Goal: Task Accomplishment & Management: Complete application form

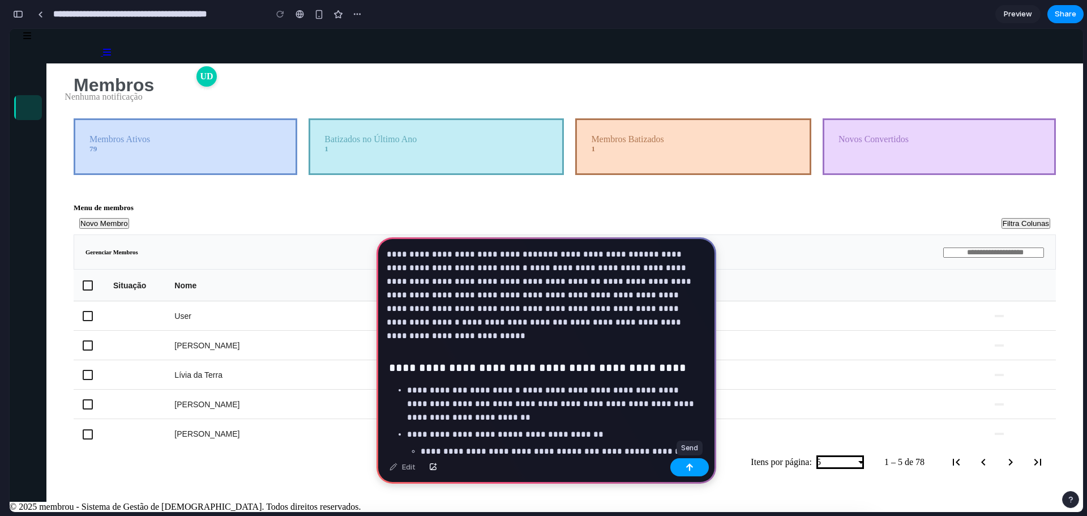
click at [686, 465] on div "button" at bounding box center [689, 467] width 8 height 8
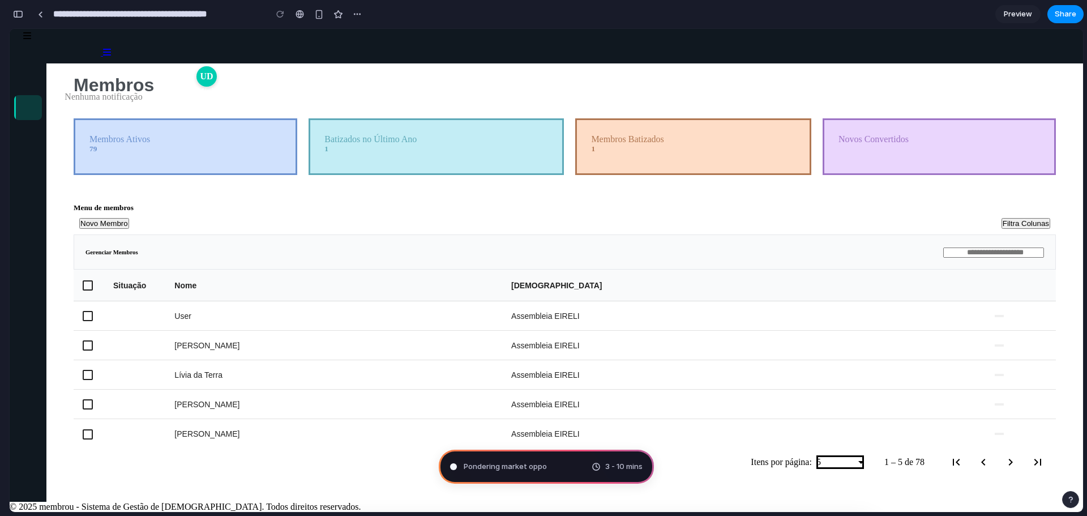
type input "**********"
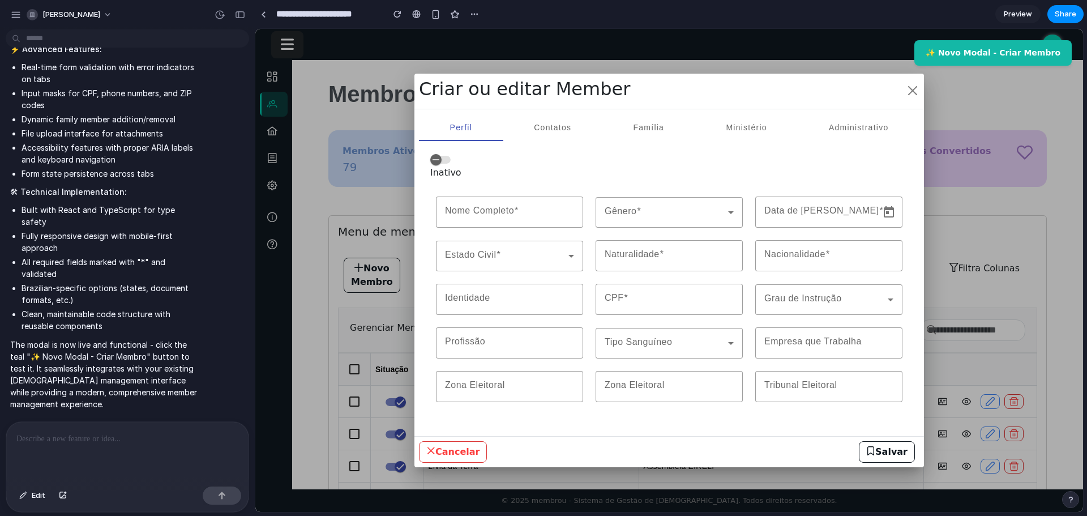
scroll to position [2284, 0]
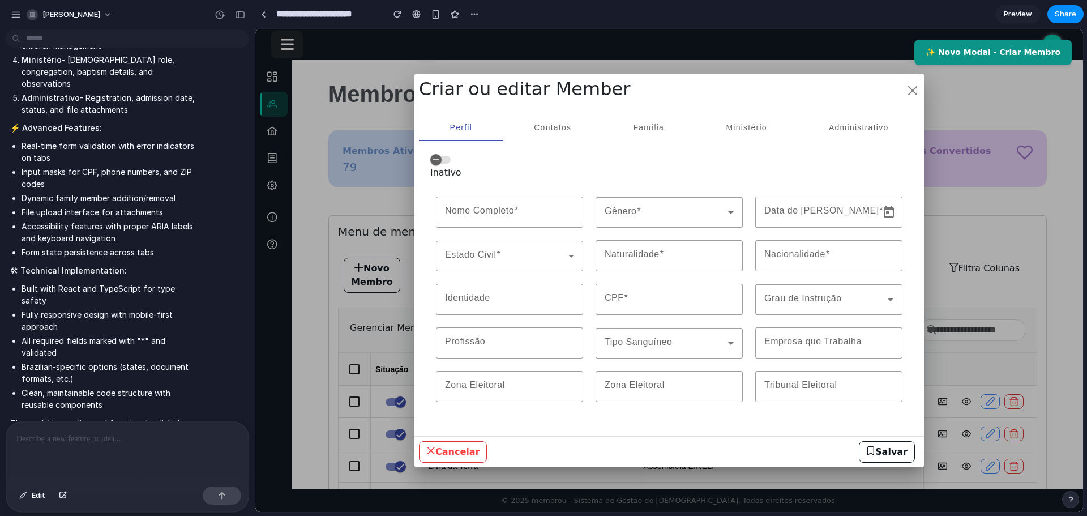
click at [981, 57] on button "✨ Novo Modal - Criar Membro" at bounding box center [992, 52] width 157 height 25
click at [1048, 58] on button "✨ Novo Modal - Criar Membro" at bounding box center [992, 52] width 157 height 25
click at [457, 452] on button "Cancelar" at bounding box center [453, 452] width 68 height 22
click at [394, 408] on div at bounding box center [669, 270] width 828 height 483
click at [910, 88] on button "button" at bounding box center [913, 90] width 14 height 25
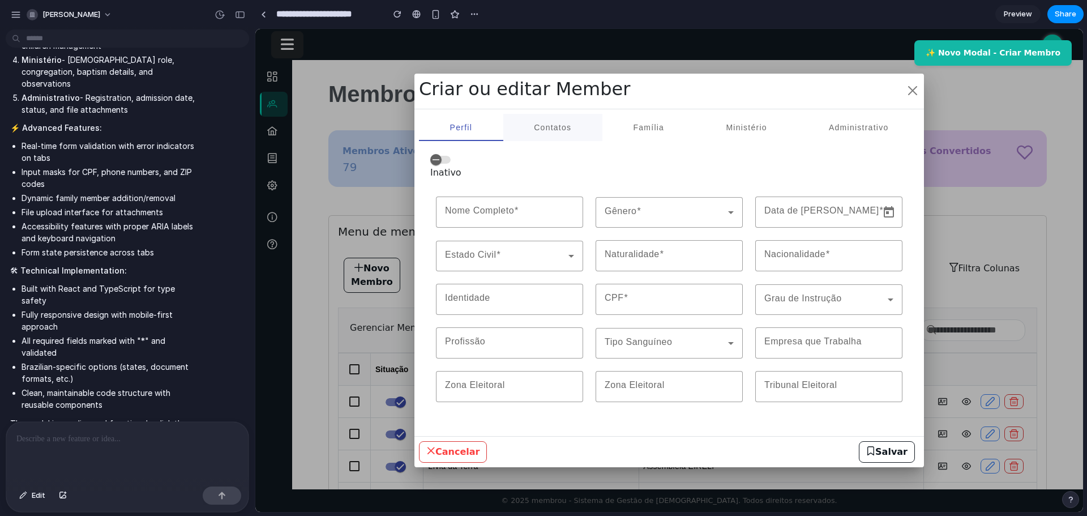
click at [543, 134] on span "Contatos" at bounding box center [552, 127] width 37 height 27
click at [654, 130] on span "Família" at bounding box center [648, 127] width 31 height 8
click at [742, 135] on span "Ministério" at bounding box center [746, 127] width 41 height 27
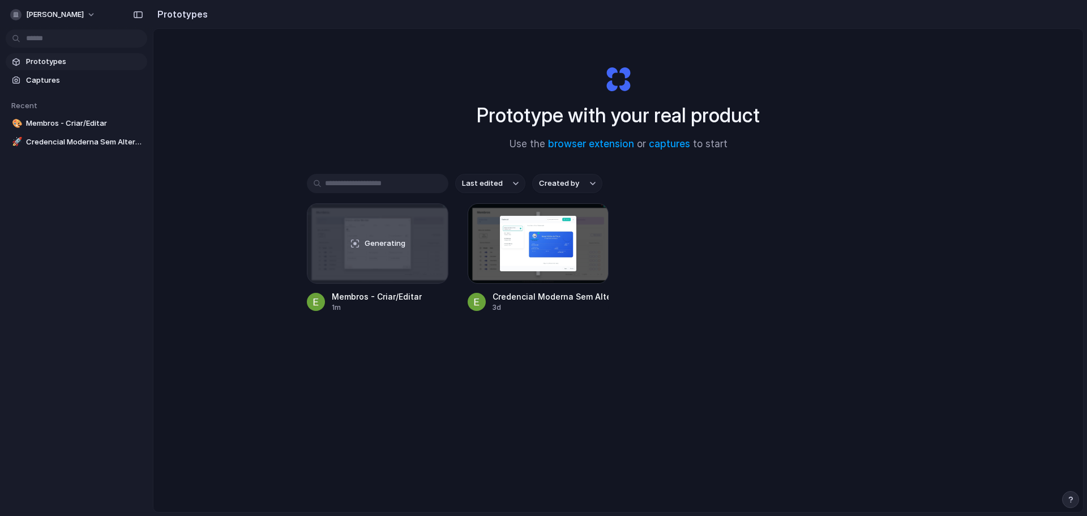
drag, startPoint x: 612, startPoint y: 83, endPoint x: 639, endPoint y: 80, distance: 27.4
click at [639, 80] on div "Prototype with your real product Use the browser extension or captures to start" at bounding box center [618, 103] width 453 height 122
click at [46, 14] on span "[PERSON_NAME]" at bounding box center [55, 14] width 58 height 11
click at [70, 55] on span "Invite members" at bounding box center [53, 58] width 54 height 11
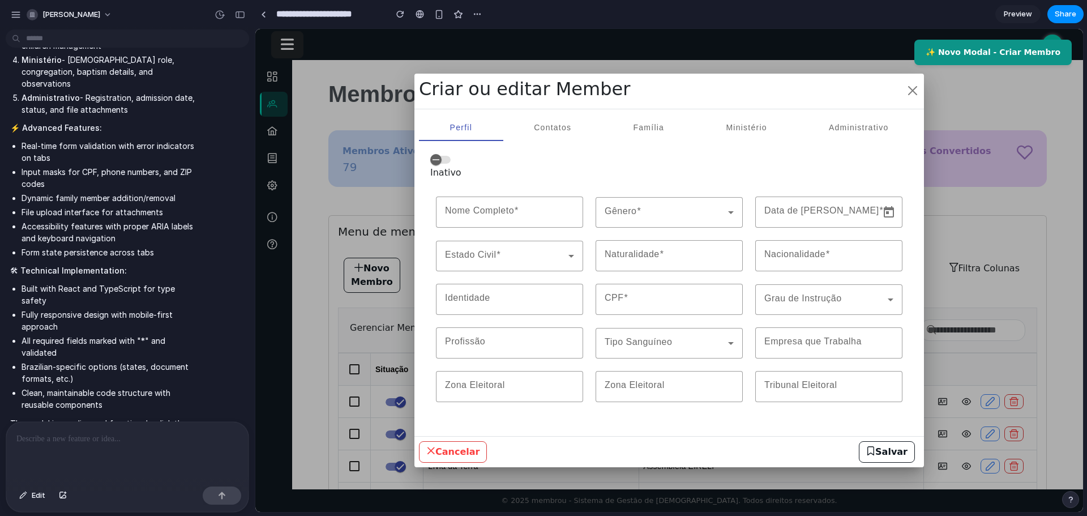
click at [1018, 59] on button "✨ Novo Modal - Criar Membro" at bounding box center [992, 52] width 157 height 25
click at [1014, 11] on span "Preview" at bounding box center [1018, 13] width 28 height 11
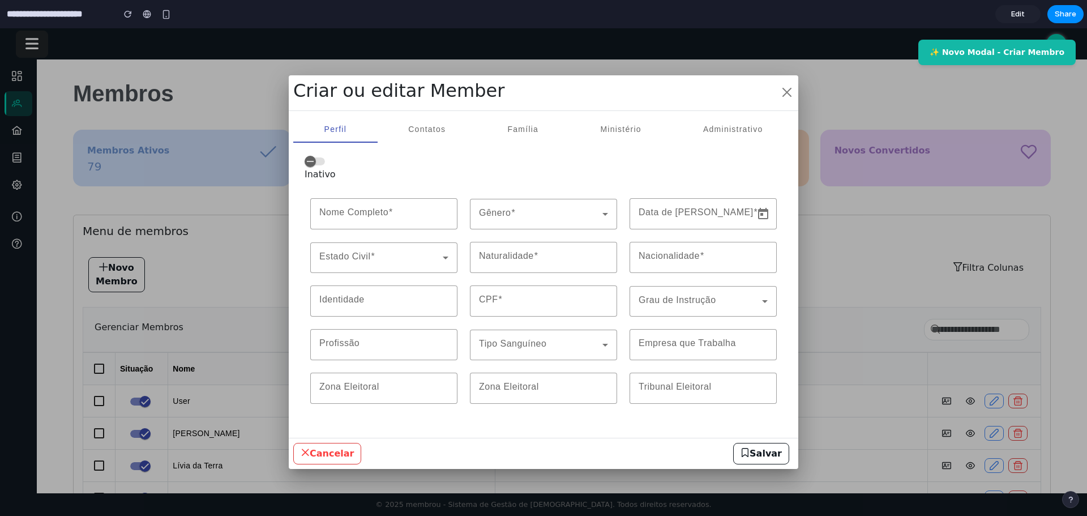
click at [903, 195] on div at bounding box center [543, 271] width 1087 height 487
click at [780, 92] on button "button" at bounding box center [787, 92] width 14 height 25
click at [785, 91] on button "button" at bounding box center [787, 92] width 14 height 25
drag, startPoint x: 785, startPoint y: 91, endPoint x: 545, endPoint y: 102, distance: 240.8
click at [785, 92] on button "button" at bounding box center [787, 92] width 14 height 25
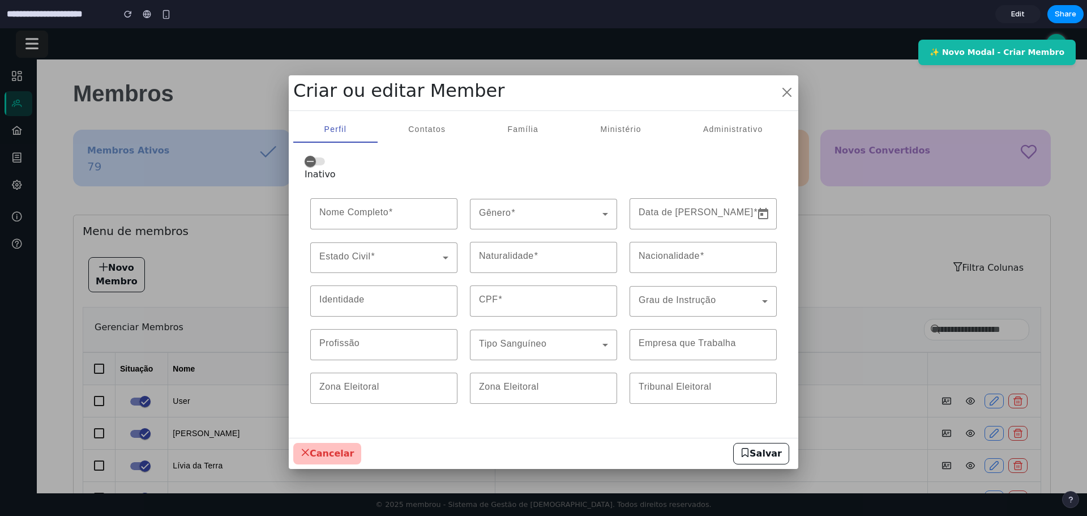
click at [300, 451] on button "Cancelar" at bounding box center [327, 454] width 68 height 22
click at [303, 452] on icon "button" at bounding box center [305, 452] width 9 height 9
click at [782, 448] on button "Salvar" at bounding box center [761, 454] width 56 height 22
click at [781, 449] on button "Salvar" at bounding box center [761, 454] width 56 height 22
click at [782, 452] on button "Salvar" at bounding box center [761, 454] width 56 height 22
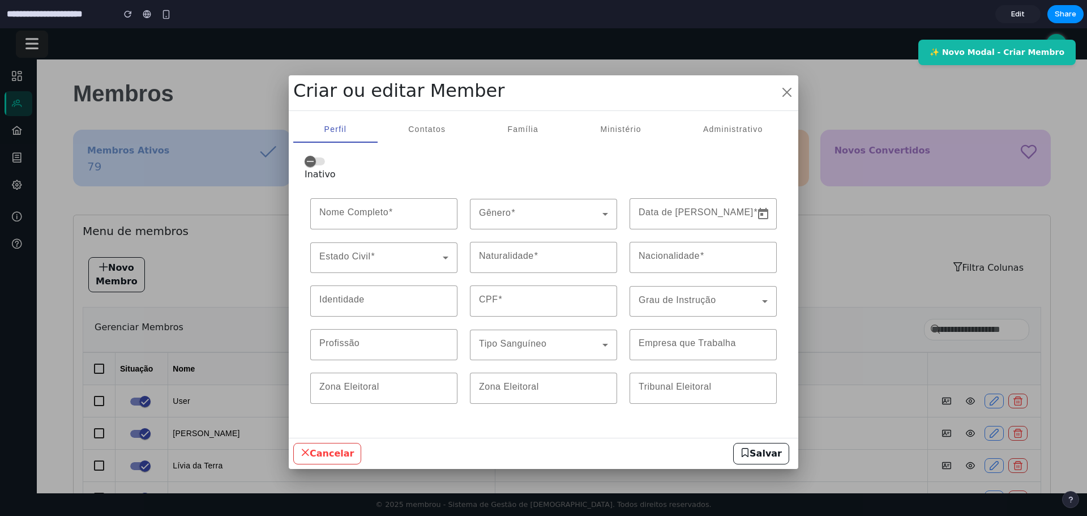
click at [881, 341] on div at bounding box center [543, 271] width 1087 height 487
click at [883, 340] on div at bounding box center [543, 271] width 1087 height 487
drag, startPoint x: 789, startPoint y: 83, endPoint x: 783, endPoint y: 110, distance: 27.2
click at [791, 85] on button "button" at bounding box center [787, 92] width 14 height 25
click at [31, 44] on div at bounding box center [543, 271] width 1087 height 487
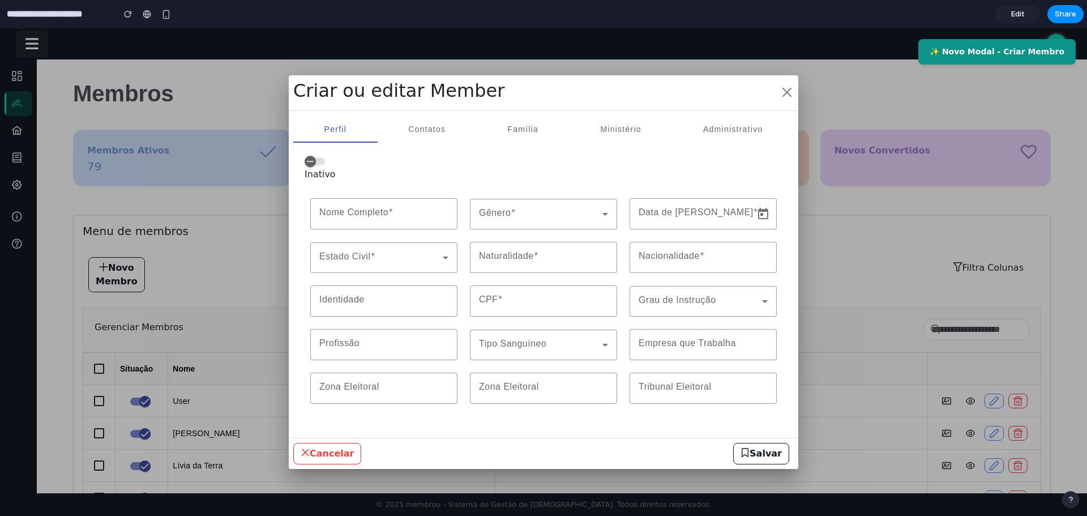
click at [978, 57] on button "✨ Novo Modal - Criar Membro" at bounding box center [996, 51] width 157 height 25
click at [979, 49] on button "✨ Novo Modal - Criar Membro" at bounding box center [996, 51] width 157 height 25
click at [1066, 14] on span "Share" at bounding box center [1066, 13] width 22 height 11
click at [1067, 14] on div "Share ' Membros - Criar/Editar ' [PERSON_NAME] Creator Anyone at [PERSON_NAME] …" at bounding box center [543, 258] width 1087 height 516
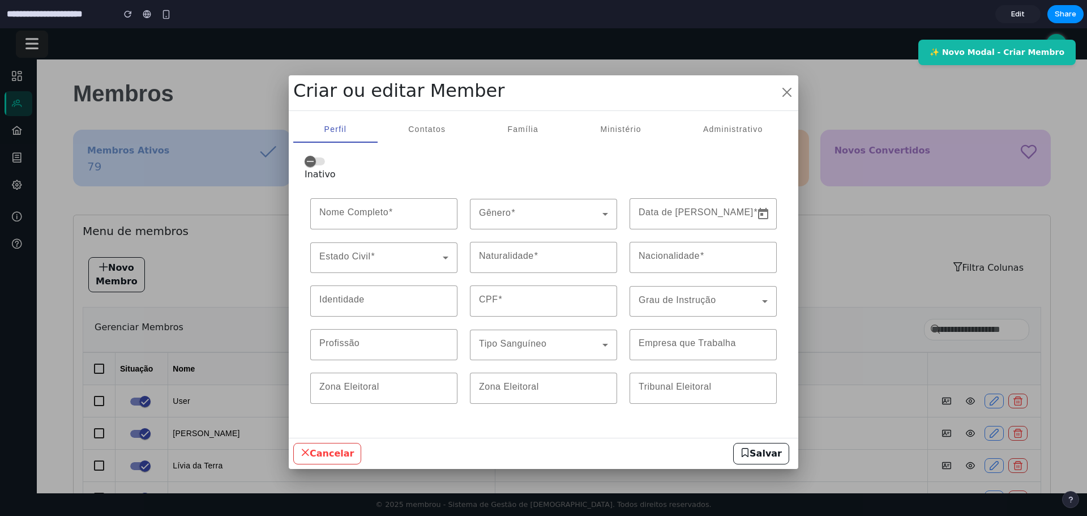
click at [1008, 7] on link "Edit" at bounding box center [1017, 14] width 45 height 18
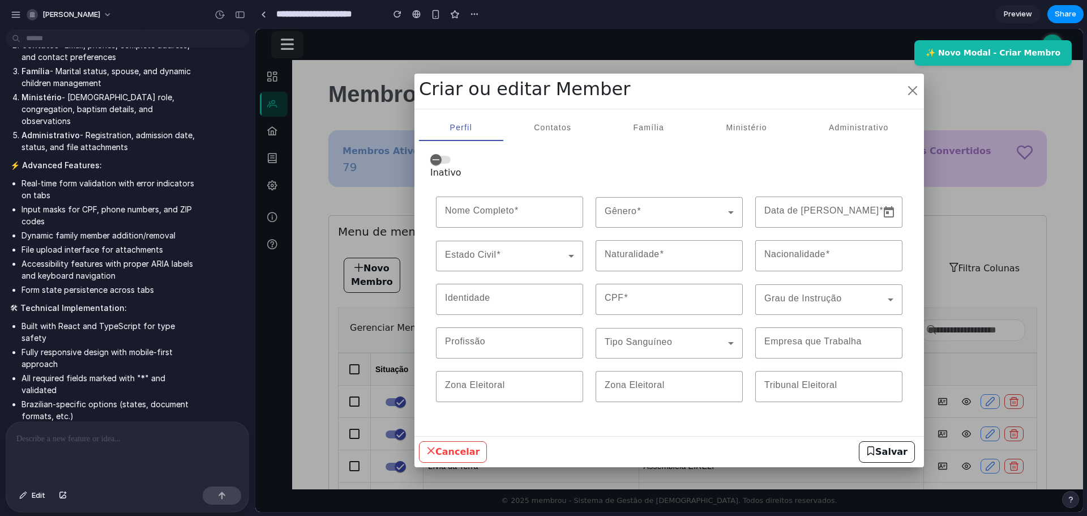
scroll to position [2284, 0]
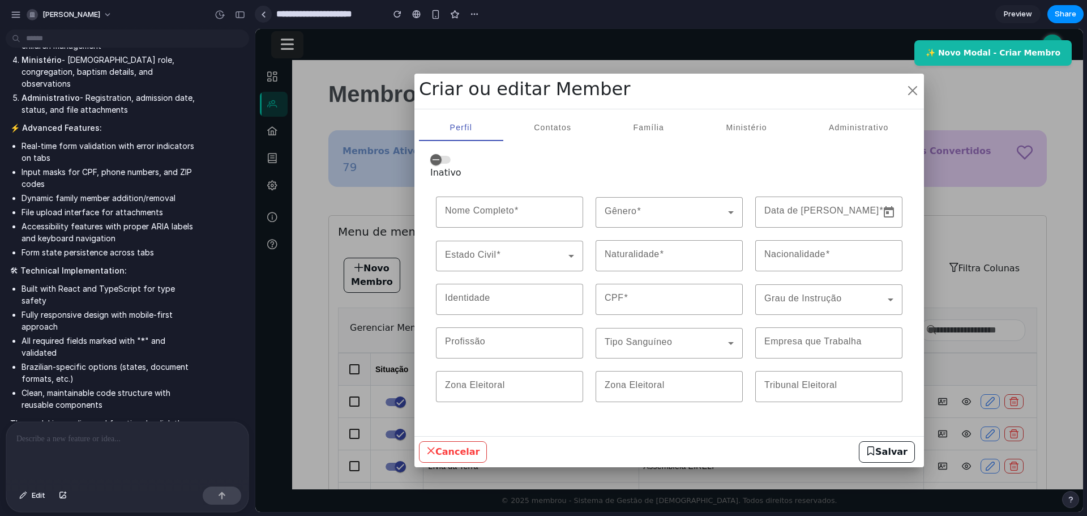
click at [265, 15] on div at bounding box center [263, 14] width 5 height 6
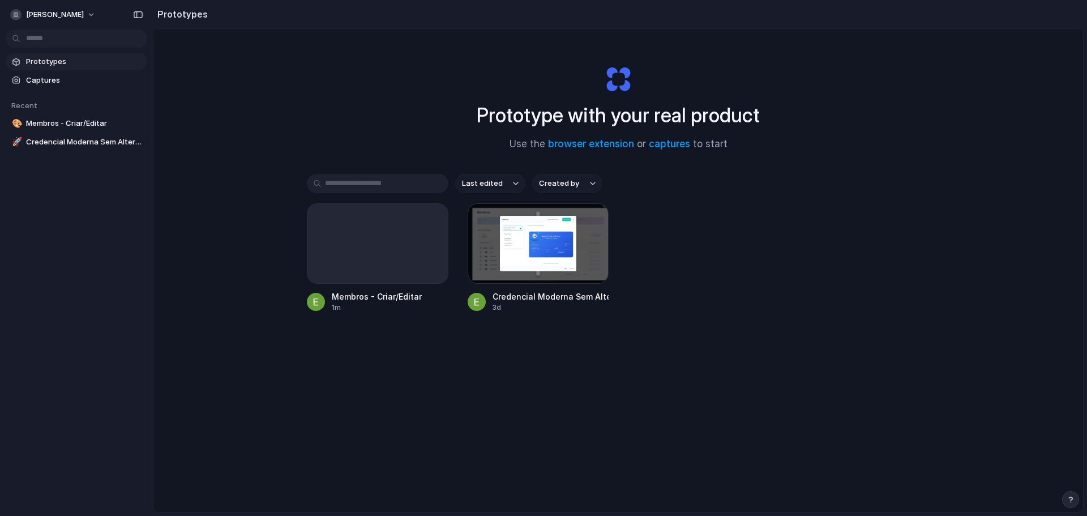
click at [305, 385] on div "Prototype with your real product Use the browser extension or captures to start…" at bounding box center [617, 300] width 929 height 543
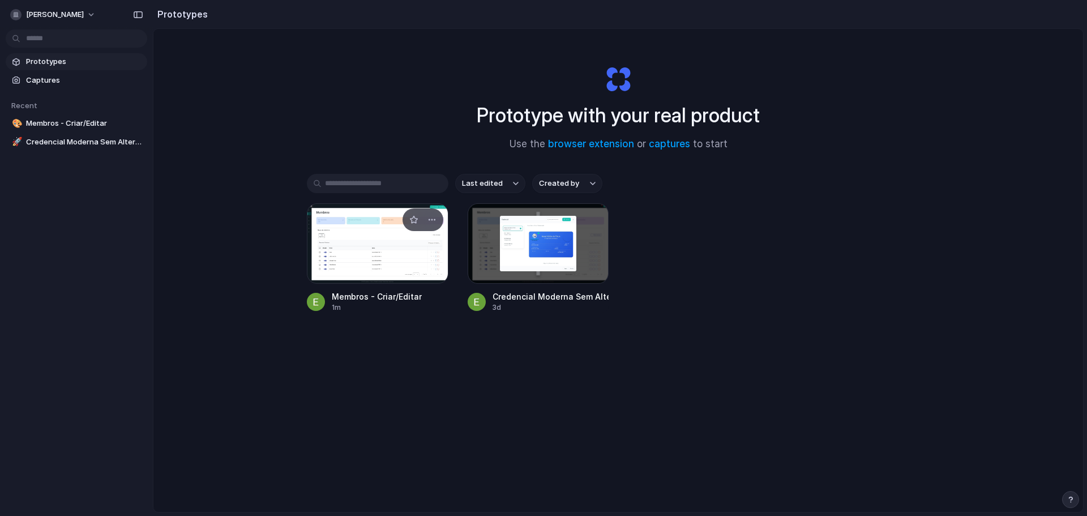
click at [357, 237] on div at bounding box center [378, 243] width 142 height 80
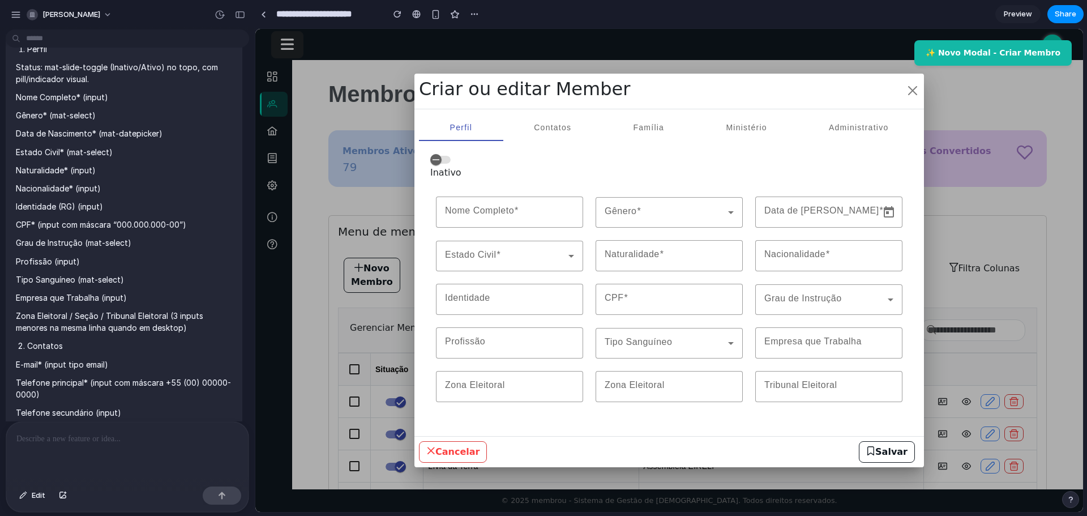
scroll to position [303, 0]
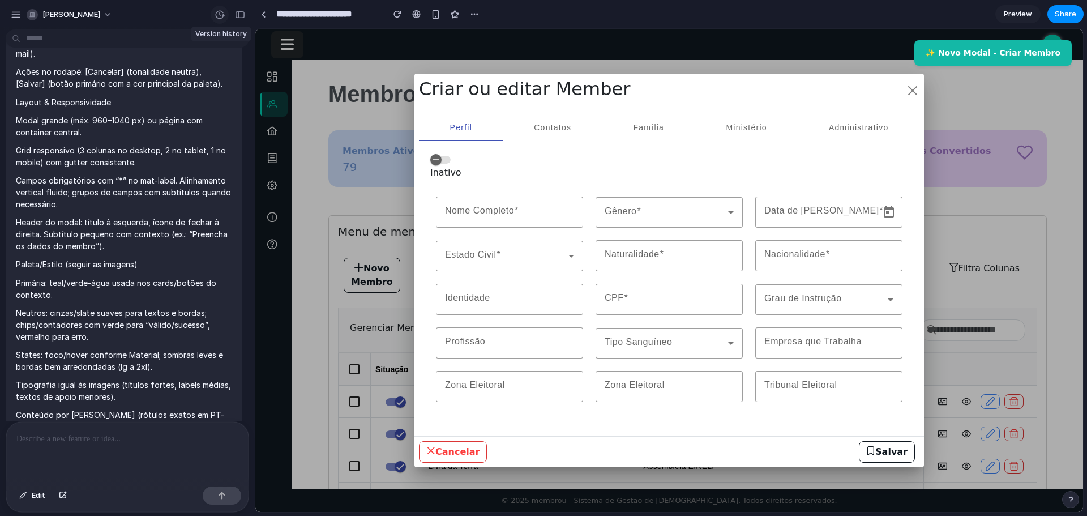
click at [221, 12] on div "button" at bounding box center [220, 15] width 10 height 10
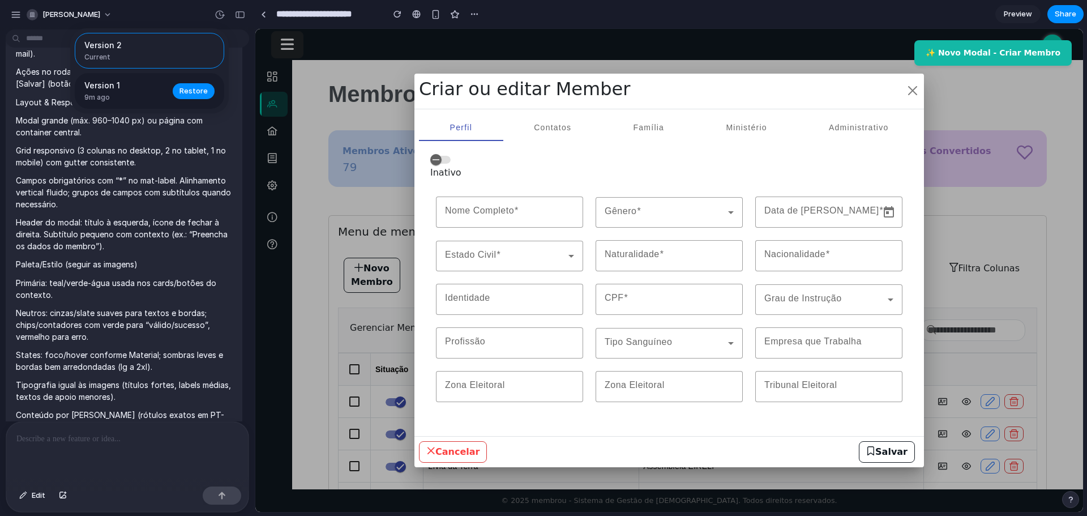
click at [101, 92] on span "9m ago" at bounding box center [125, 97] width 82 height 10
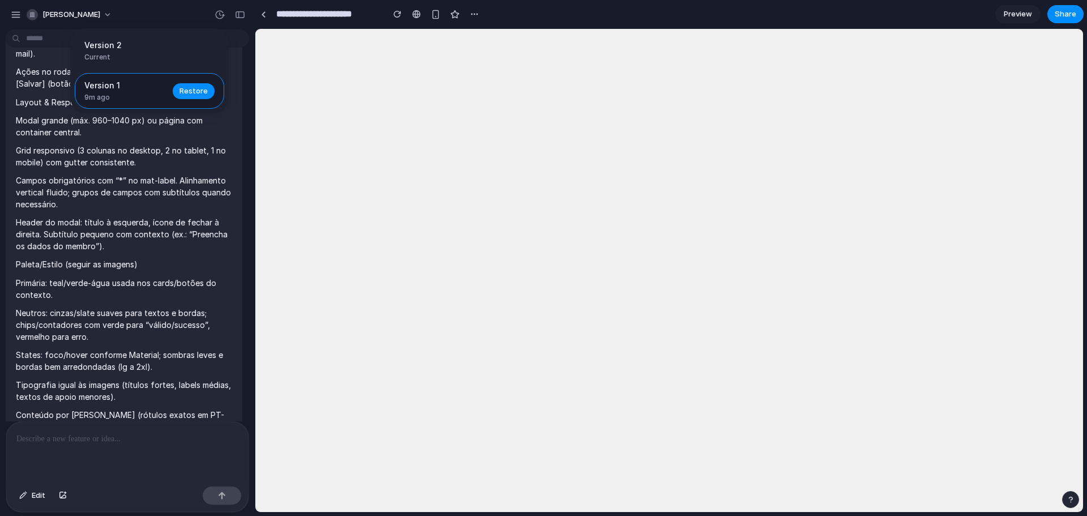
scroll to position [0, 0]
click at [462, 218] on div "Version 2 Current Version 1 9m ago Restore" at bounding box center [543, 258] width 1087 height 516
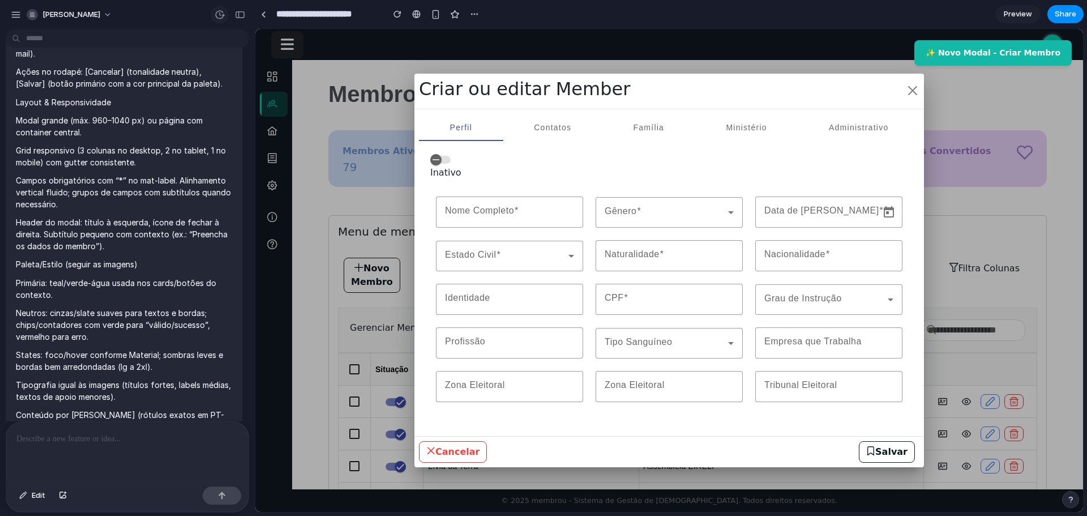
click at [220, 22] on button "button" at bounding box center [220, 15] width 18 height 18
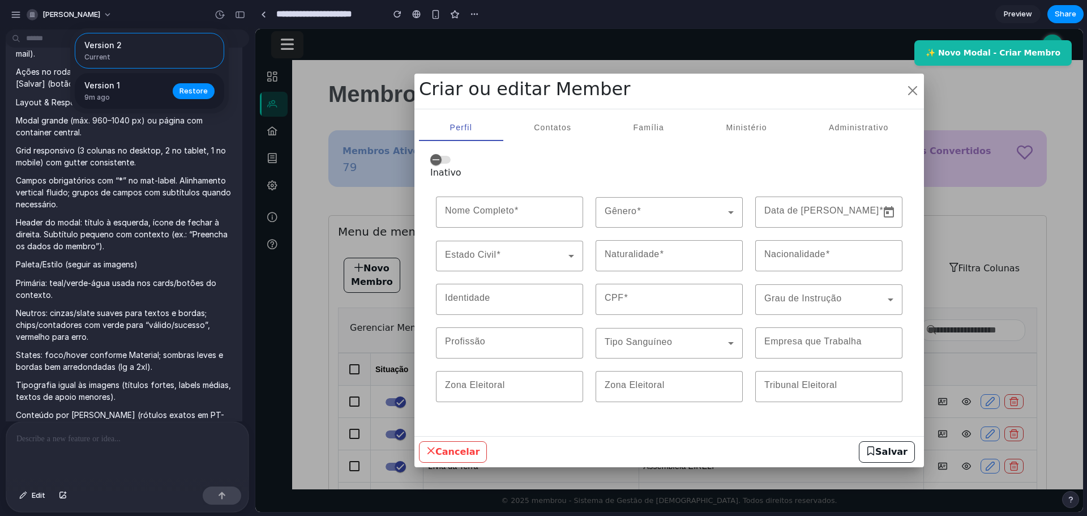
click at [104, 87] on span "Version 1" at bounding box center [125, 85] width 82 height 12
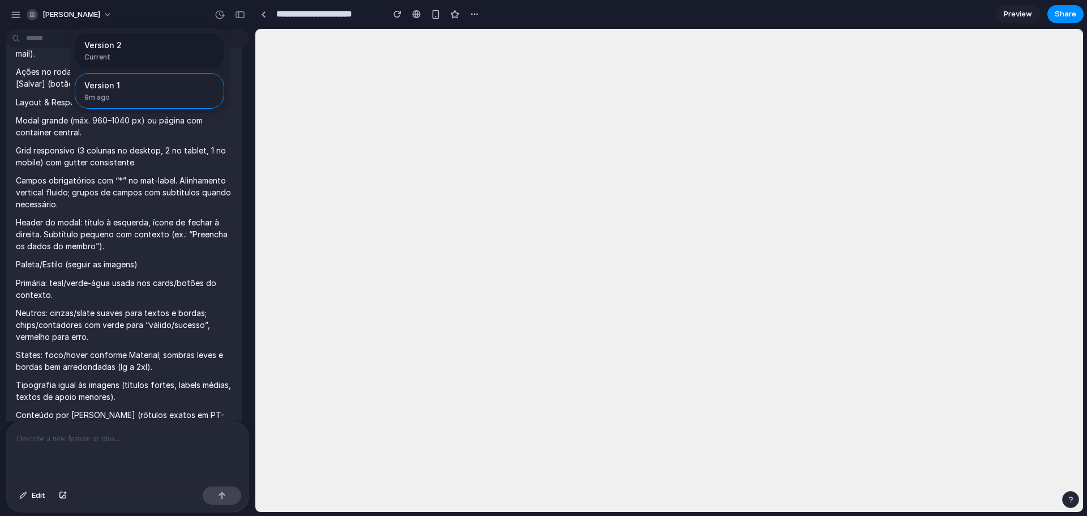
click at [118, 52] on span "Current" at bounding box center [145, 57] width 123 height 10
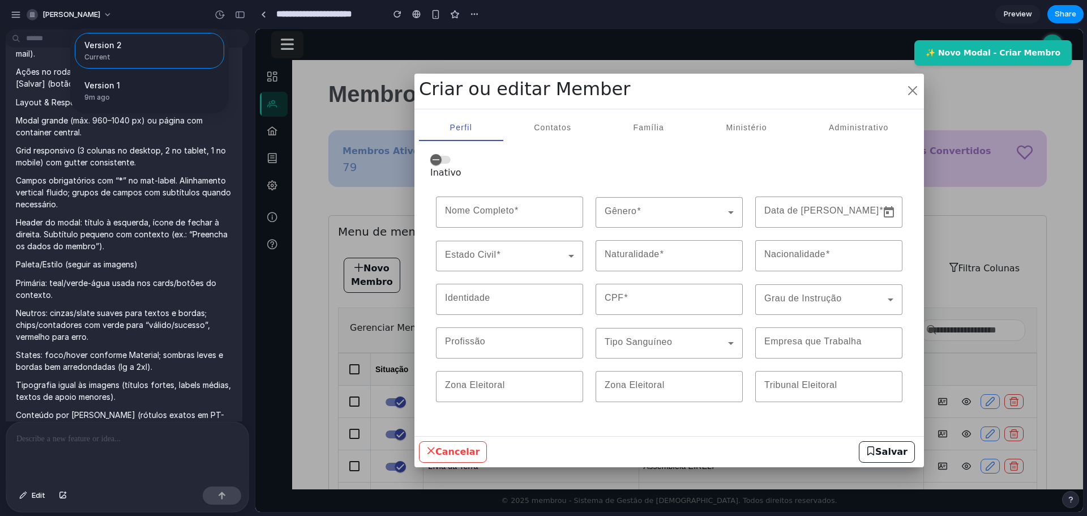
click at [450, 168] on div "Version 2 Current Version 1 9m ago Restore" at bounding box center [543, 258] width 1087 height 516
click at [478, 126] on div "Perfil" at bounding box center [461, 127] width 84 height 27
click at [579, 130] on div "Contatos" at bounding box center [552, 127] width 99 height 27
drag, startPoint x: 581, startPoint y: 130, endPoint x: 663, endPoint y: 126, distance: 82.2
click at [663, 126] on span "Família" at bounding box center [648, 127] width 31 height 8
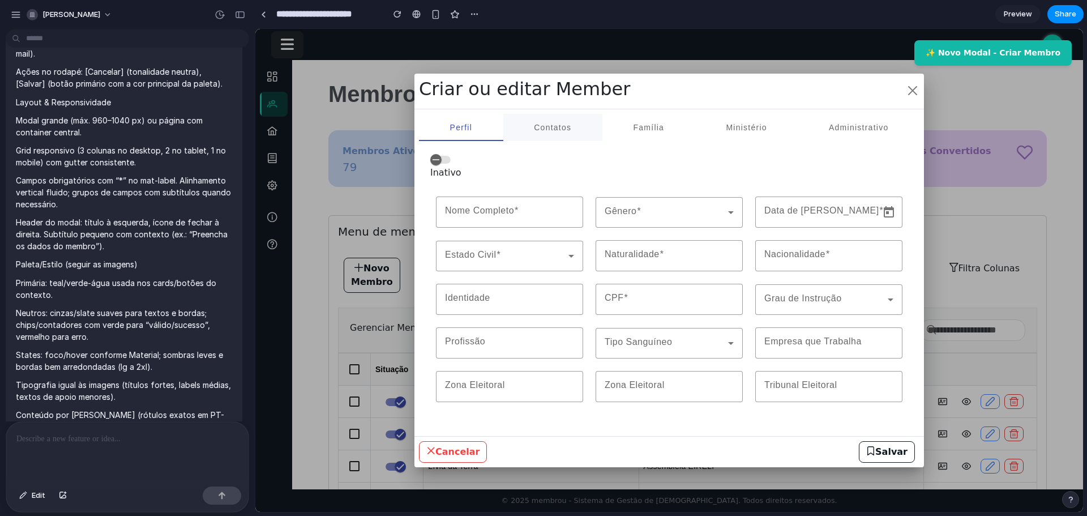
click at [552, 119] on span "Contatos" at bounding box center [552, 127] width 37 height 27
click at [480, 128] on div "Perfil" at bounding box center [461, 127] width 84 height 27
click at [552, 131] on span "Contatos" at bounding box center [552, 127] width 37 height 8
click at [641, 135] on span "Família" at bounding box center [648, 127] width 31 height 27
click at [754, 140] on span "Ministério" at bounding box center [746, 127] width 41 height 27
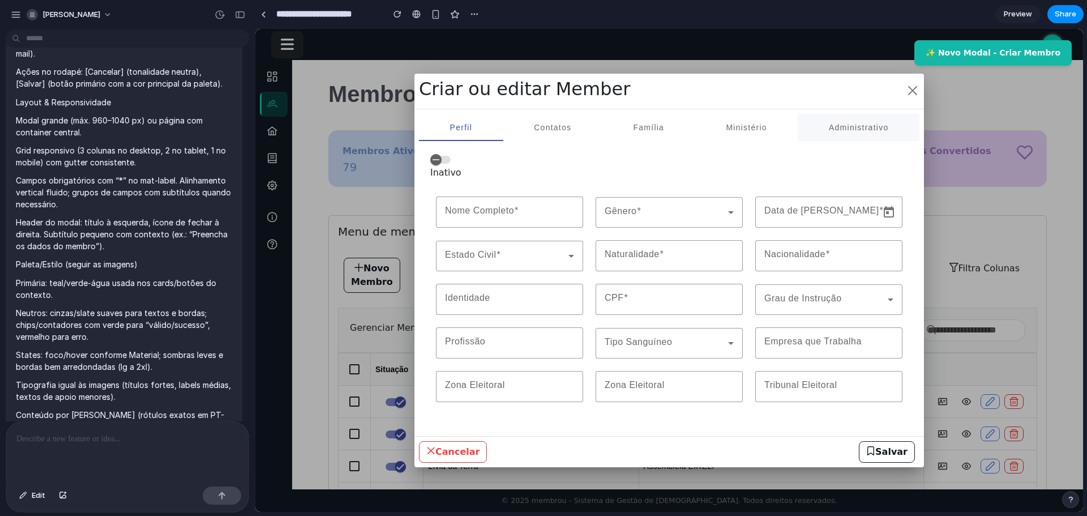
click at [842, 131] on span "Administrativo" at bounding box center [858, 127] width 59 height 8
click at [706, 129] on div "Ministério" at bounding box center [746, 127] width 103 height 27
click at [879, 220] on span "button" at bounding box center [888, 212] width 27 height 27
click at [892, 211] on span "button" at bounding box center [888, 212] width 27 height 27
drag, startPoint x: 892, startPoint y: 211, endPoint x: 644, endPoint y: 209, distance: 247.9
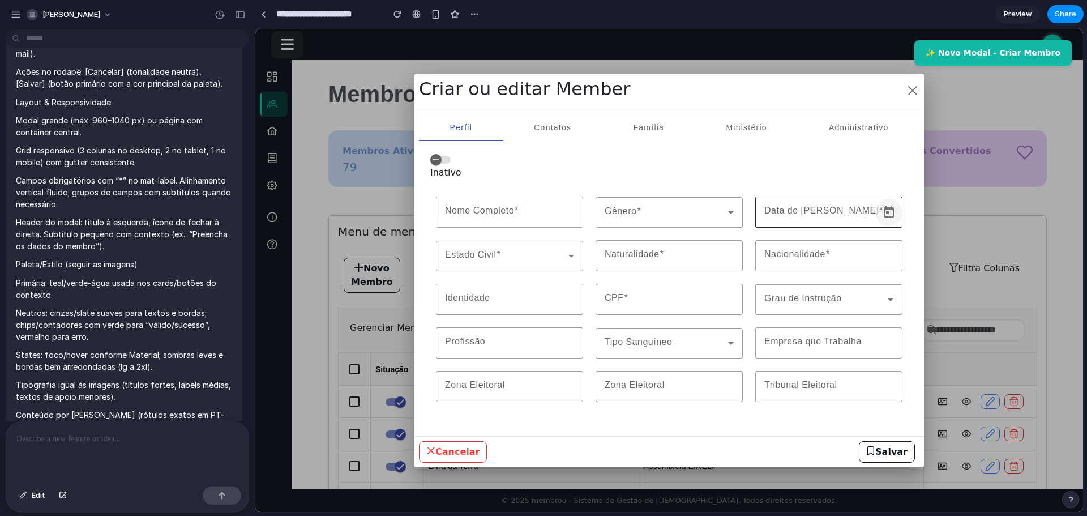
click at [891, 211] on span "button" at bounding box center [888, 212] width 27 height 27
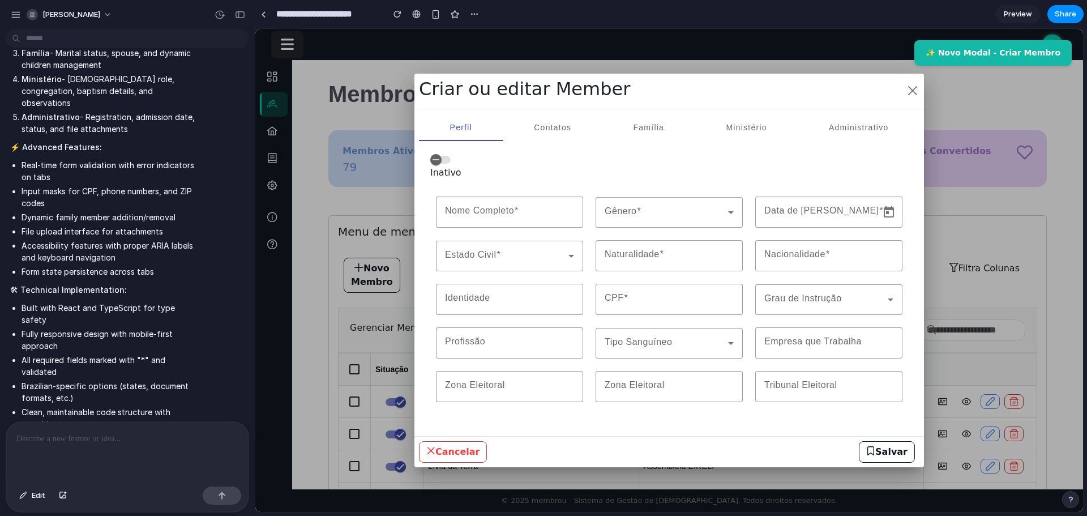
scroll to position [2284, 0]
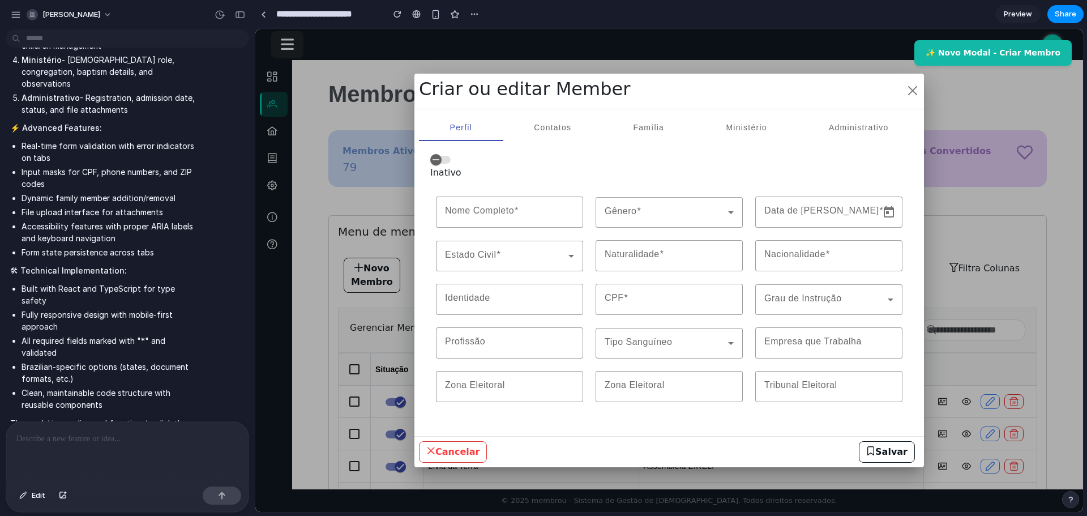
click at [547, 235] on div at bounding box center [509, 234] width 147 height 12
click at [535, 247] on div at bounding box center [509, 256] width 129 height 31
drag, startPoint x: 526, startPoint y: 251, endPoint x: 525, endPoint y: 241, distance: 10.3
click at [525, 242] on div at bounding box center [509, 256] width 129 height 31
click at [581, 262] on div "Estado Civil" at bounding box center [509, 256] width 147 height 31
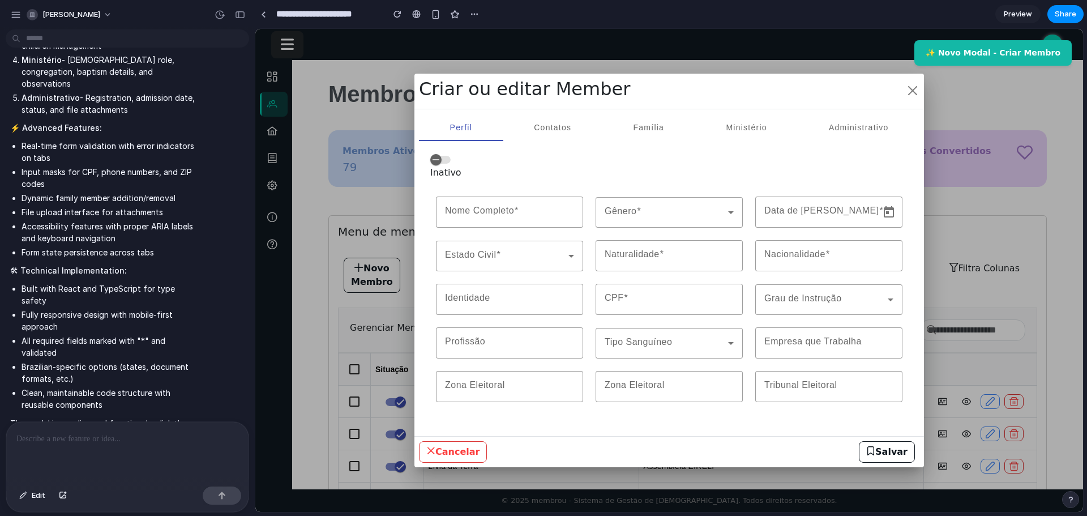
click at [522, 315] on div at bounding box center [509, 321] width 147 height 12
click at [530, 293] on input "Identidade" at bounding box center [509, 300] width 129 height 14
click at [499, 335] on div at bounding box center [509, 342] width 129 height 31
click at [492, 368] on div at bounding box center [509, 364] width 147 height 12
click at [478, 380] on input "Zona Eleitoral" at bounding box center [509, 387] width 129 height 14
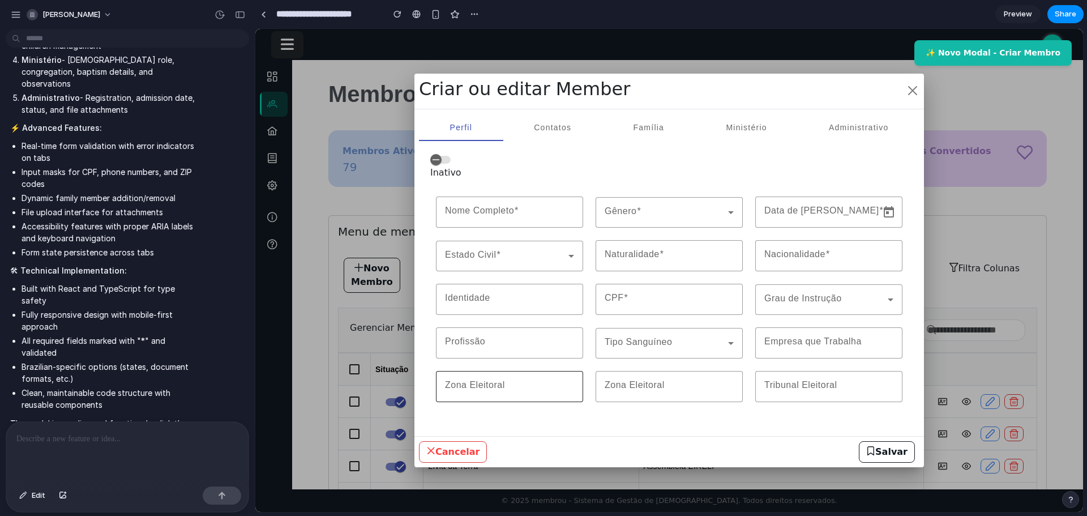
click at [479, 380] on input "Zona Eleitoral" at bounding box center [509, 387] width 129 height 14
click at [481, 379] on div "Zona Eleitoral" at bounding box center [509, 386] width 129 height 31
drag, startPoint x: 945, startPoint y: 254, endPoint x: 935, endPoint y: 132, distance: 122.1
click at [945, 254] on div at bounding box center [669, 270] width 828 height 483
click at [911, 93] on button "button" at bounding box center [913, 90] width 14 height 25
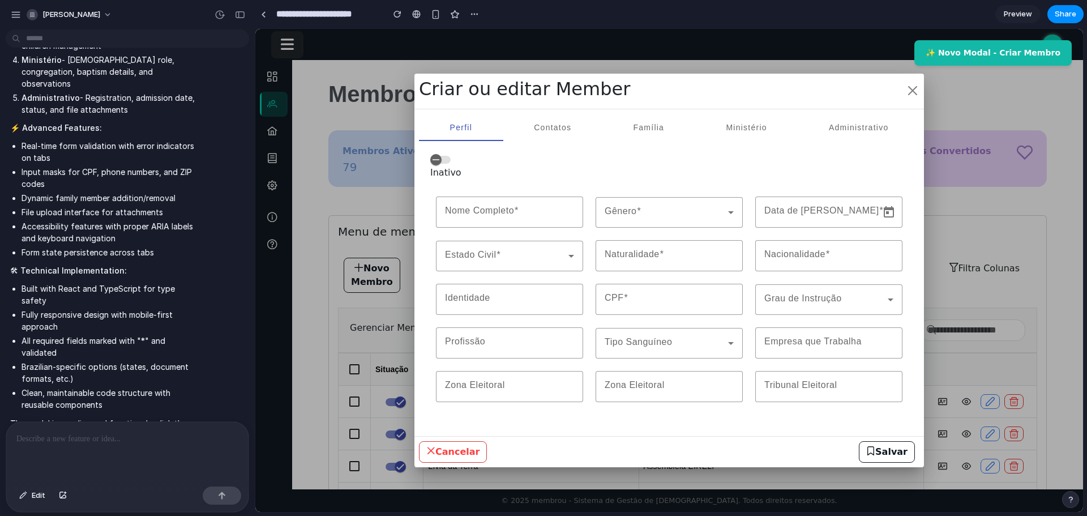
click at [1029, 8] on span "Preview" at bounding box center [1018, 13] width 28 height 11
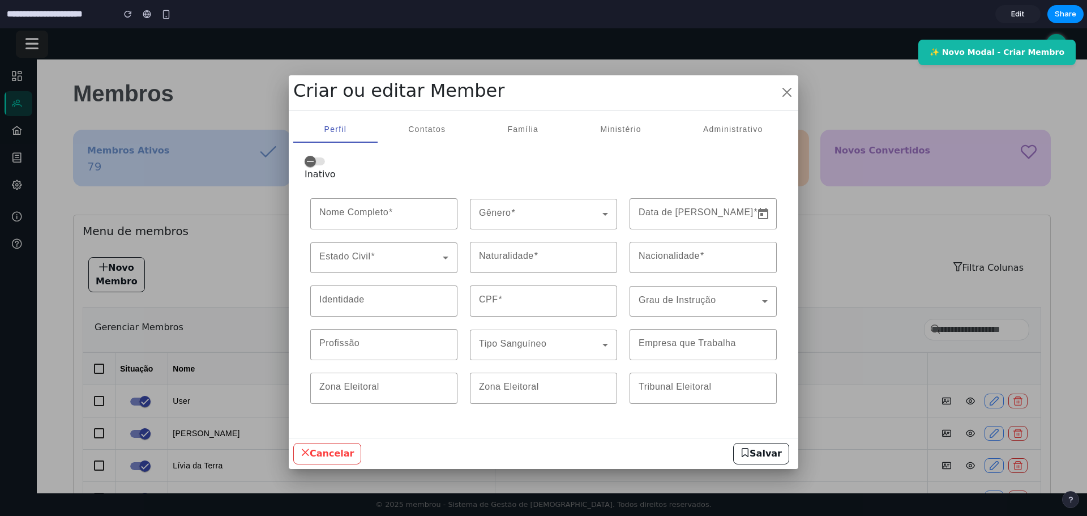
click at [892, 229] on div at bounding box center [543, 271] width 1087 height 487
click at [1048, 57] on button "✨ Novo Modal - Criar Membro" at bounding box center [996, 51] width 157 height 25
click at [1052, 56] on button "✨ Novo Modal - Criar Membro" at bounding box center [996, 51] width 157 height 25
drag, startPoint x: 971, startPoint y: 53, endPoint x: 959, endPoint y: 57, distance: 12.5
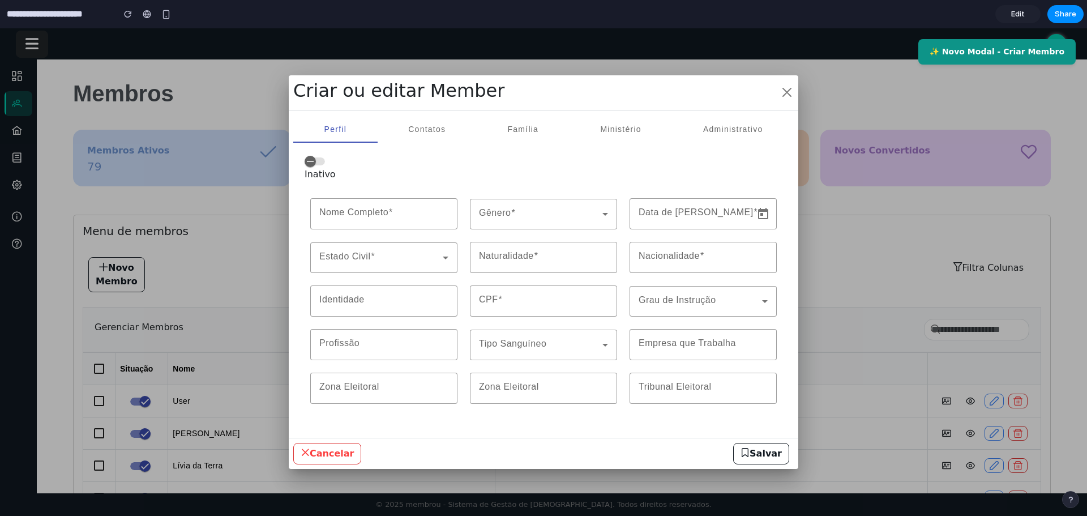
click at [972, 53] on button "✨ Novo Modal - Criar Membro" at bounding box center [996, 51] width 157 height 25
click at [786, 95] on button "button" at bounding box center [787, 92] width 14 height 25
click at [957, 60] on button "✨ Novo Modal - Criar Membro" at bounding box center [996, 51] width 157 height 25
click at [972, 54] on button "✨ Novo Modal - Criar Membro" at bounding box center [996, 51] width 157 height 25
click at [973, 54] on button "✨ Novo Modal - Criar Membro" at bounding box center [996, 51] width 157 height 25
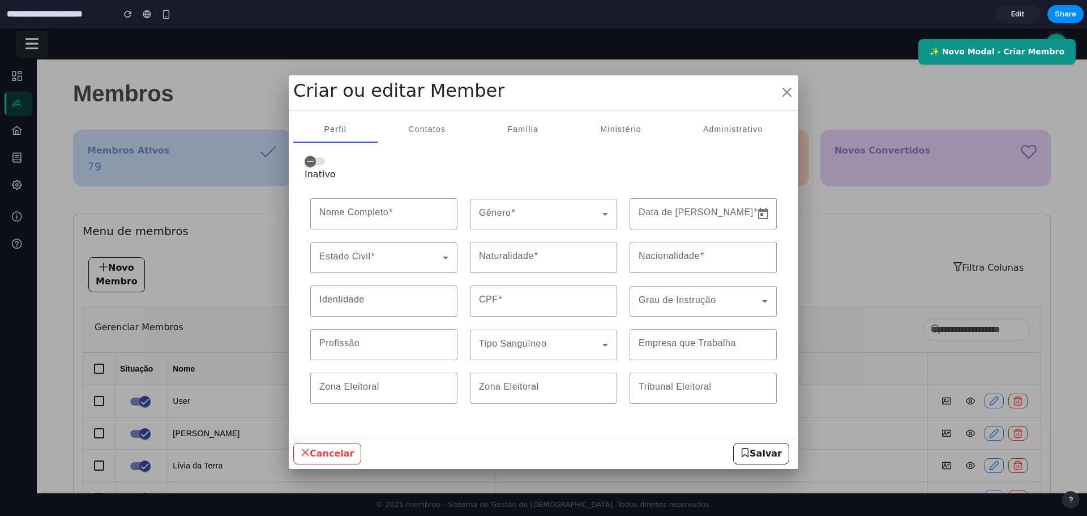
click at [973, 54] on button "✨ Novo Modal - Criar Membro" at bounding box center [996, 51] width 157 height 25
click at [447, 147] on div "Inativo Nome Completo Gênero Data de Nascimento Estado Civil Naturalidade Nacio…" at bounding box center [543, 288] width 500 height 290
click at [382, 213] on mat-label "Nome Completo" at bounding box center [353, 212] width 69 height 10
click at [382, 213] on input "Nome Completo" at bounding box center [383, 214] width 129 height 14
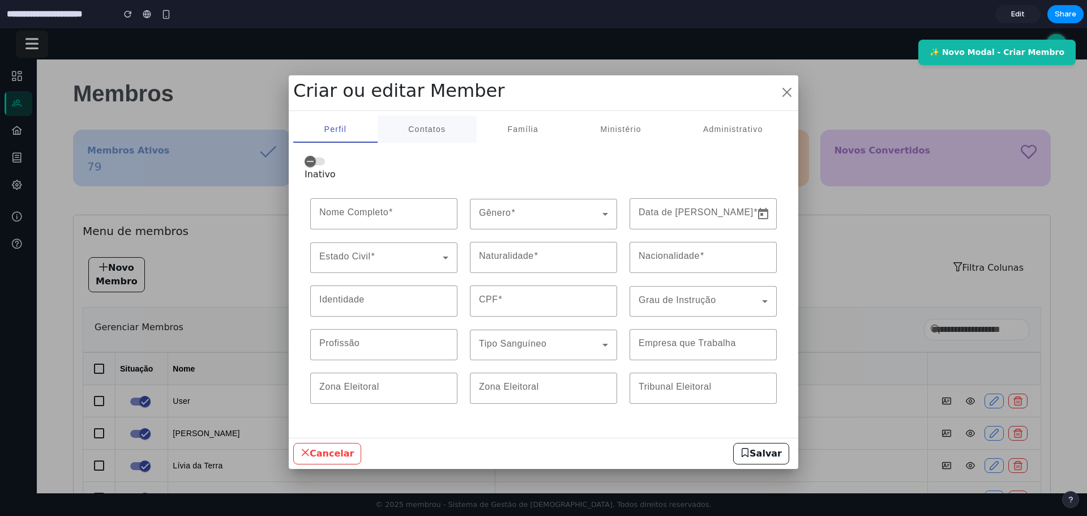
click at [403, 131] on div "Contatos" at bounding box center [427, 128] width 99 height 27
click at [8, 117] on div at bounding box center [543, 271] width 1087 height 487
click at [19, 19] on input "**********" at bounding box center [58, 14] width 106 height 20
click at [95, 21] on input "**********" at bounding box center [58, 14] width 106 height 20
click at [113, 24] on div "**********" at bounding box center [87, 14] width 175 height 25
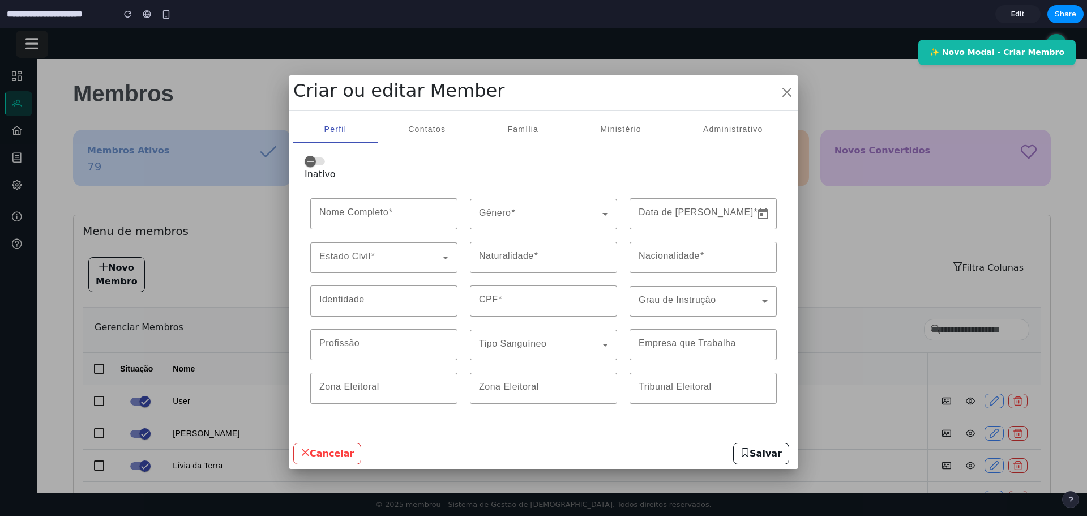
click at [1021, 7] on link "Edit" at bounding box center [1017, 14] width 45 height 18
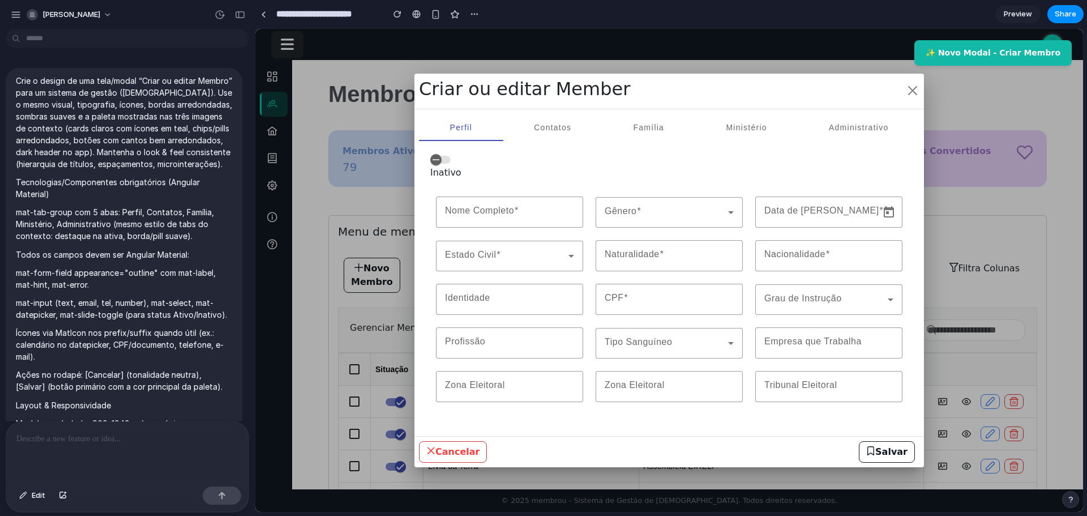
scroll to position [2284, 0]
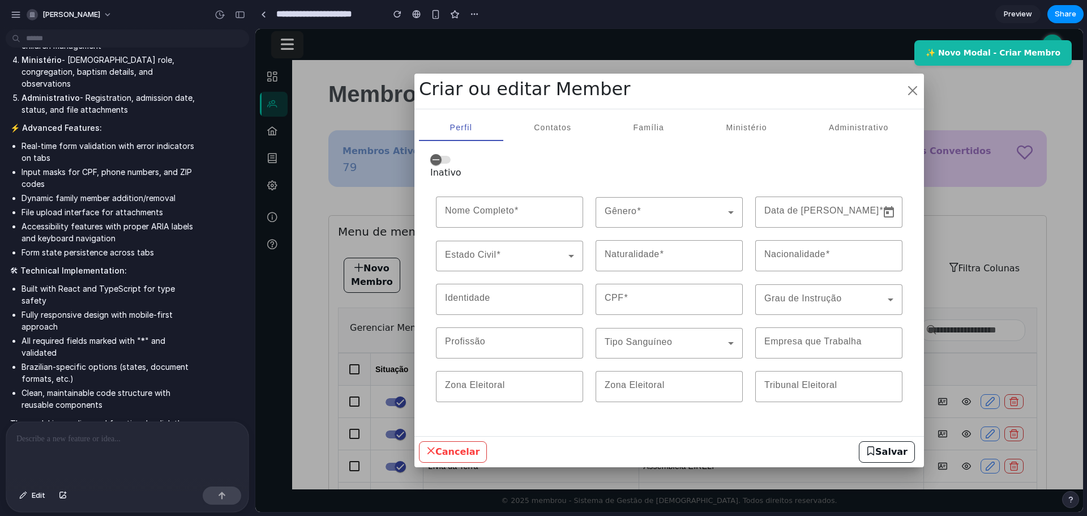
click at [118, 443] on div at bounding box center [127, 452] width 242 height 60
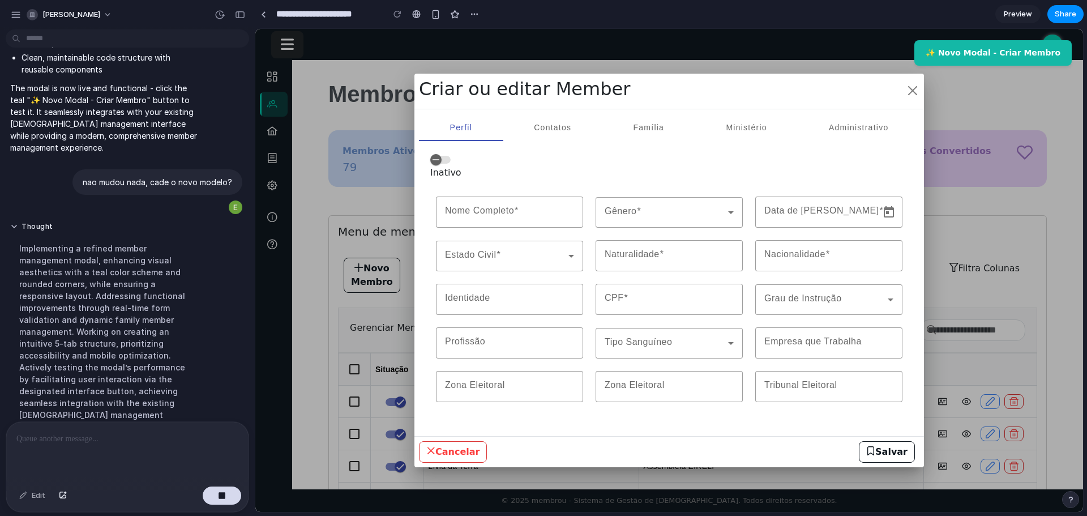
scroll to position [2607, 0]
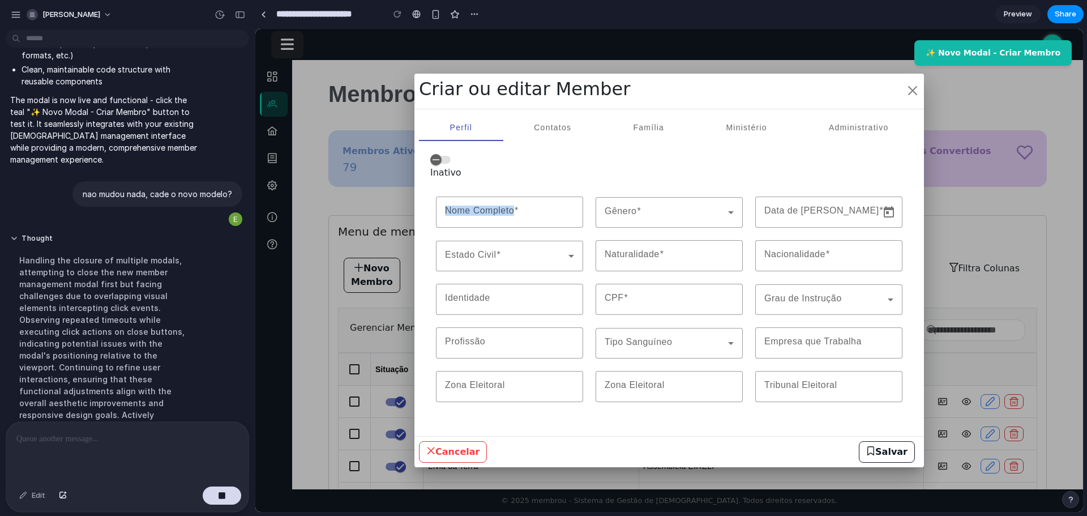
drag, startPoint x: 460, startPoint y: 199, endPoint x: 452, endPoint y: 194, distance: 9.7
click at [452, 194] on form "Inativo Nome Completo Gênero Data de Nascimento Estado Civil Naturalidade Nacio…" at bounding box center [669, 283] width 500 height 262
click at [503, 222] on div at bounding box center [509, 211] width 129 height 31
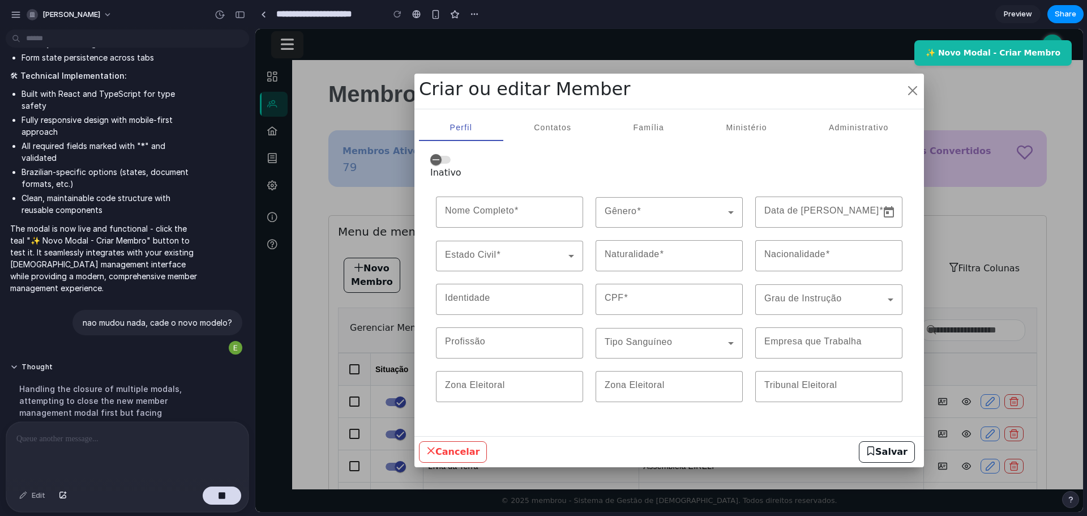
scroll to position [2437, 0]
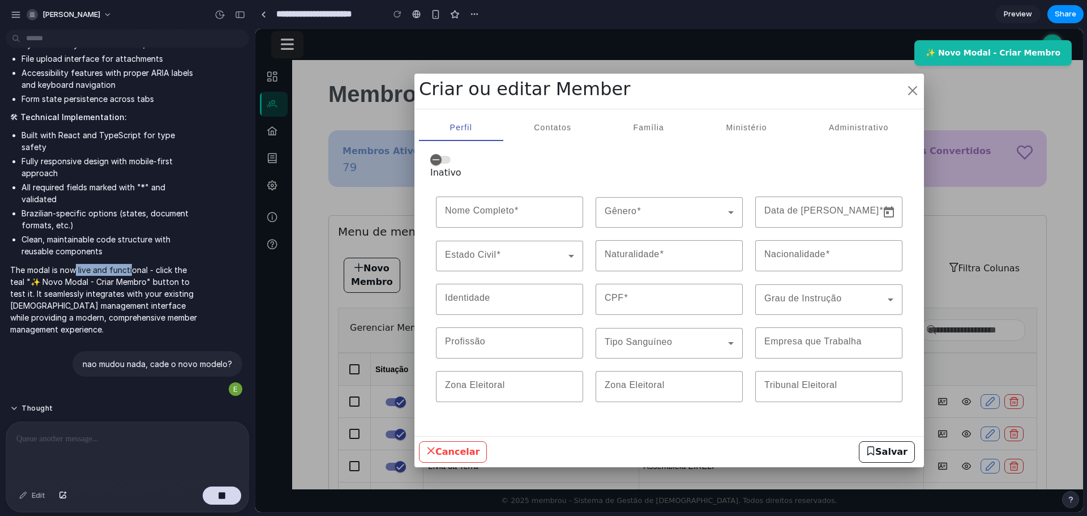
drag, startPoint x: 79, startPoint y: 188, endPoint x: 131, endPoint y: 190, distance: 52.7
click at [131, 264] on p "The modal is now live and functional - click the teal "✨ Novo Modal - Criar Mem…" at bounding box center [104, 299] width 189 height 71
drag, startPoint x: 46, startPoint y: 200, endPoint x: 152, endPoint y: 198, distance: 105.9
click at [136, 264] on p "The modal is now live and functional - click the teal "✨ Novo Modal - Criar Mem…" at bounding box center [104, 299] width 189 height 71
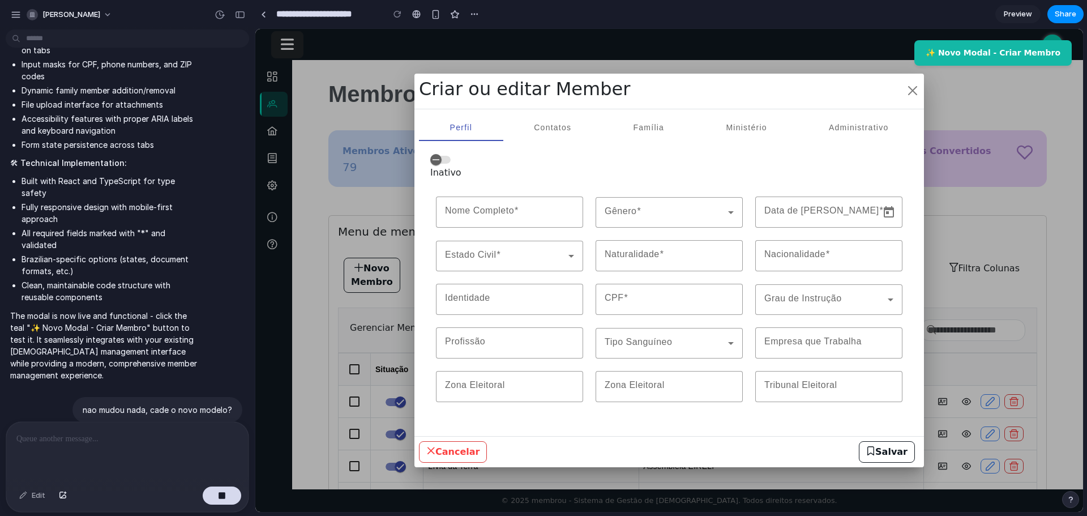
click at [174, 279] on li "Clean, maintainable code structure with reusable components" at bounding box center [111, 291] width 178 height 24
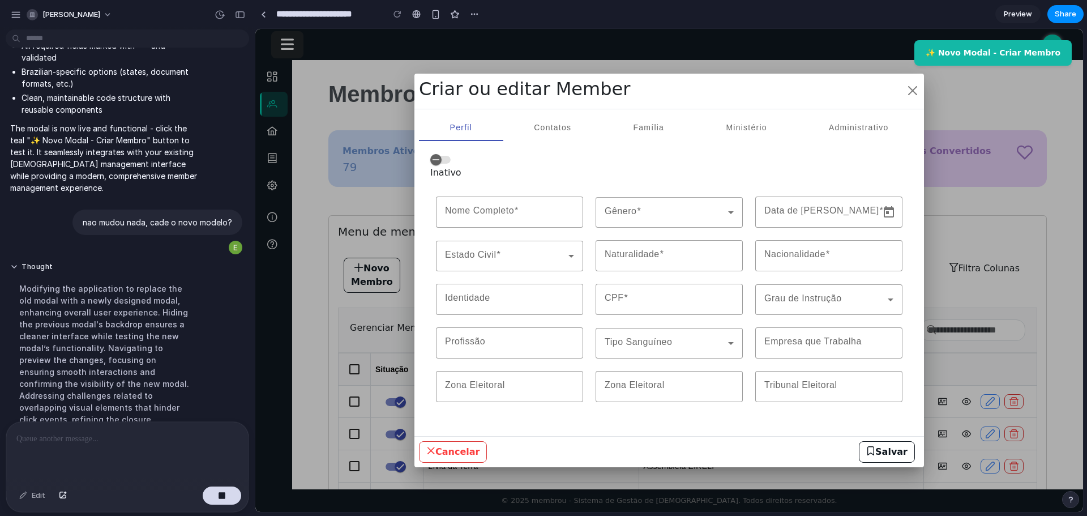
scroll to position [2583, 0]
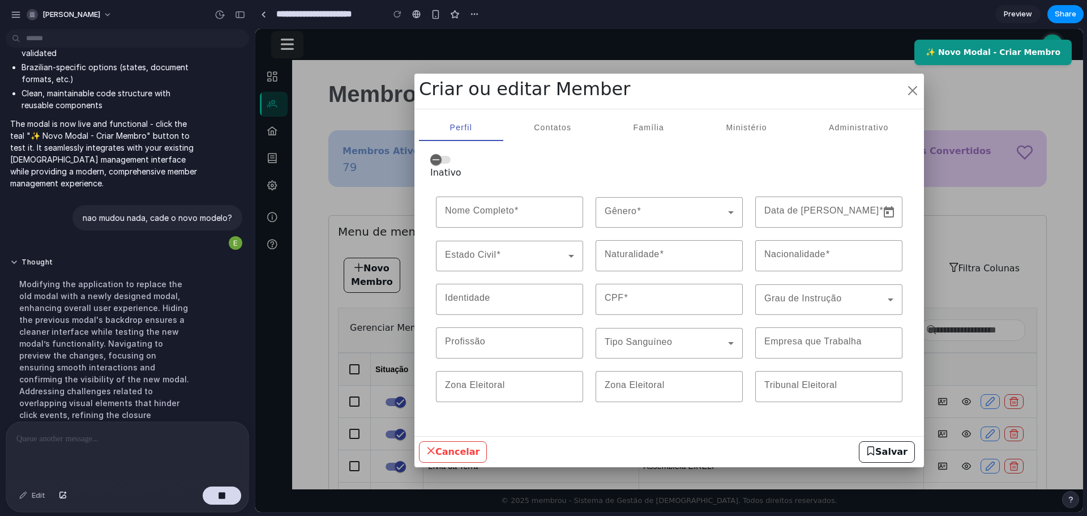
click at [1009, 53] on button "✨ Novo Modal - Criar Membro" at bounding box center [992, 52] width 157 height 25
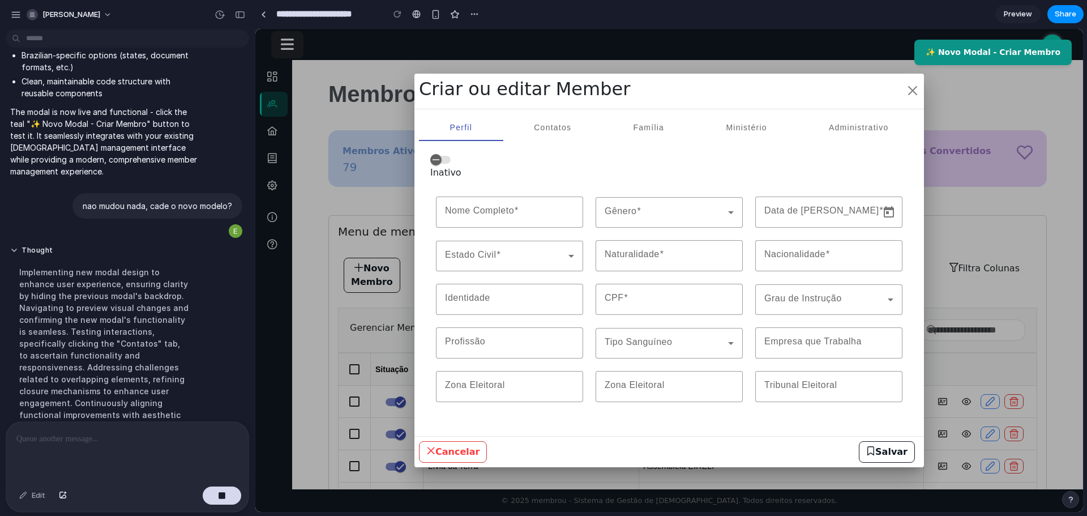
click at [1022, 53] on button "✨ Novo Modal - Criar Membro" at bounding box center [992, 52] width 157 height 25
click at [1023, 53] on button "✨ Novo Modal - Criar Membro" at bounding box center [992, 52] width 157 height 25
click at [1024, 52] on button "✨ Novo Modal - Criar Membro" at bounding box center [992, 52] width 157 height 25
click at [1024, 53] on button "✨ Novo Modal - Criar Membro" at bounding box center [992, 52] width 157 height 25
click at [950, 54] on button "✨ Novo Modal - Criar Membro" at bounding box center [992, 52] width 157 height 25
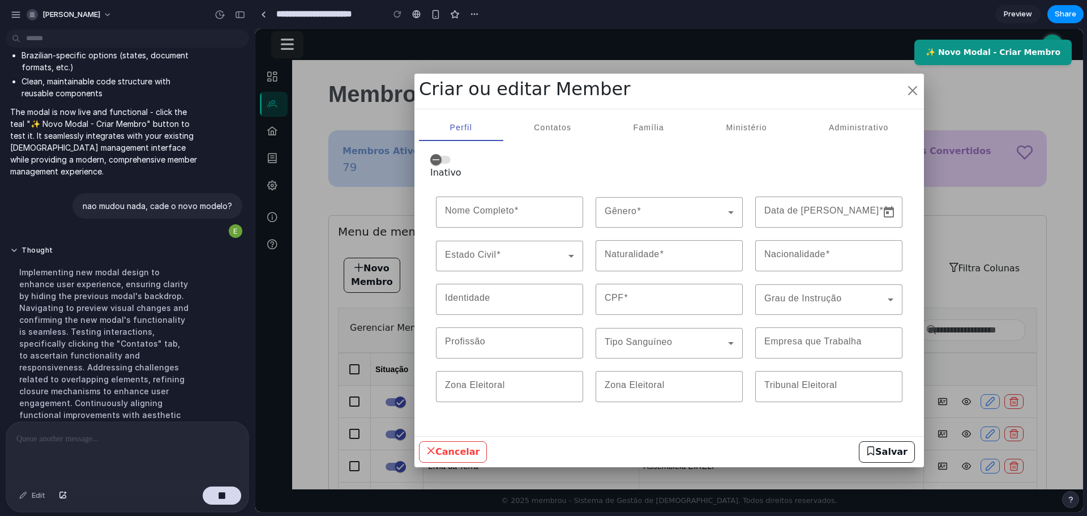
click at [943, 52] on button "✨ Novo Modal - Criar Membro" at bounding box center [992, 52] width 157 height 25
click at [944, 52] on button "✨ Novo Modal - Criar Membro" at bounding box center [992, 52] width 157 height 25
click at [1065, 54] on button "✨ Novo Modal - Criar Membro" at bounding box center [992, 52] width 157 height 25
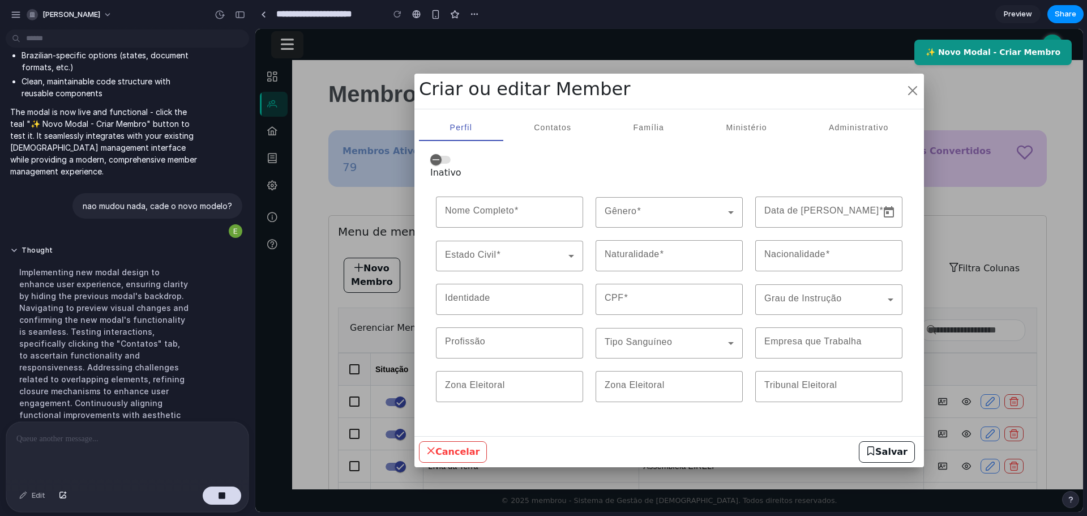
click at [1065, 54] on button "✨ Novo Modal - Criar Membro" at bounding box center [992, 52] width 157 height 25
click at [1011, 275] on div at bounding box center [669, 270] width 828 height 483
click at [916, 91] on button "button" at bounding box center [913, 90] width 14 height 25
click at [917, 91] on button "button" at bounding box center [913, 90] width 14 height 25
click at [1019, 48] on button "✨ Novo Modal - Criar Membro" at bounding box center [992, 52] width 157 height 25
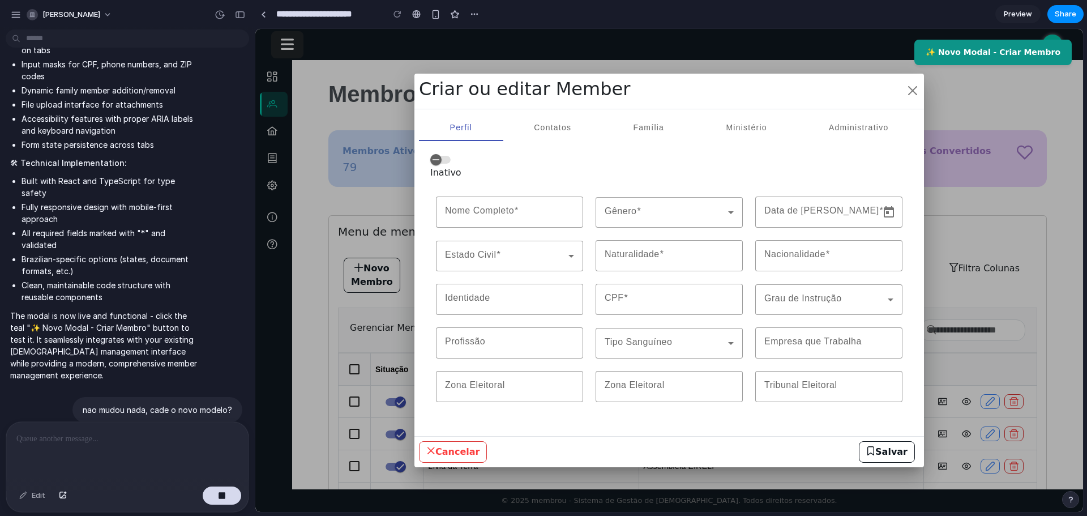
click at [1018, 48] on button "✨ Novo Modal - Criar Membro" at bounding box center [992, 52] width 157 height 25
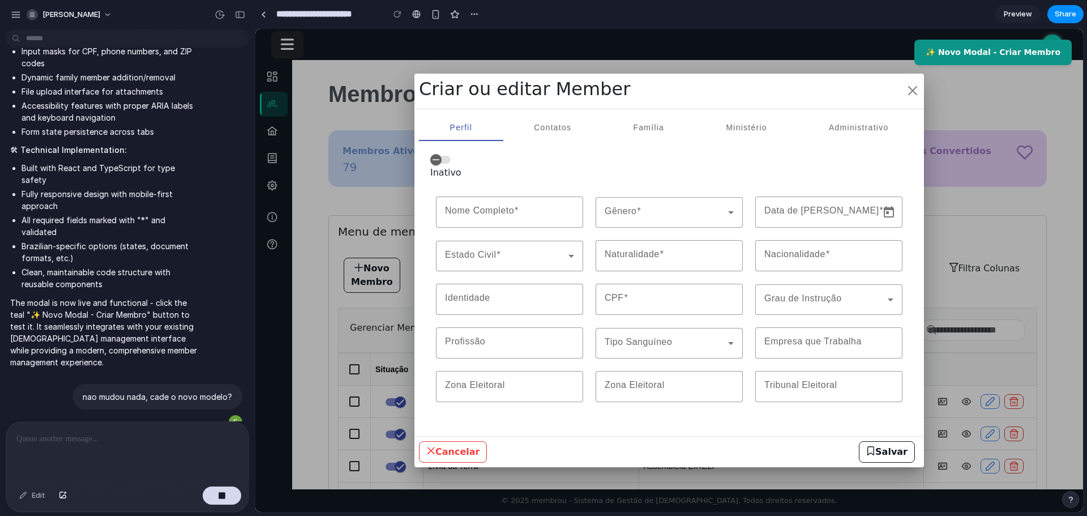
click at [1018, 48] on button "✨ Novo Modal - Criar Membro" at bounding box center [992, 52] width 157 height 25
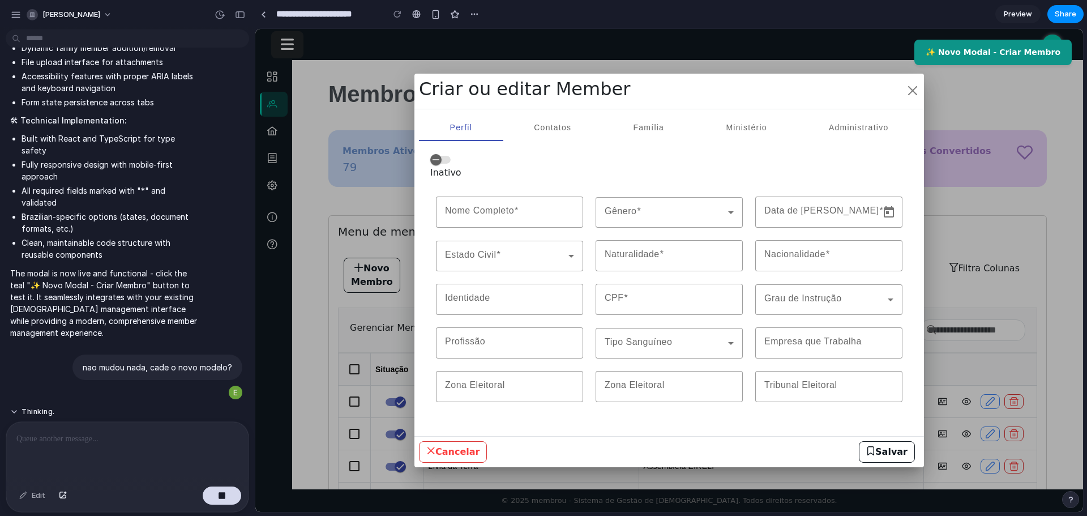
click at [1018, 48] on button "✨ Novo Modal - Criar Membro" at bounding box center [992, 52] width 157 height 25
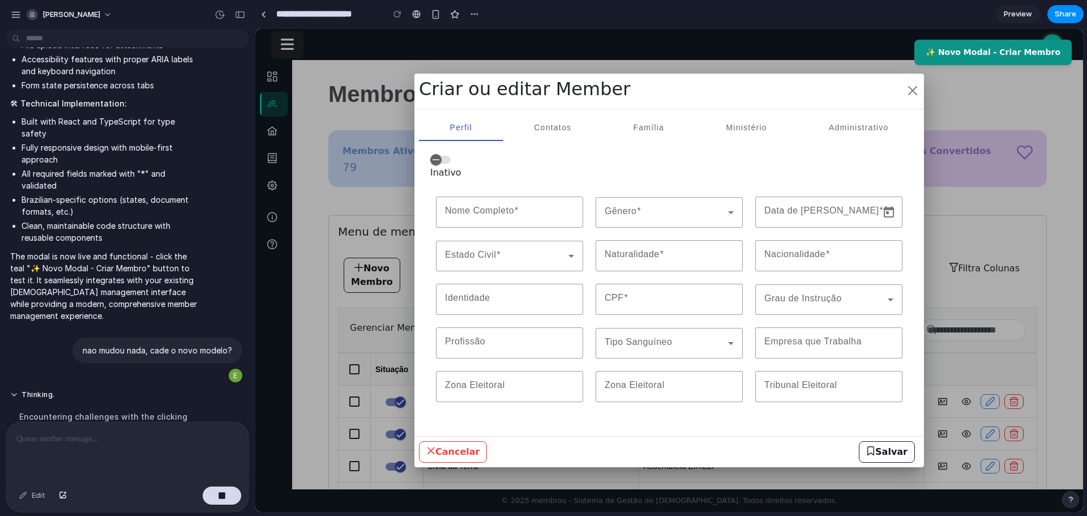
click at [1018, 48] on button "✨ Novo Modal - Criar Membro" at bounding box center [992, 52] width 157 height 25
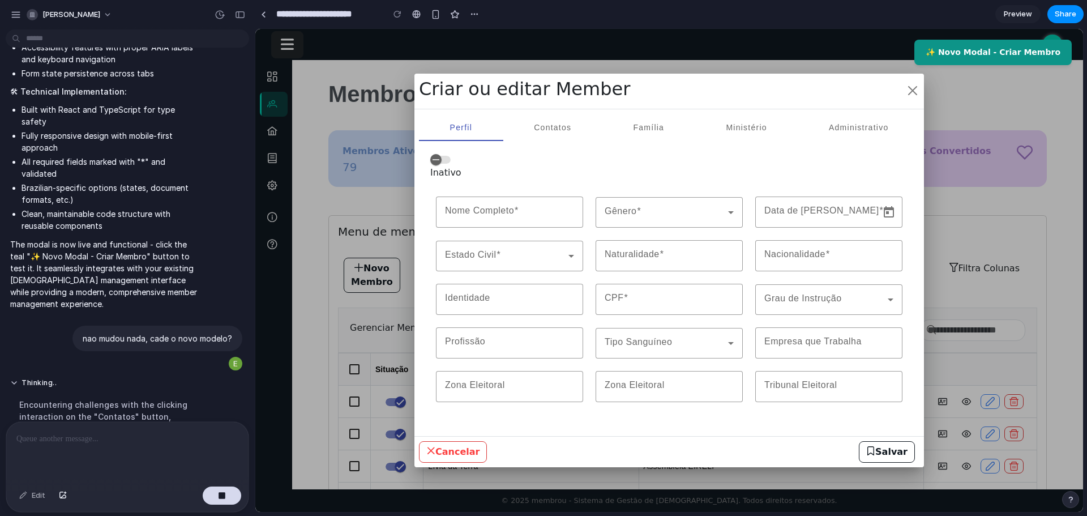
click at [1018, 48] on button "✨ Novo Modal - Criar Membro" at bounding box center [992, 52] width 157 height 25
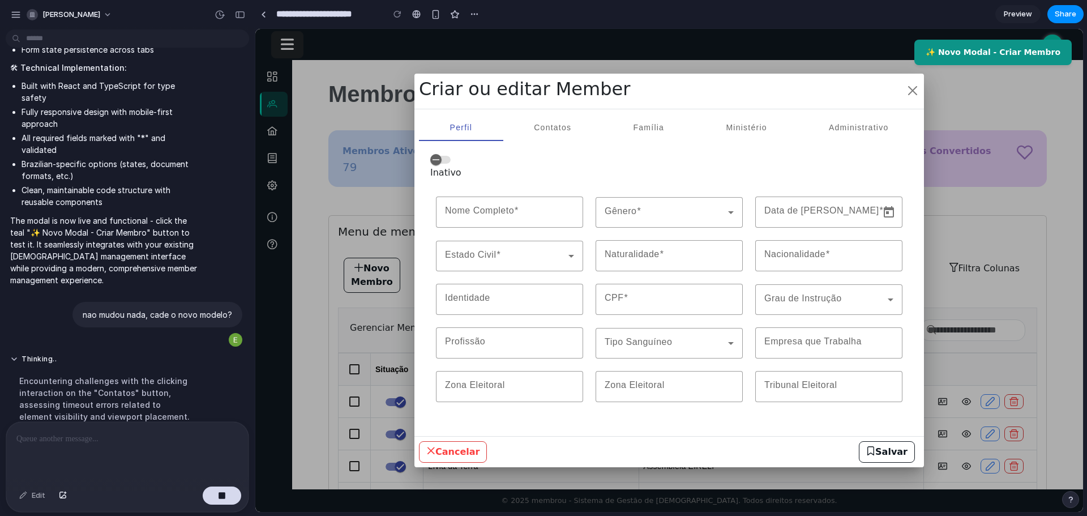
click at [1018, 48] on button "✨ Novo Modal - Criar Membro" at bounding box center [992, 52] width 157 height 25
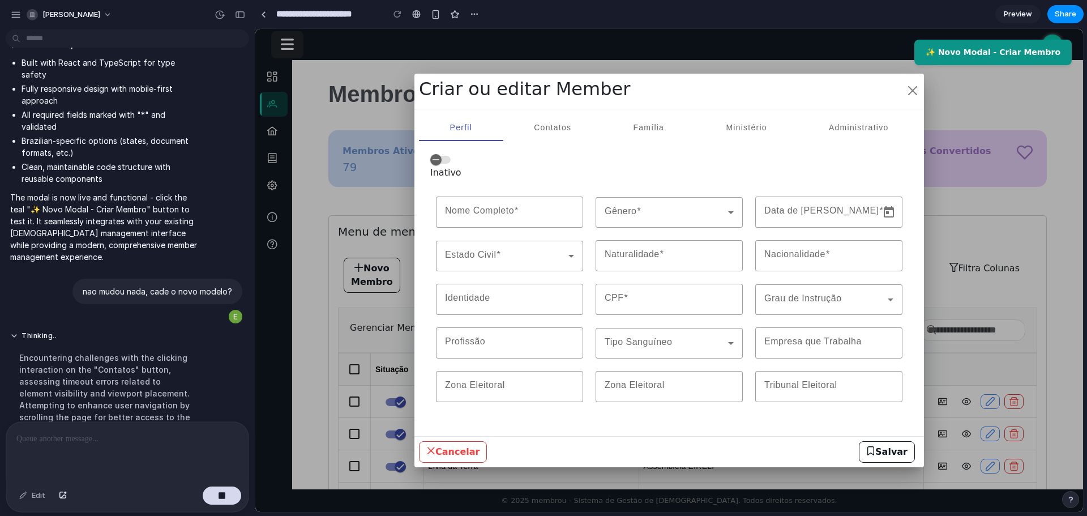
click at [1018, 48] on button "✨ Novo Modal - Criar Membro" at bounding box center [992, 52] width 157 height 25
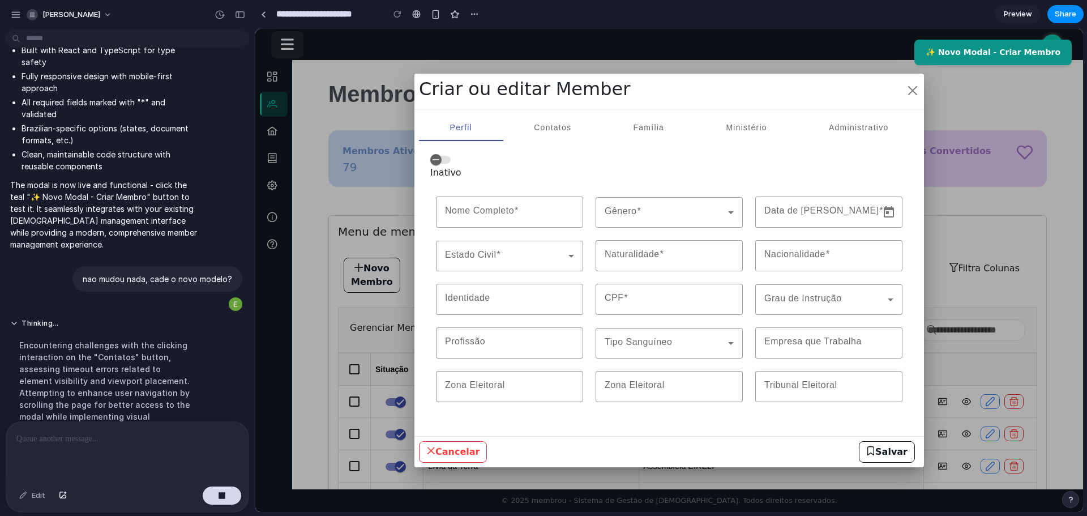
click at [1018, 48] on button "✨ Novo Modal - Criar Membro" at bounding box center [992, 52] width 157 height 25
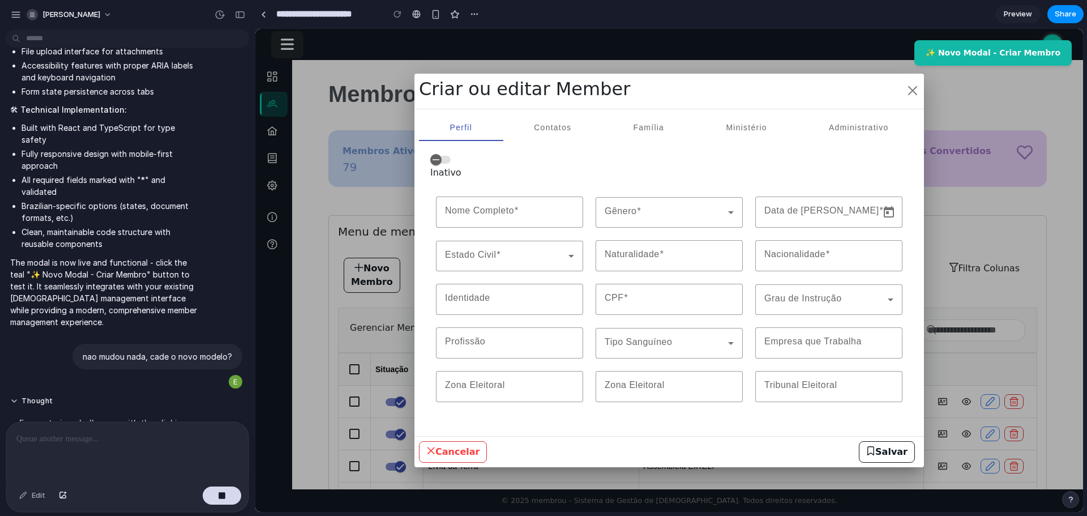
scroll to position [2437, 0]
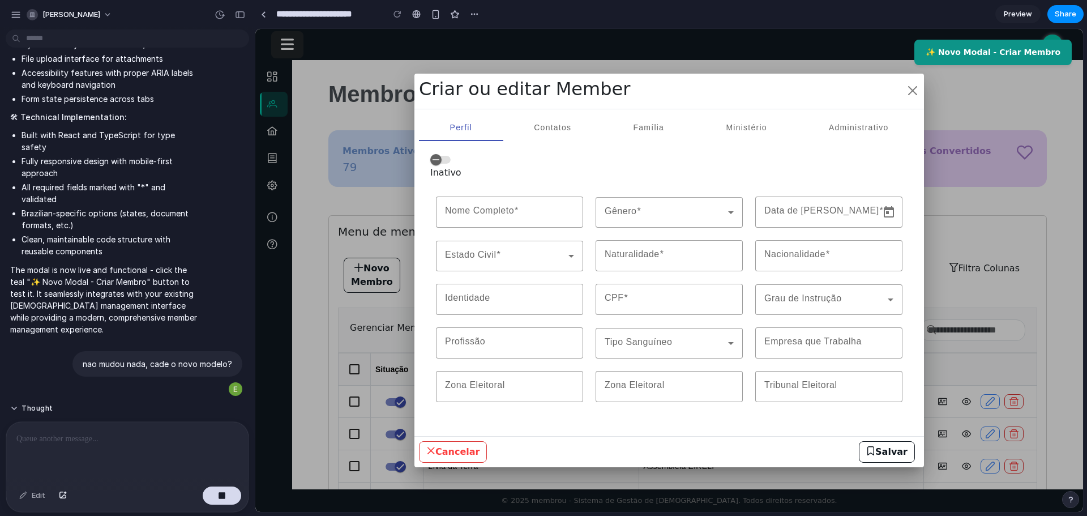
click at [964, 46] on button "✨ Novo Modal - Criar Membro" at bounding box center [992, 52] width 157 height 25
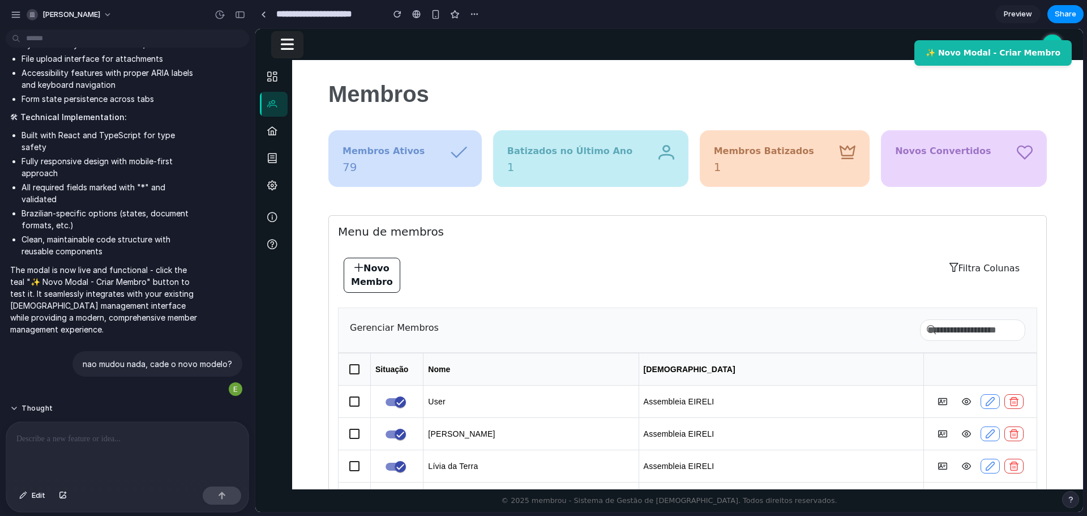
scroll to position [3113, 0]
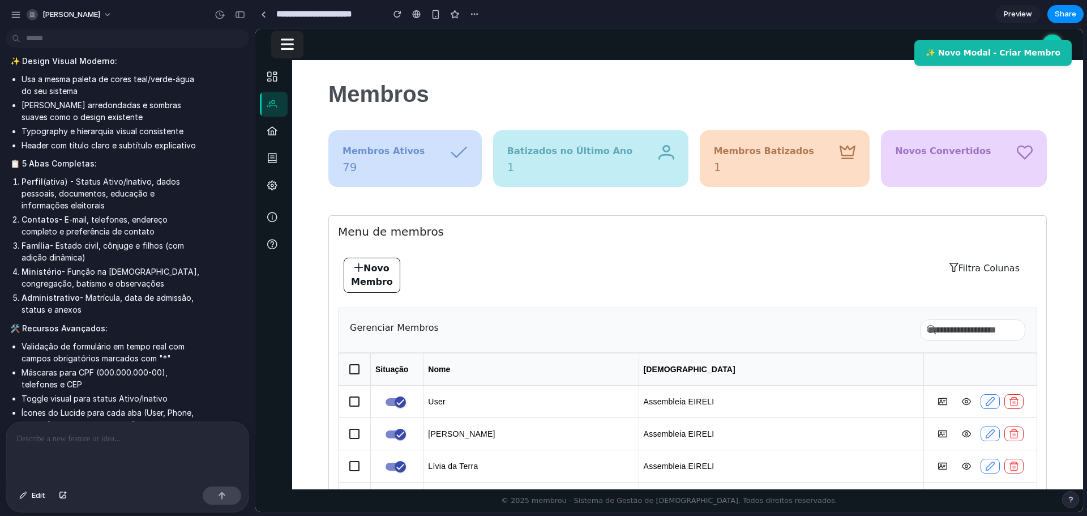
click at [976, 40] on div "Nenhuma notificação UD Minha [PERSON_NAME]" at bounding box center [731, 45] width 672 height 20
click at [976, 48] on button "✨ Novo Modal - Criar Membro" at bounding box center [992, 52] width 157 height 25
click at [388, 276] on button "Novo Membro" at bounding box center [372, 275] width 57 height 35
click at [696, 302] on div "Menu de membros Novo Membro Filtra Colunas Gerenciar Membros Situação Nome [DEM…" at bounding box center [687, 401] width 718 height 373
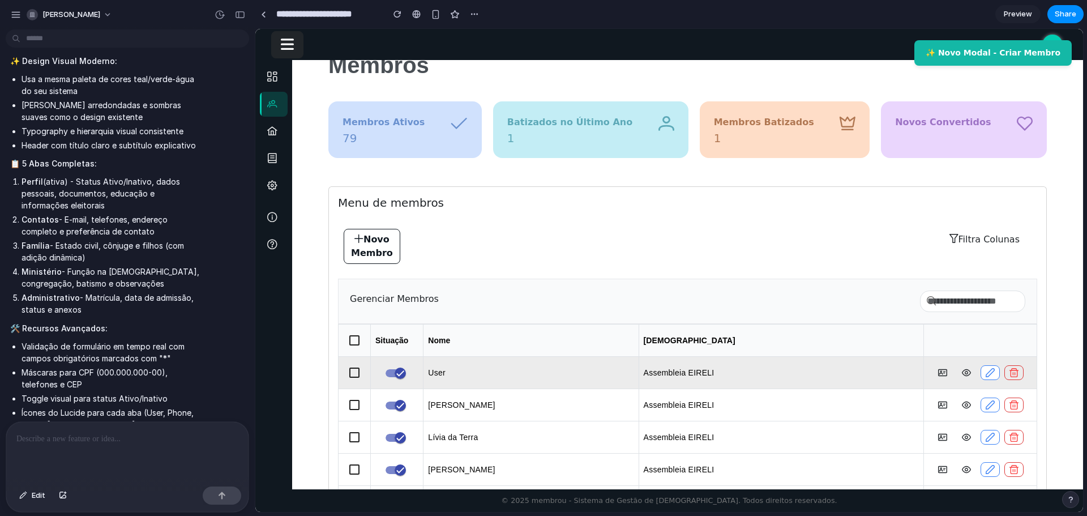
scroll to position [135, 0]
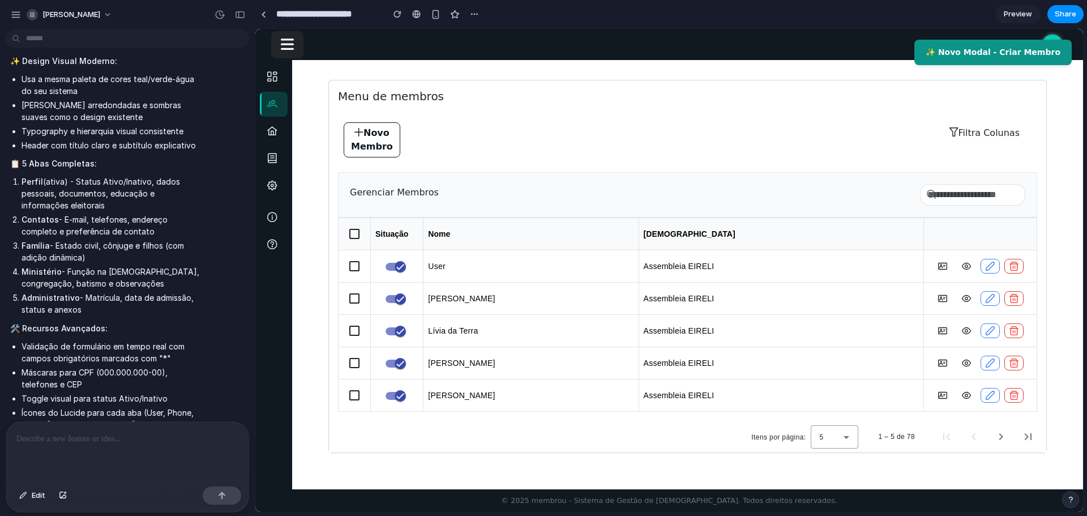
click at [1009, 60] on button "✨ Novo Modal - Criar Membro" at bounding box center [992, 52] width 157 height 25
click at [1034, 49] on button "✨ Novo Modal - Criar Membro" at bounding box center [992, 52] width 157 height 25
click at [1033, 50] on button "✨ Novo Modal - Criar Membro" at bounding box center [992, 52] width 157 height 25
click at [959, 55] on button "✨ Novo Modal - Criar Membro" at bounding box center [992, 52] width 157 height 25
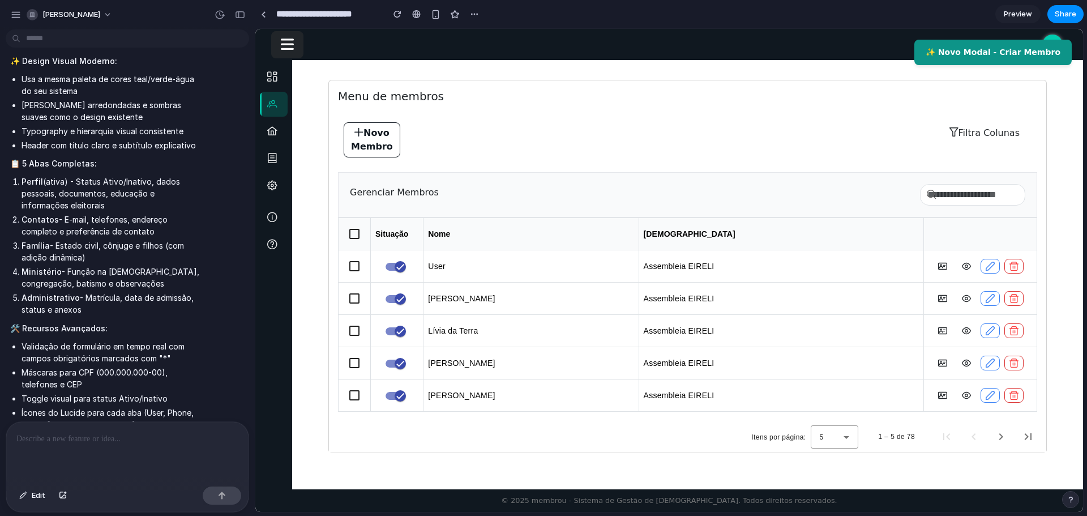
click at [1043, 48] on button "✨ Novo Modal - Criar Membro" at bounding box center [992, 52] width 157 height 25
click at [1044, 48] on button "✨ Novo Modal - Criar Membro" at bounding box center [992, 52] width 157 height 25
drag, startPoint x: 1044, startPoint y: 48, endPoint x: 1029, endPoint y: 55, distance: 17.0
click at [1044, 48] on button "✨ Novo Modal - Criar Membro" at bounding box center [992, 52] width 157 height 25
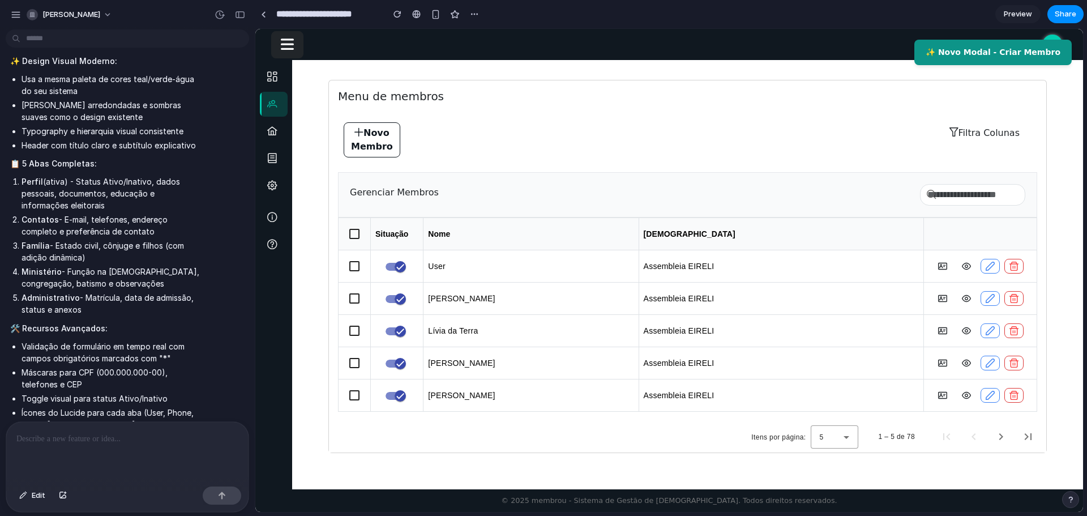
click at [1014, 41] on button "✨ Novo Modal - Criar Membro" at bounding box center [992, 52] width 157 height 25
click at [976, 137] on button "Filtra Colunas" at bounding box center [984, 133] width 85 height 22
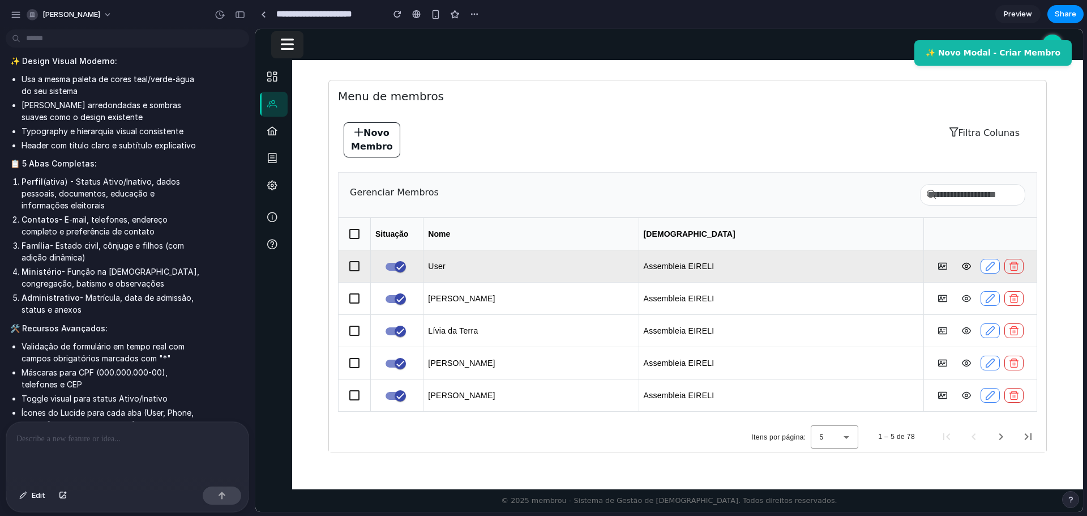
click at [962, 269] on icon at bounding box center [966, 266] width 9 height 9
click at [938, 266] on icon at bounding box center [942, 266] width 9 height 9
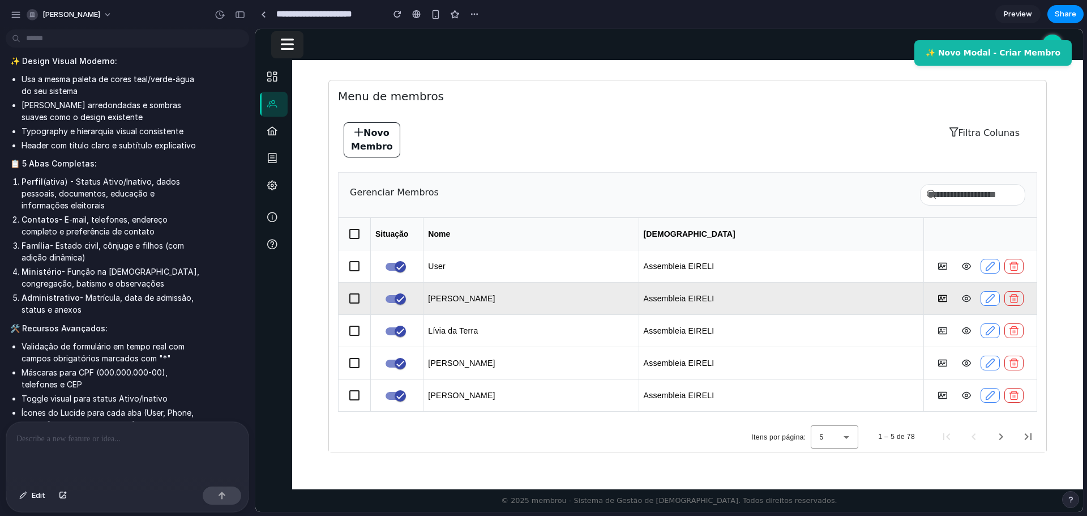
click at [933, 302] on button at bounding box center [942, 298] width 19 height 15
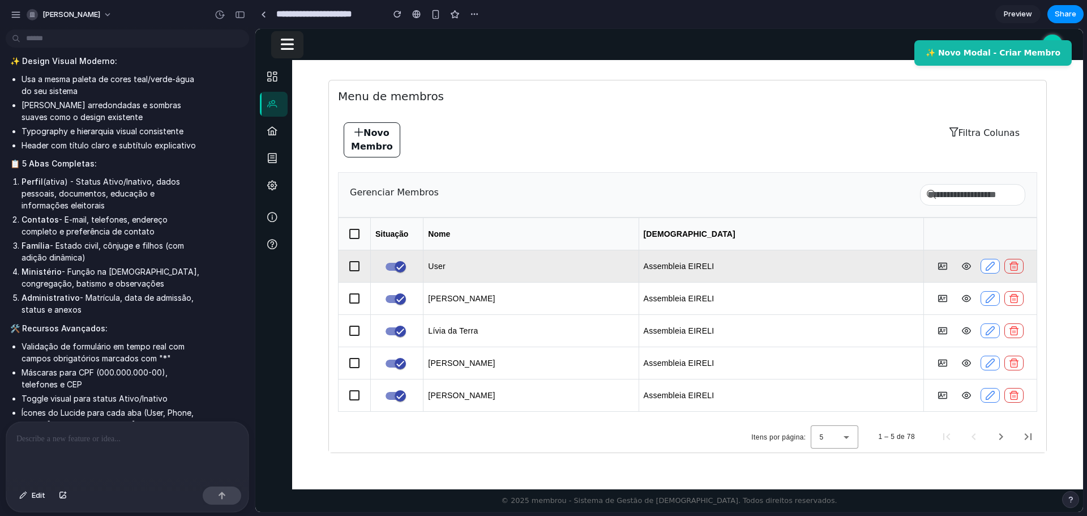
click at [348, 268] on div at bounding box center [354, 265] width 27 height 27
click at [350, 266] on div at bounding box center [354, 265] width 27 height 27
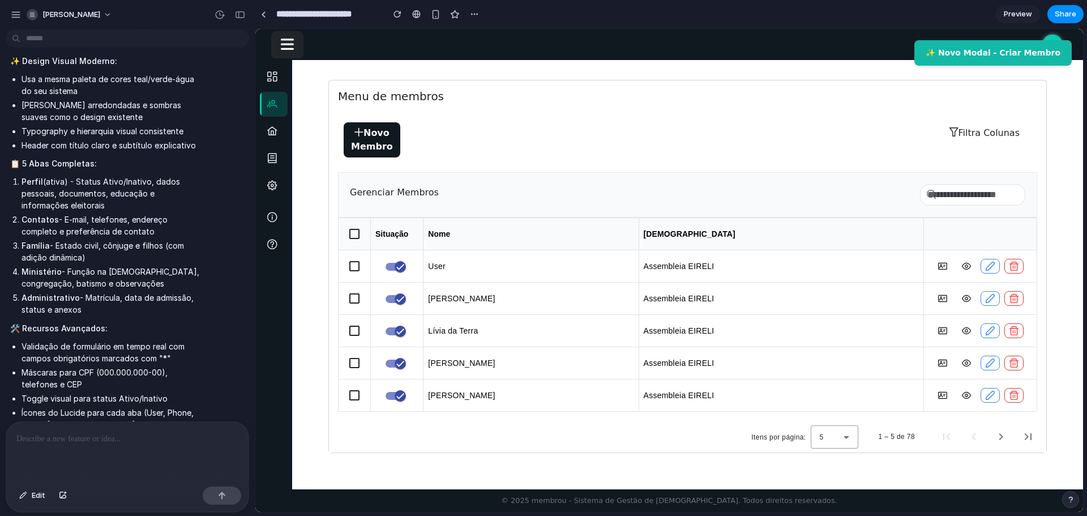
click at [376, 151] on button "Novo Membro" at bounding box center [372, 139] width 57 height 35
click at [375, 145] on button "Novo Membro" at bounding box center [372, 139] width 57 height 35
click at [373, 146] on button "Novo Membro" at bounding box center [372, 139] width 57 height 35
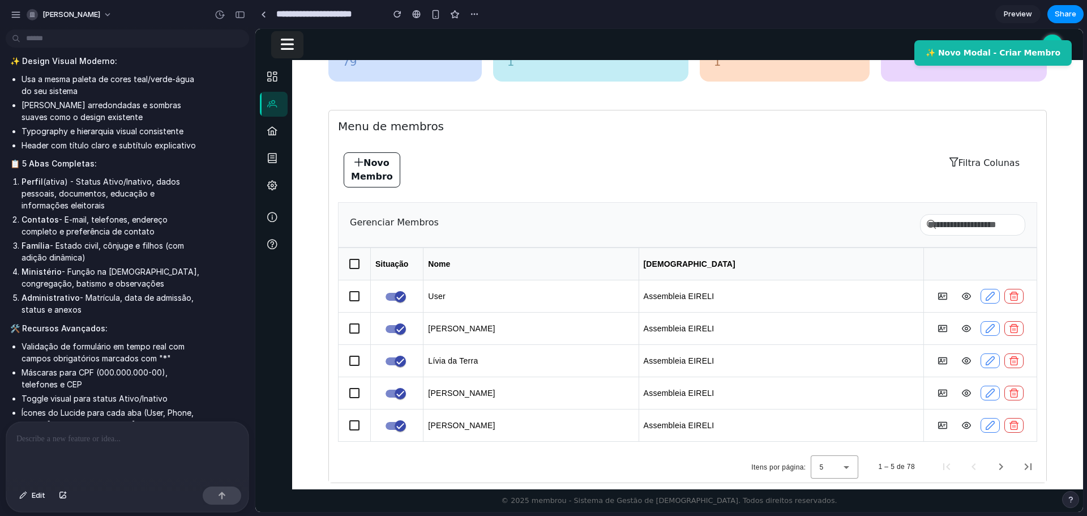
scroll to position [0, 0]
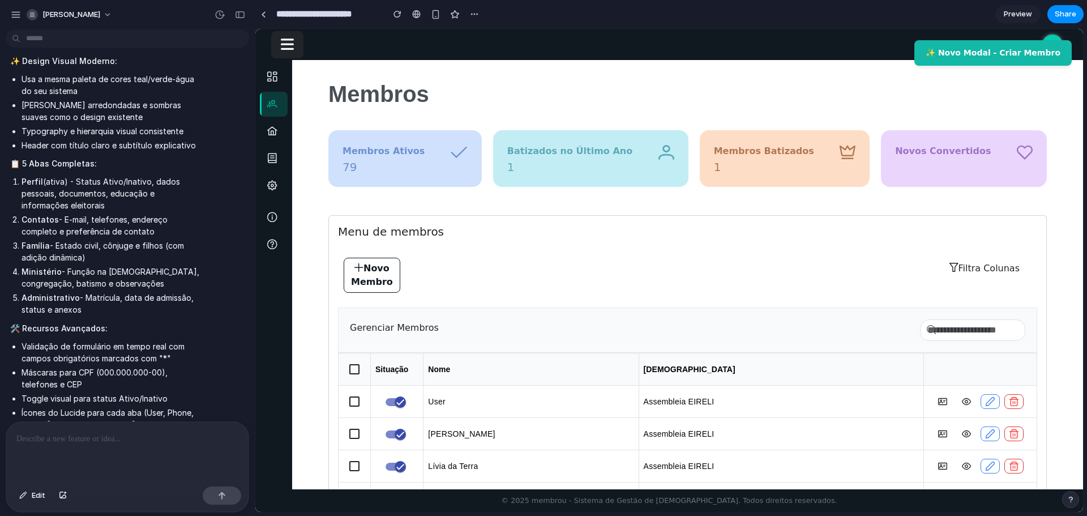
click at [448, 165] on h5 "79" at bounding box center [404, 167] width 125 height 14
click at [609, 165] on h5 "1" at bounding box center [590, 167] width 167 height 14
click at [840, 172] on h5 "1" at bounding box center [785, 167] width 142 height 14
drag, startPoint x: 12, startPoint y: 373, endPoint x: 153, endPoint y: 380, distance: 141.1
click at [128, 477] on p "O modal está totalmente funcional - você pode clicar no botão verde "✨ Novo Mod…" at bounding box center [104, 495] width 189 height 36
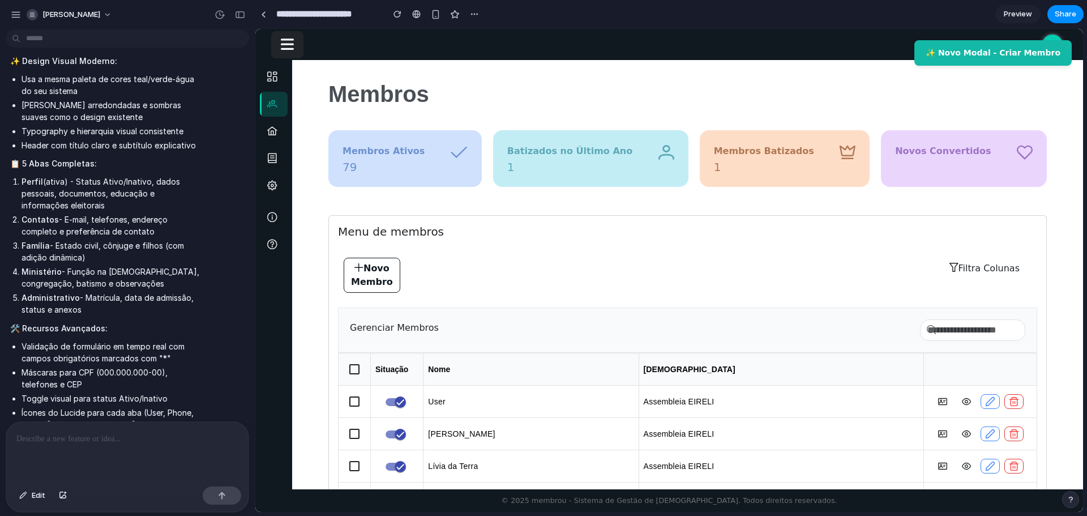
click at [195, 477] on p "O modal está totalmente funcional - você pode clicar no botão verde "✨ Novo Mod…" at bounding box center [104, 495] width 189 height 36
drag, startPoint x: 10, startPoint y: 388, endPoint x: 88, endPoint y: 391, distance: 78.2
click at [88, 477] on p "O modal está totalmente funcional - você pode clicar no botão verde "✨ Novo Mod…" at bounding box center [104, 495] width 189 height 36
drag, startPoint x: 52, startPoint y: 401, endPoint x: 192, endPoint y: 406, distance: 139.9
click at [186, 406] on div "Agora você pode ver o novo modal que criei! 🎉 Criei um modal completamente novo…" at bounding box center [105, 247] width 198 height 543
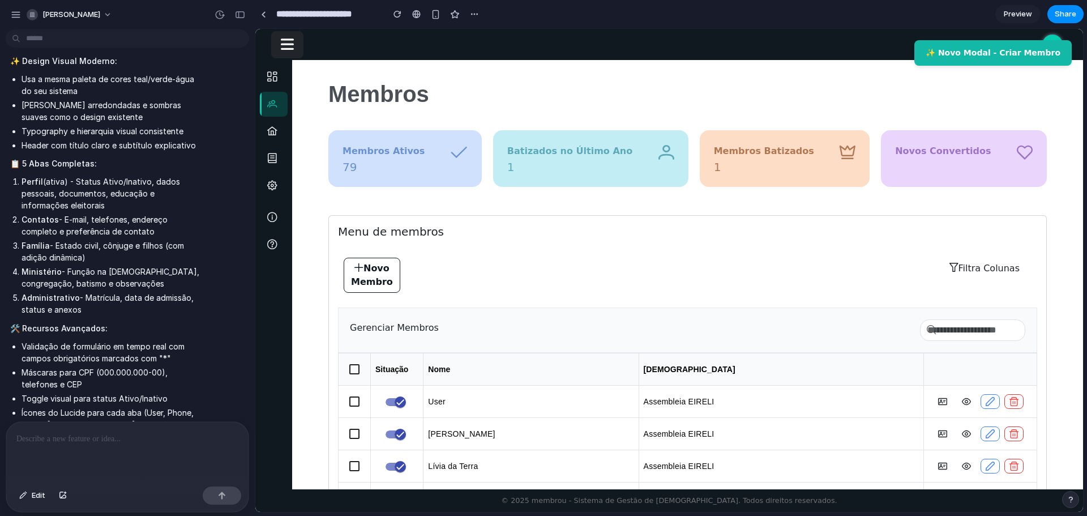
drag, startPoint x: 893, startPoint y: 159, endPoint x: 889, endPoint y: 151, distance: 8.6
click at [895, 158] on p "Novos Convertidos" at bounding box center [964, 152] width 138 height 16
click at [1023, 17] on span "Preview" at bounding box center [1018, 13] width 28 height 11
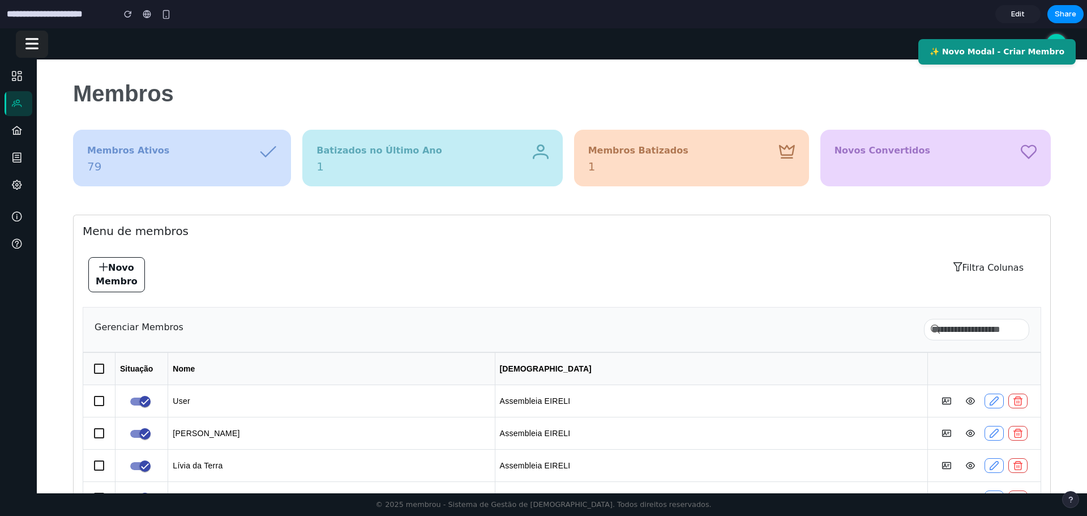
click at [1017, 52] on button "✨ Novo Modal - Criar Membro" at bounding box center [996, 51] width 157 height 25
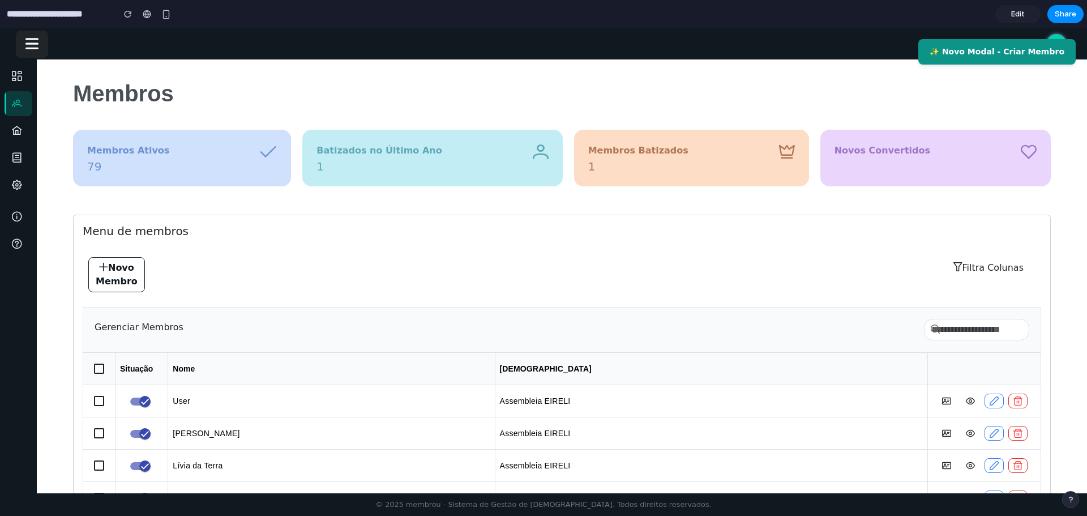
click at [1017, 52] on button "✨ Novo Modal - Criar Membro" at bounding box center [996, 51] width 157 height 25
click at [1015, 53] on button "✨ Novo Modal - Criar Membro" at bounding box center [996, 51] width 157 height 25
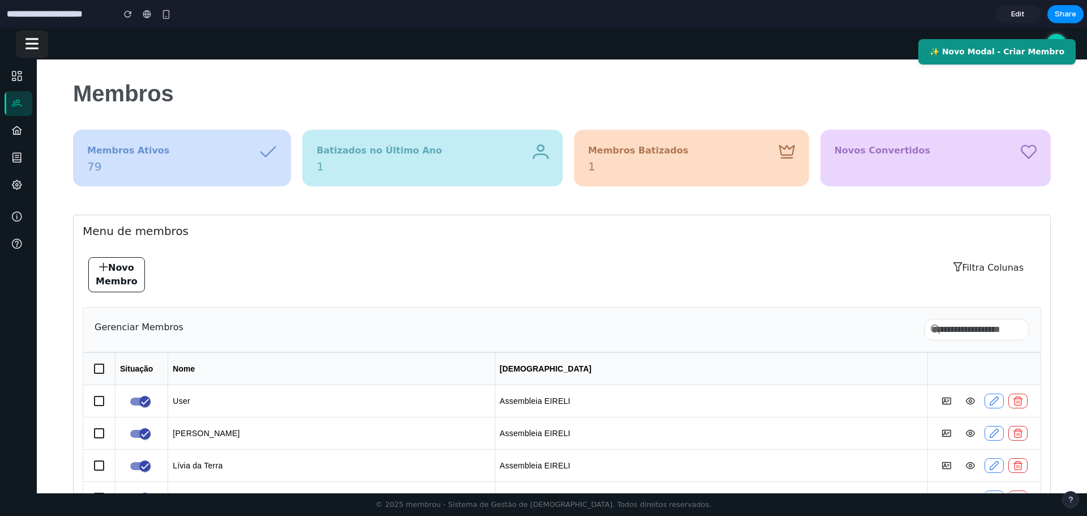
click at [1014, 55] on button "✨ Novo Modal - Criar Membro" at bounding box center [996, 51] width 157 height 25
click at [1013, 9] on span "Edit" at bounding box center [1018, 13] width 14 height 11
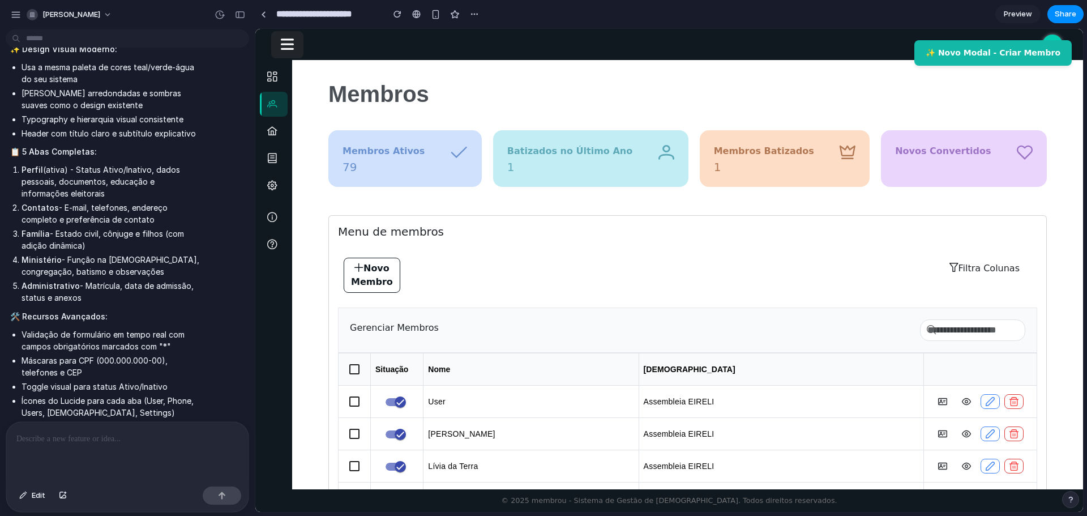
click at [196, 432] on p at bounding box center [127, 439] width 222 height 14
click at [155, 449] on div at bounding box center [127, 452] width 242 height 60
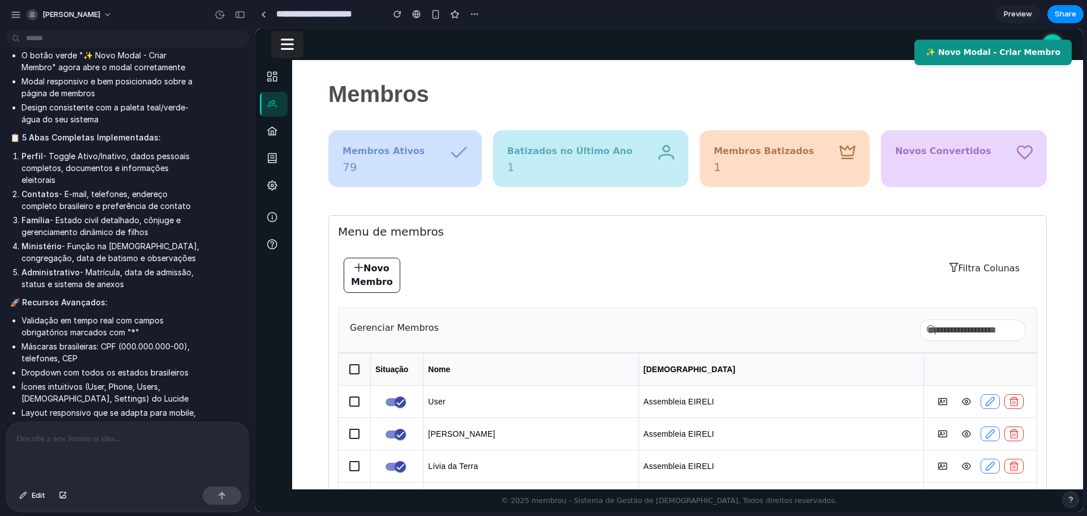
click at [1010, 57] on button "✨ Novo Modal - Criar Membro" at bounding box center [992, 52] width 157 height 25
click at [1010, 58] on button "✨ Novo Modal - Criar Membro" at bounding box center [992, 52] width 157 height 25
click at [1009, 58] on button "✨ Novo Modal - Criar Membro" at bounding box center [992, 52] width 157 height 25
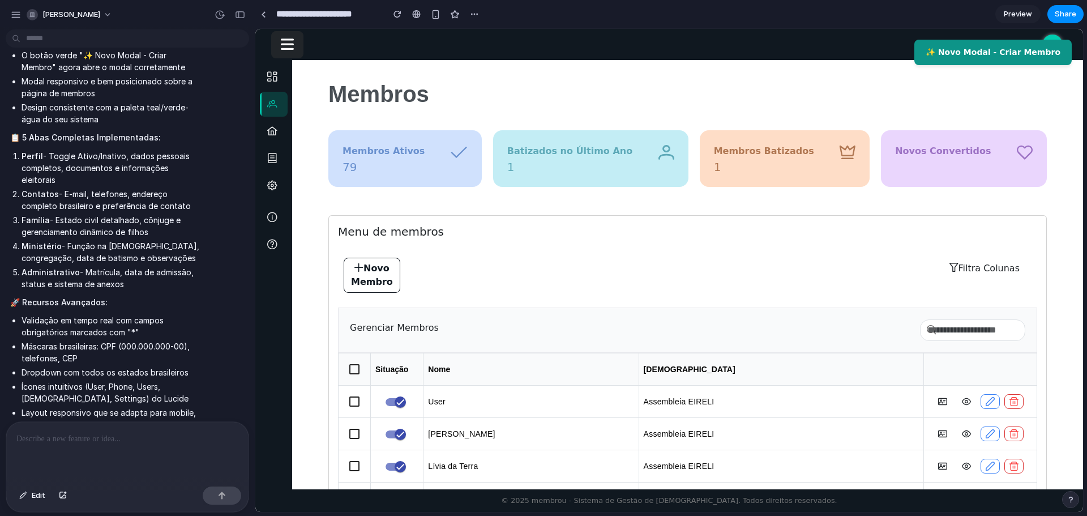
click at [1006, 52] on button "✨ Novo Modal - Criar Membro" at bounding box center [992, 52] width 157 height 25
click at [1005, 54] on button "✨ Novo Modal - Criar Membro" at bounding box center [992, 52] width 157 height 25
drag, startPoint x: 1000, startPoint y: 74, endPoint x: 1015, endPoint y: 50, distance: 28.7
click at [1000, 74] on h1 "Membros" at bounding box center [687, 99] width 718 height 61
click at [1015, 10] on span "Preview" at bounding box center [1018, 13] width 28 height 11
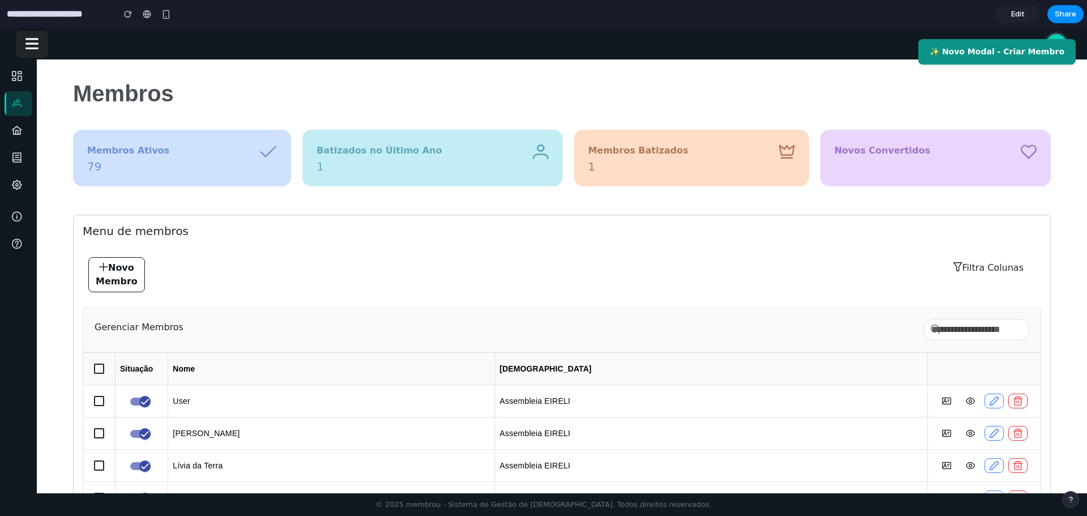
click at [1009, 56] on button "✨ Novo Modal - Criar Membro" at bounding box center [996, 51] width 157 height 25
click at [1063, 50] on button "✨ Novo Modal - Criar Membro" at bounding box center [996, 51] width 157 height 25
click at [969, 47] on button "✨ Novo Modal - Criar Membro" at bounding box center [996, 51] width 157 height 25
click at [951, 46] on button "✨ Novo Modal - Criar Membro" at bounding box center [996, 51] width 157 height 25
drag, startPoint x: 1037, startPoint y: 92, endPoint x: 1034, endPoint y: 122, distance: 30.7
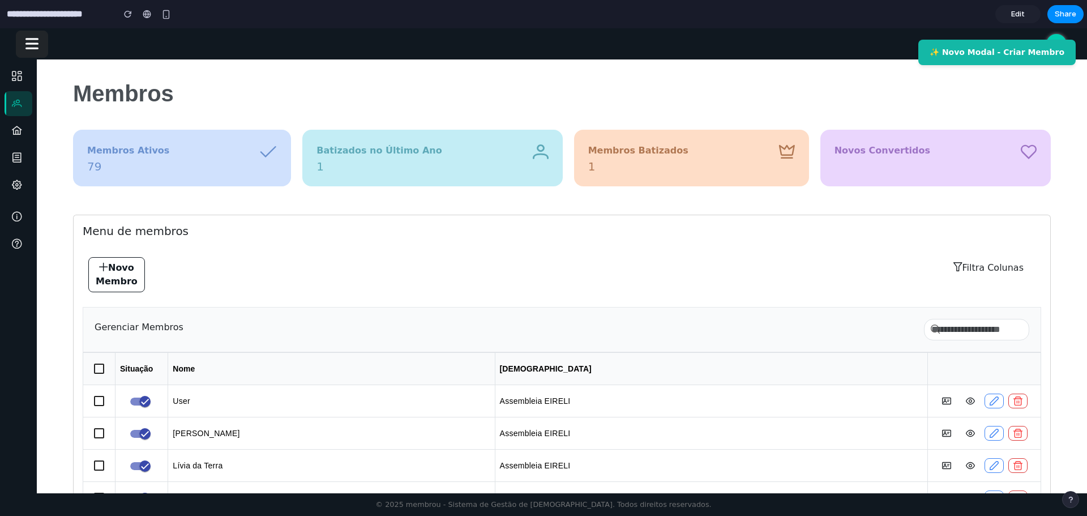
click at [1036, 91] on h1 "Membros" at bounding box center [562, 98] width 978 height 61
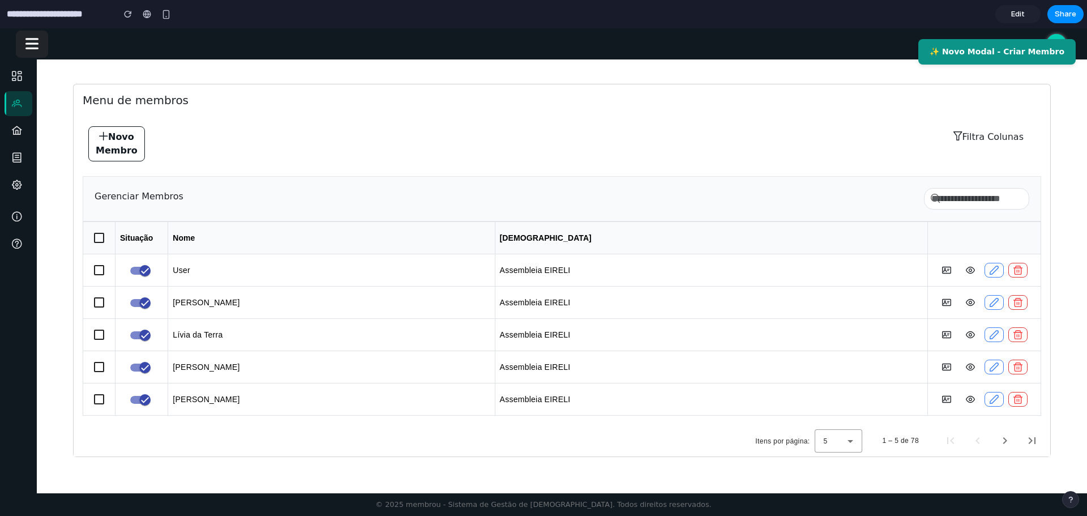
click at [1027, 54] on button "✨ Novo Modal - Criar Membro" at bounding box center [996, 51] width 157 height 25
click at [1026, 55] on button "✨ Novo Modal - Criar Membro" at bounding box center [996, 51] width 157 height 25
click at [982, 55] on button "✨ Novo Modal - Criar Membro" at bounding box center [996, 51] width 157 height 25
click at [1017, 15] on span "Edit" at bounding box center [1018, 13] width 14 height 11
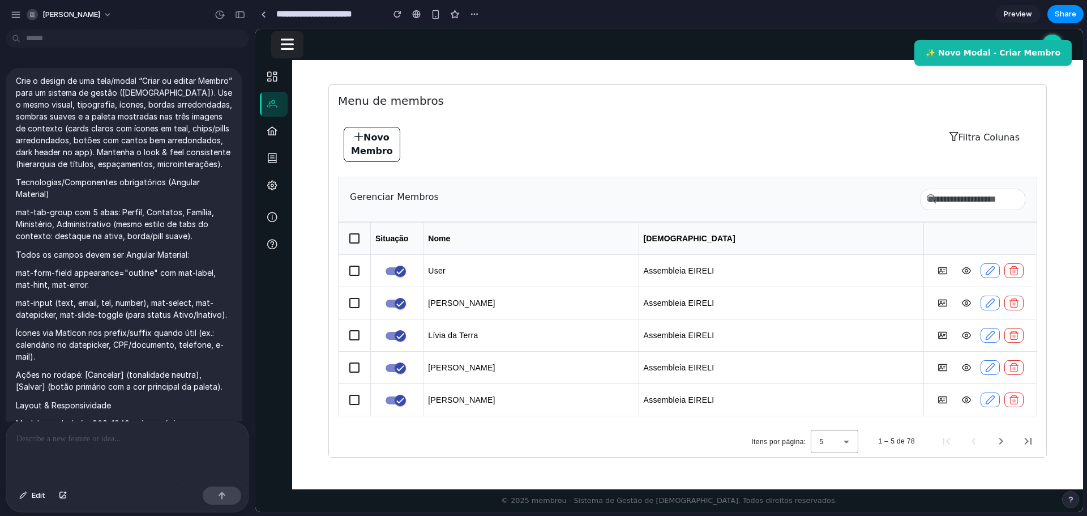
scroll to position [3562, 0]
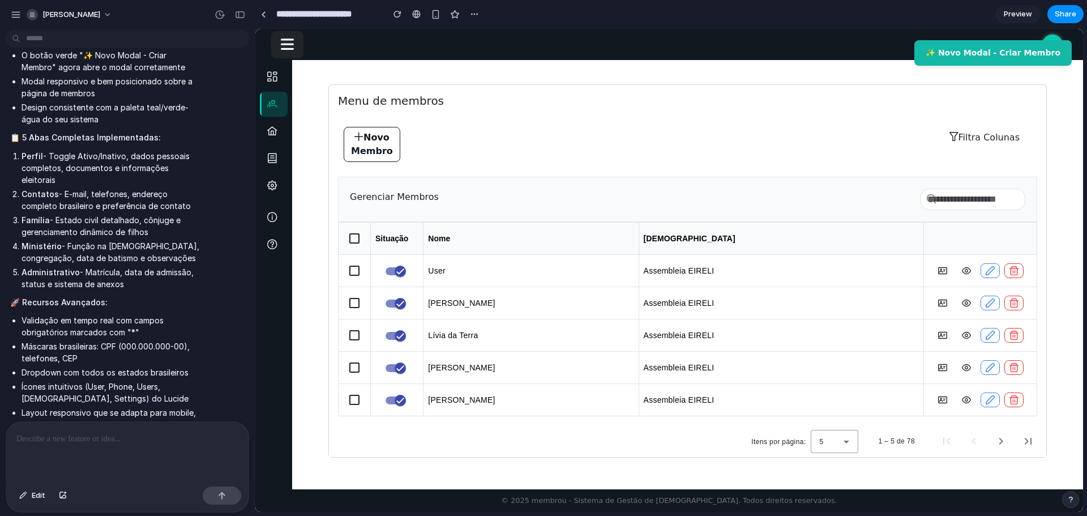
click at [96, 456] on div at bounding box center [127, 452] width 242 height 60
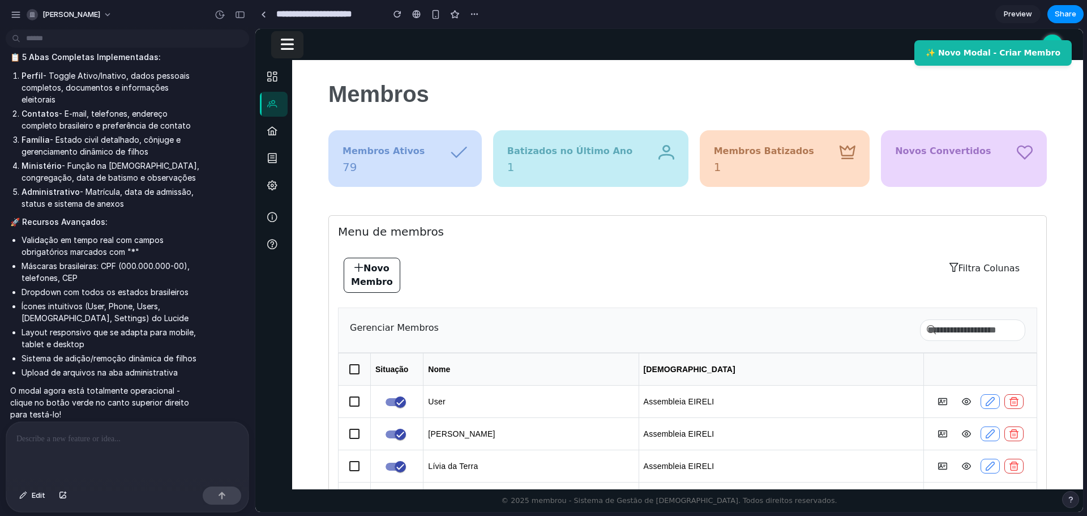
scroll to position [3992, 0]
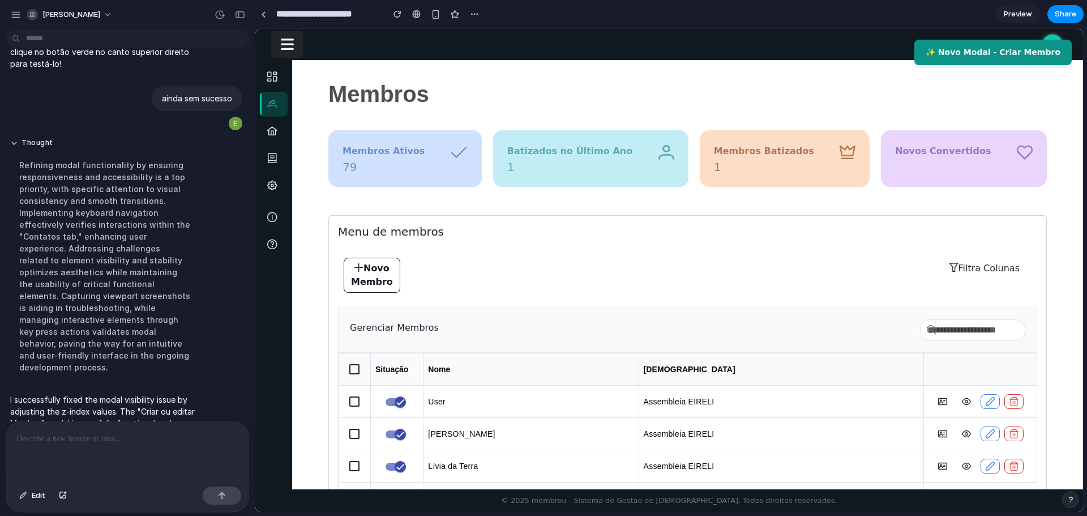
click at [1001, 52] on button "✨ Novo Modal - Criar Membro" at bounding box center [992, 52] width 157 height 25
click at [999, 56] on button "✨ Novo Modal - Criar Membro" at bounding box center [992, 52] width 157 height 25
click at [995, 60] on button "✨ Novo Modal - Criar Membro" at bounding box center [992, 52] width 157 height 25
click at [1044, 45] on button "✨ Novo Modal - Criar Membro" at bounding box center [992, 52] width 157 height 25
click at [1048, 46] on button "✨ Novo Modal - Criar Membro" at bounding box center [992, 52] width 157 height 25
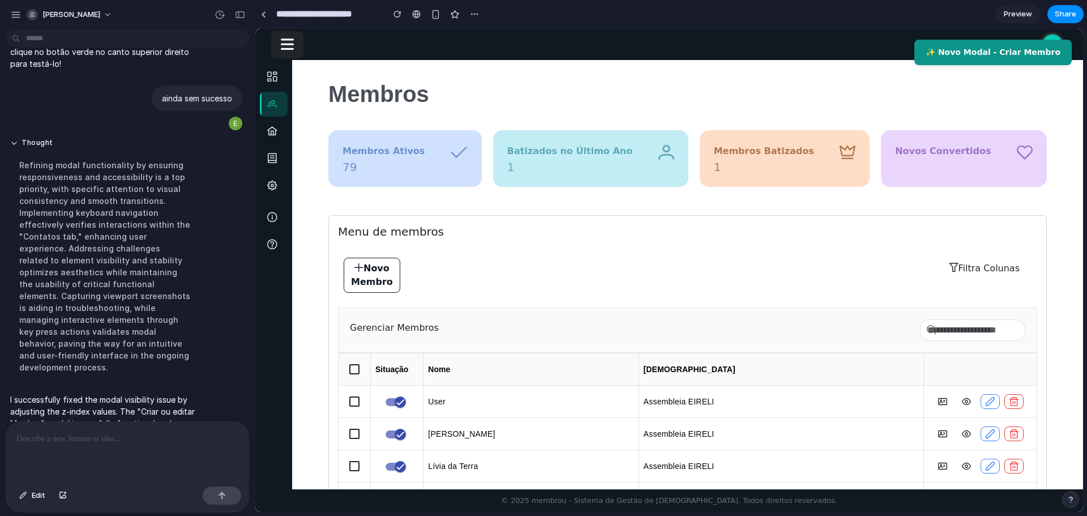
click at [1052, 48] on button "✨ Novo Modal - Criar Membro" at bounding box center [992, 52] width 157 height 25
drag, startPoint x: 946, startPoint y: 48, endPoint x: 954, endPoint y: 47, distance: 8.6
click at [949, 48] on button "✨ Novo Modal - Criar Membro" at bounding box center [992, 52] width 157 height 25
click at [971, 48] on button "✨ Novo Modal - Criar Membro" at bounding box center [992, 52] width 157 height 25
drag, startPoint x: 975, startPoint y: 47, endPoint x: 983, endPoint y: 45, distance: 8.2
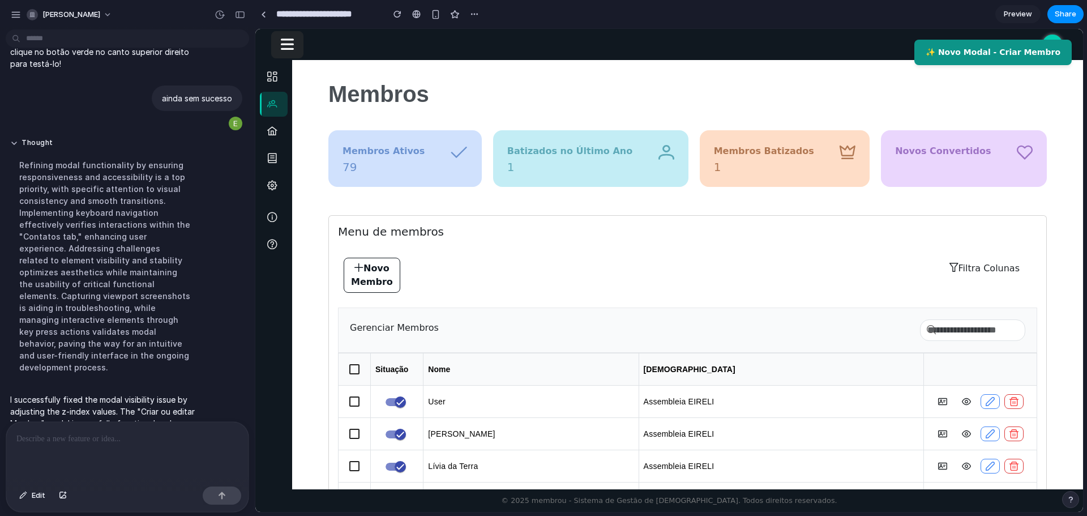
click at [975, 48] on button "✨ Novo Modal - Criar Membro" at bounding box center [992, 52] width 157 height 25
drag, startPoint x: 983, startPoint y: 45, endPoint x: 1036, endPoint y: 41, distance: 53.9
click at [983, 45] on button "✨ Novo Modal - Criar Membro" at bounding box center [992, 52] width 157 height 25
drag, startPoint x: 1036, startPoint y: 41, endPoint x: 1053, endPoint y: 36, distance: 17.2
click at [1047, 38] on body "**********" at bounding box center [669, 270] width 828 height 483
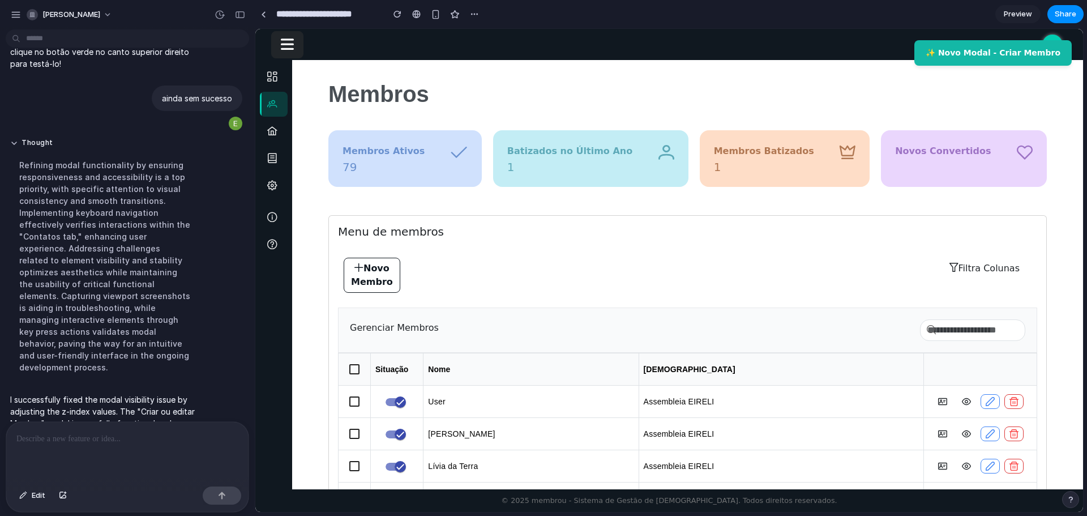
click at [1059, 34] on div "Nenhuma notificação UD Minha [PERSON_NAME]" at bounding box center [668, 44] width 809 height 31
click at [1048, 37] on link "UD" at bounding box center [1052, 45] width 20 height 20
click at [1051, 37] on link "UD" at bounding box center [1052, 45] width 20 height 20
click at [1050, 37] on link "UD" at bounding box center [1052, 45] width 20 height 20
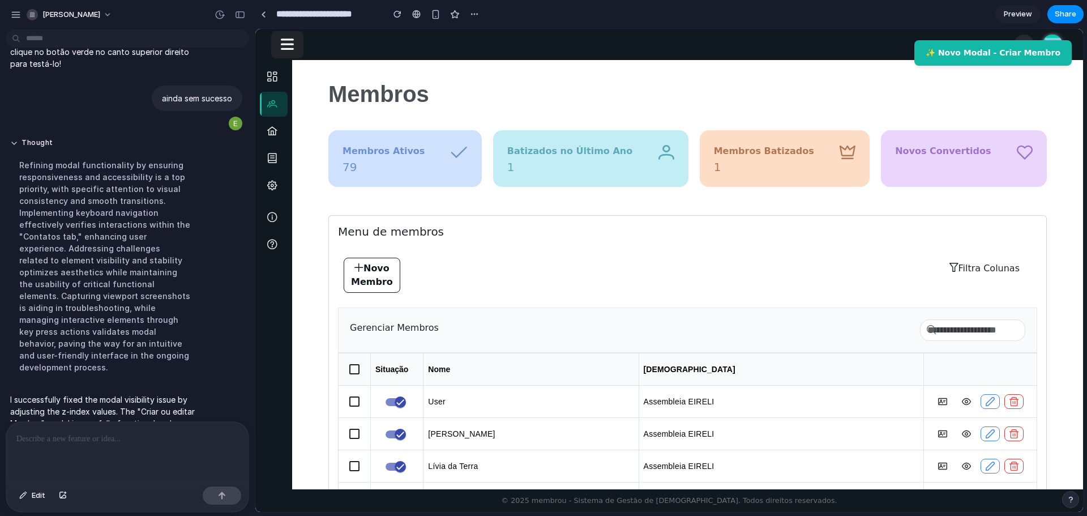
drag, startPoint x: 1050, startPoint y: 37, endPoint x: 1030, endPoint y: 39, distance: 20.4
click at [1050, 37] on link "UD" at bounding box center [1052, 45] width 20 height 20
click at [1000, 44] on button "✨ Novo Modal - Criar Membro" at bounding box center [992, 52] width 157 height 25
click at [998, 45] on button "✨ Novo Modal - Criar Membro" at bounding box center [992, 52] width 157 height 25
click at [952, 57] on button "✨ Novo Modal - Criar Membro" at bounding box center [992, 52] width 157 height 25
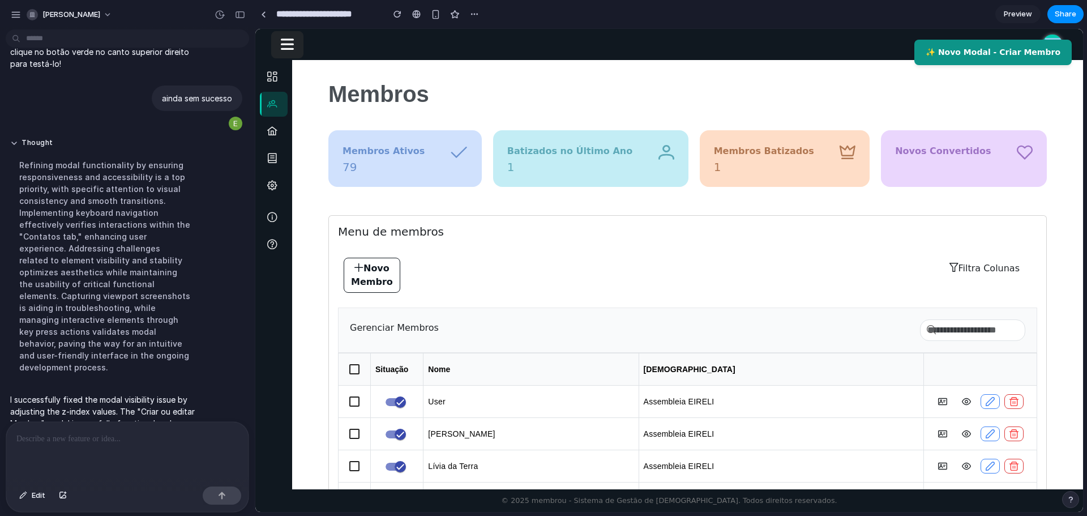
drag, startPoint x: 952, startPoint y: 57, endPoint x: 961, endPoint y: 55, distance: 8.7
click at [954, 56] on button "✨ Novo Modal - Criar Membro" at bounding box center [992, 52] width 157 height 25
click at [961, 55] on button "✨ Novo Modal - Criar Membro" at bounding box center [992, 52] width 157 height 25
click at [960, 57] on button "✨ Novo Modal - Criar Membro" at bounding box center [992, 52] width 157 height 25
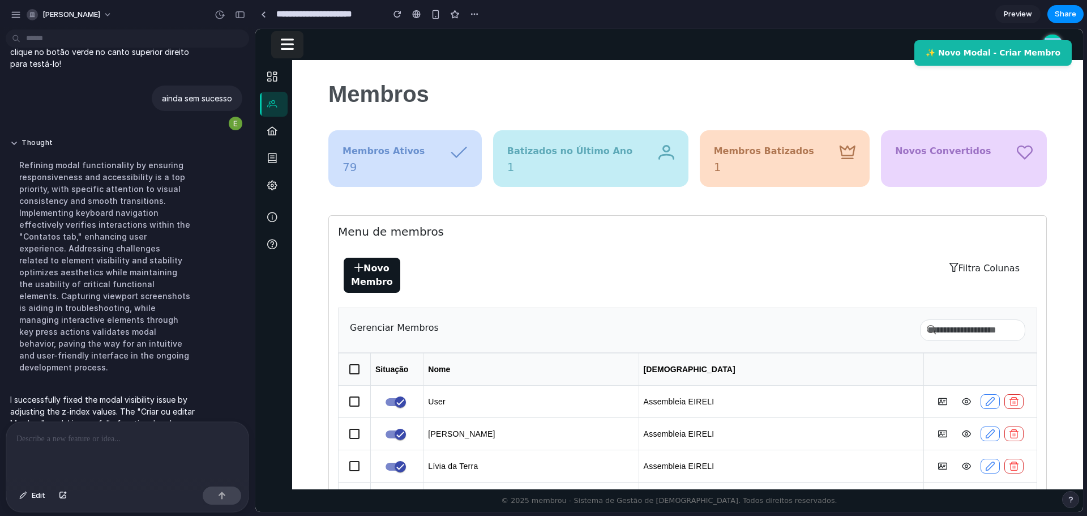
click at [392, 276] on button "Novo Membro" at bounding box center [372, 275] width 57 height 35
click at [383, 275] on button "Novo Membro" at bounding box center [372, 275] width 57 height 35
drag, startPoint x: 383, startPoint y: 275, endPoint x: 679, endPoint y: 289, distance: 296.4
click at [384, 275] on button "Novo Membro" at bounding box center [372, 275] width 57 height 35
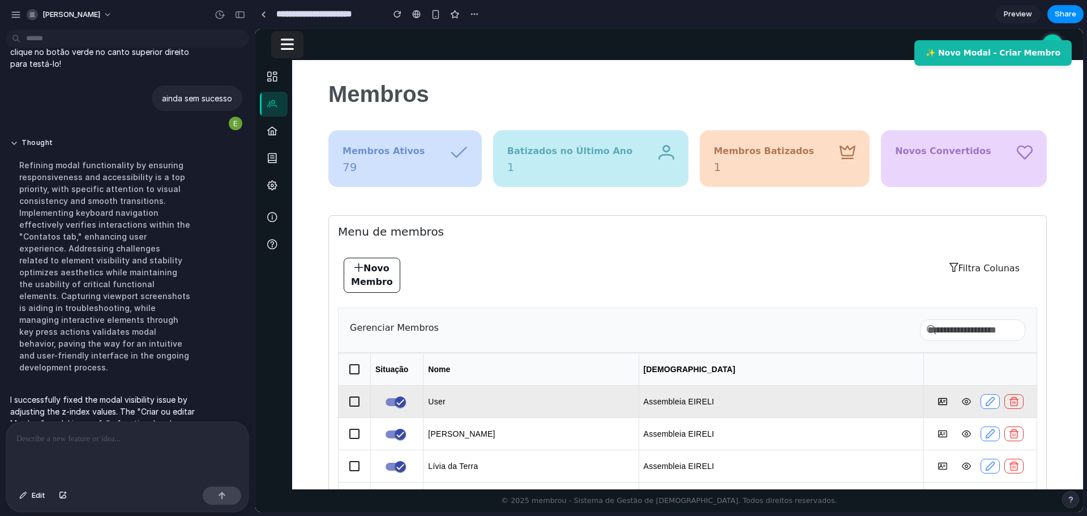
click at [929, 395] on td at bounding box center [980, 401] width 113 height 32
click at [933, 402] on button at bounding box center [942, 401] width 19 height 15
click at [933, 406] on button at bounding box center [942, 401] width 19 height 15
click at [959, 406] on button at bounding box center [966, 401] width 19 height 15
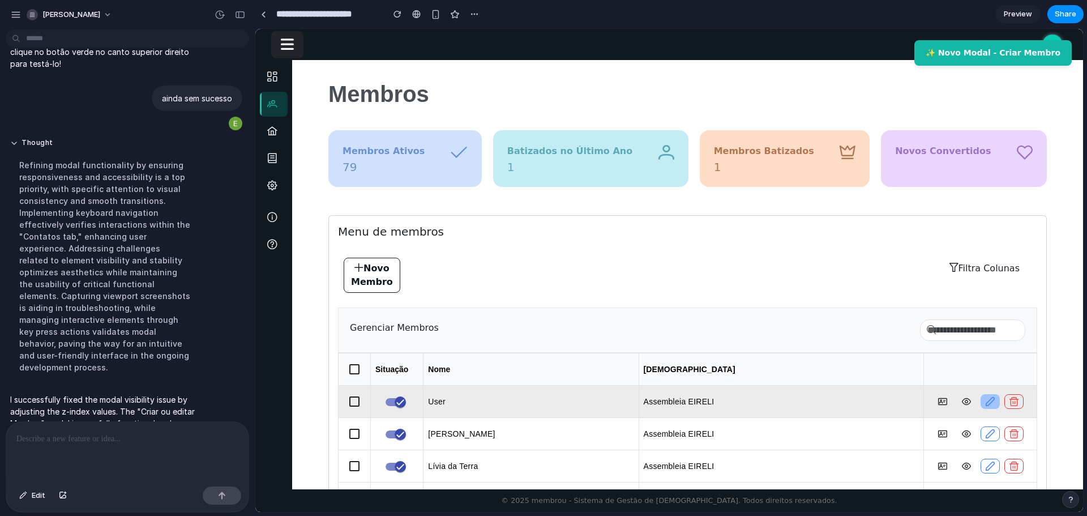
drag, startPoint x: 959, startPoint y: 408, endPoint x: 984, endPoint y: 405, distance: 25.0
click at [965, 407] on button at bounding box center [966, 401] width 19 height 15
click at [983, 406] on button at bounding box center [989, 401] width 19 height 15
click at [1012, 401] on button at bounding box center [1013, 401] width 19 height 15
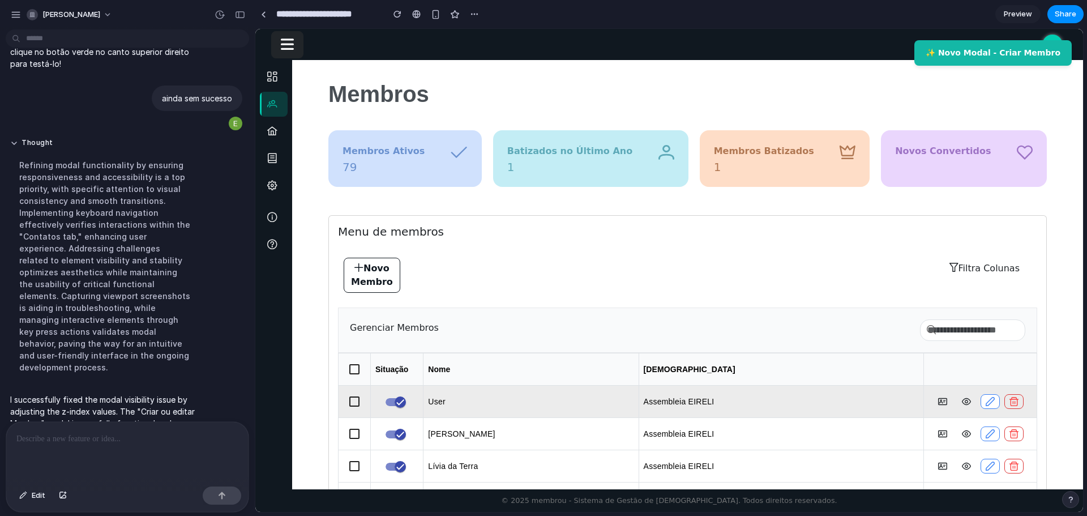
drag, startPoint x: 1012, startPoint y: 400, endPoint x: 1000, endPoint y: 385, distance: 18.9
click at [1008, 396] on button at bounding box center [1013, 401] width 19 height 15
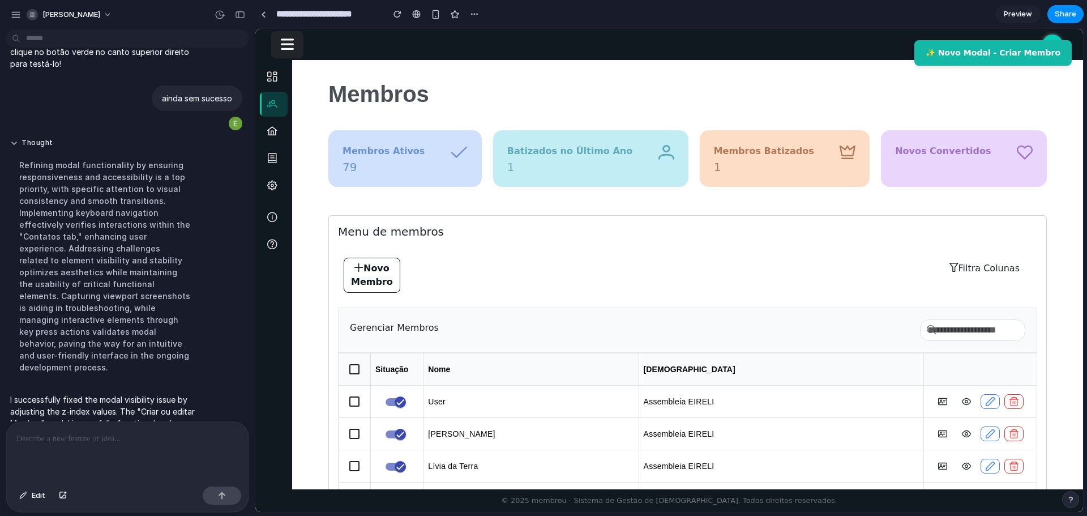
click at [966, 276] on button "Filtra Colunas" at bounding box center [984, 269] width 85 height 22
click at [966, 275] on button "Filtra Colunas" at bounding box center [984, 269] width 85 height 22
click at [966, 274] on button "Filtra Colunas" at bounding box center [984, 269] width 85 height 22
click at [111, 447] on div at bounding box center [127, 452] width 242 height 60
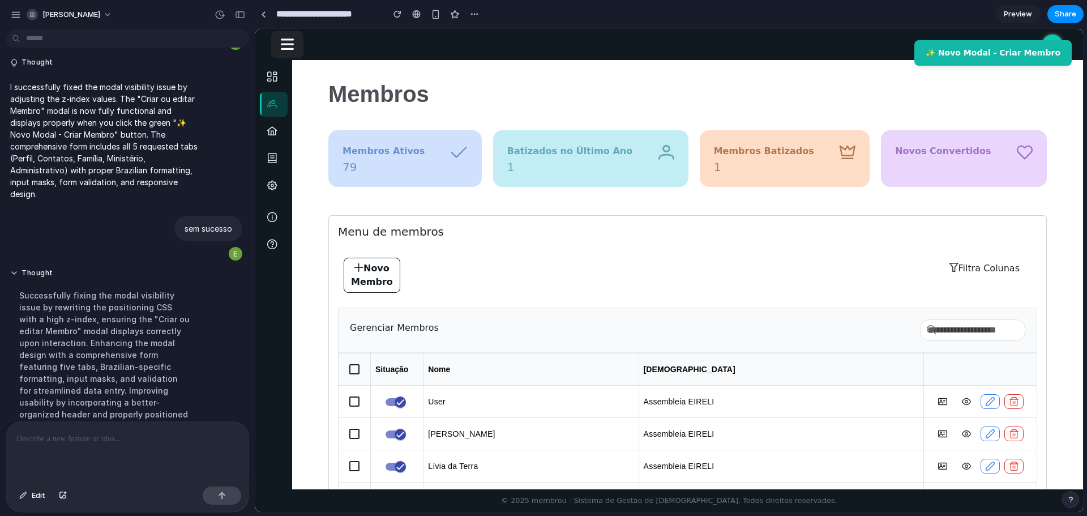
scroll to position [4167, 0]
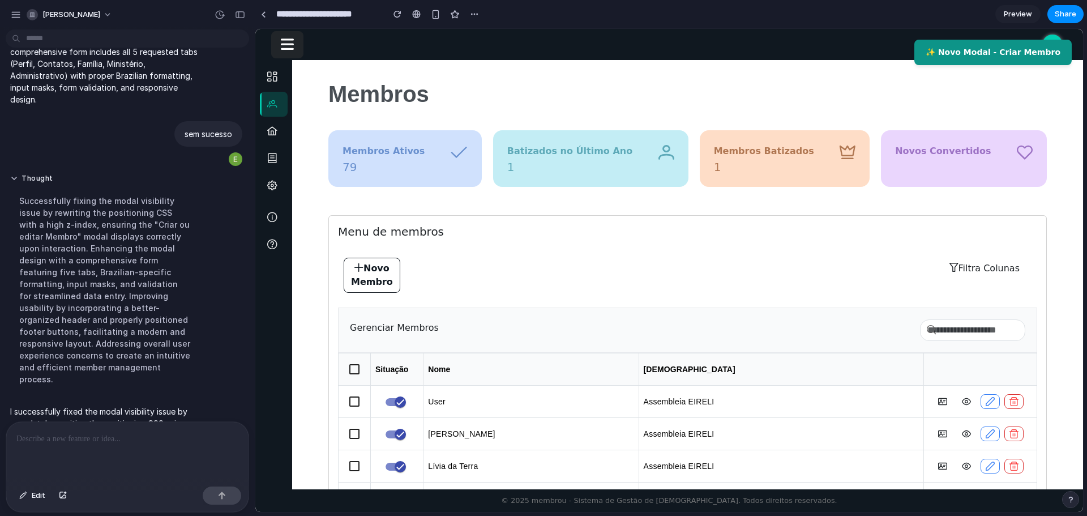
click at [1000, 40] on button "✨ Novo Modal - Criar Membro" at bounding box center [992, 52] width 157 height 25
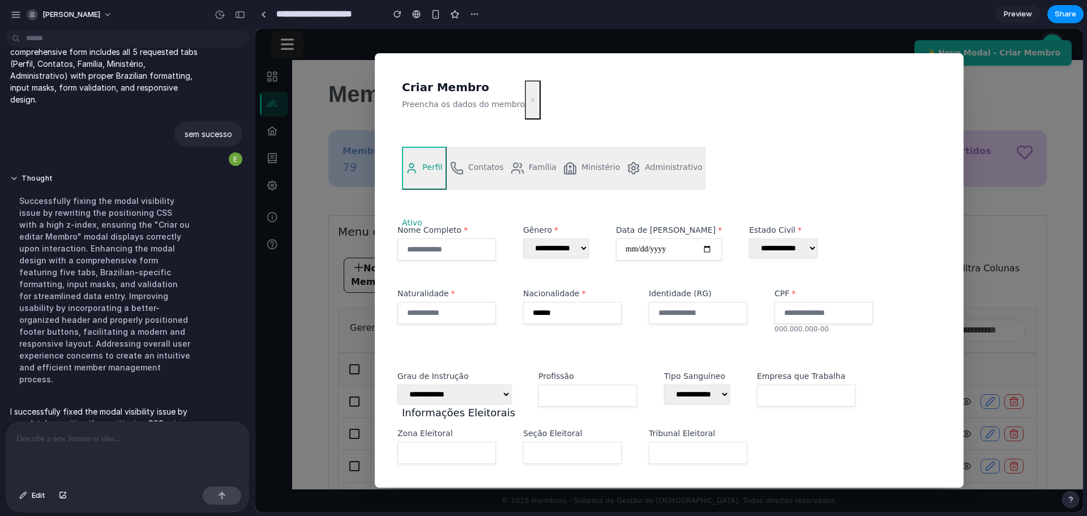
click at [994, 52] on div "**********" at bounding box center [669, 270] width 828 height 483
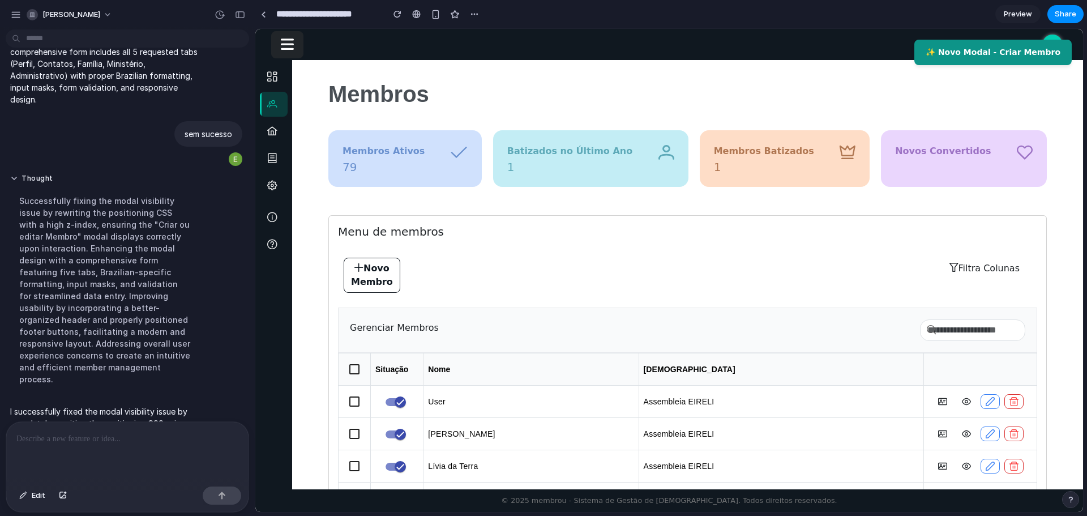
click at [998, 52] on button "✨ Novo Modal - Criar Membro" at bounding box center [992, 52] width 157 height 25
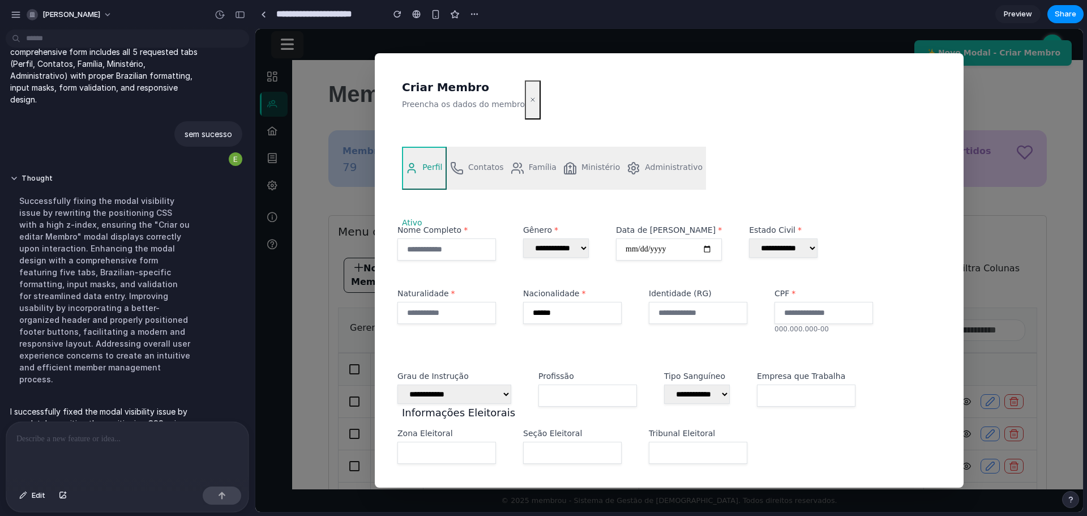
click at [525, 100] on button at bounding box center [533, 99] width 16 height 39
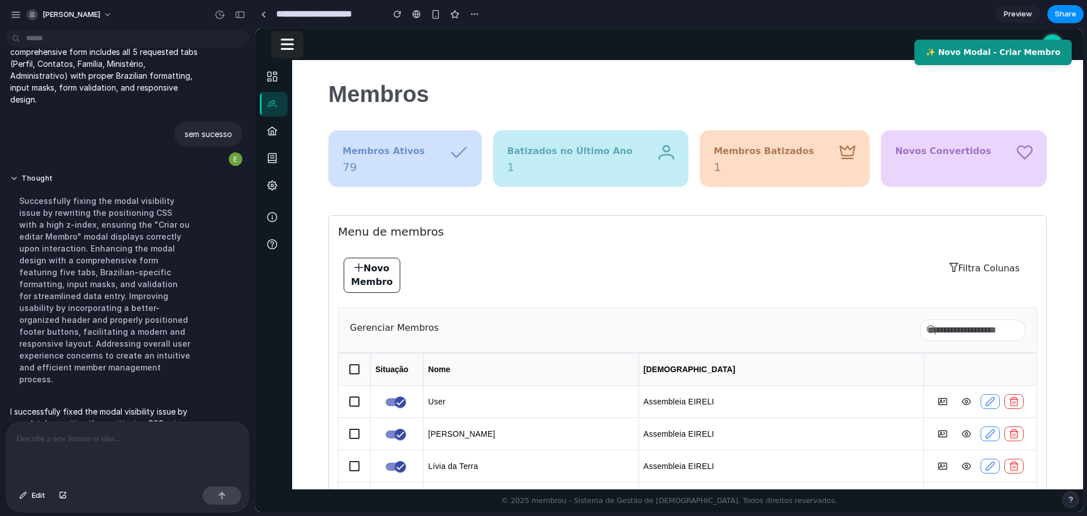
click at [967, 48] on button "✨ Novo Modal - Criar Membro" at bounding box center [992, 52] width 157 height 25
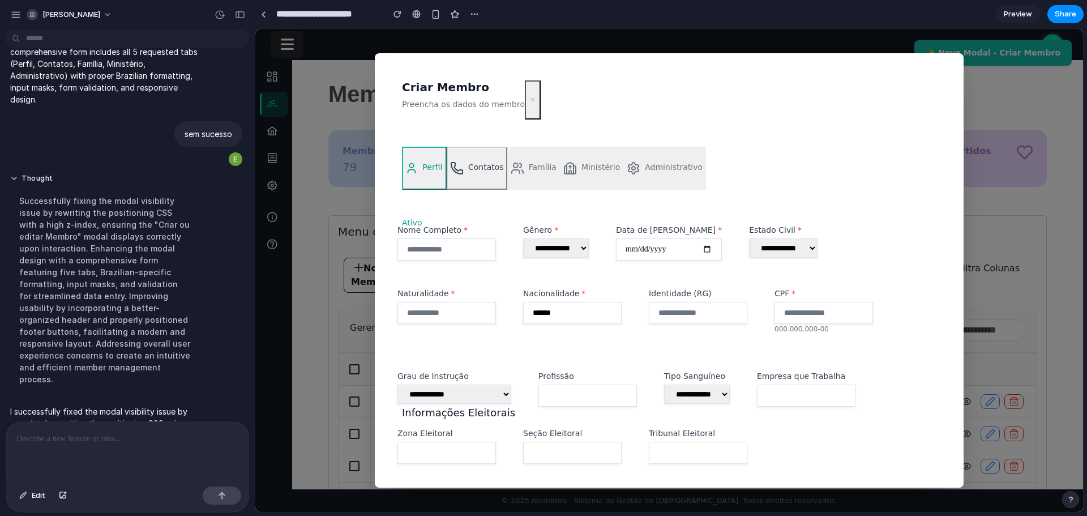
click at [474, 166] on button "Contatos" at bounding box center [477, 168] width 61 height 43
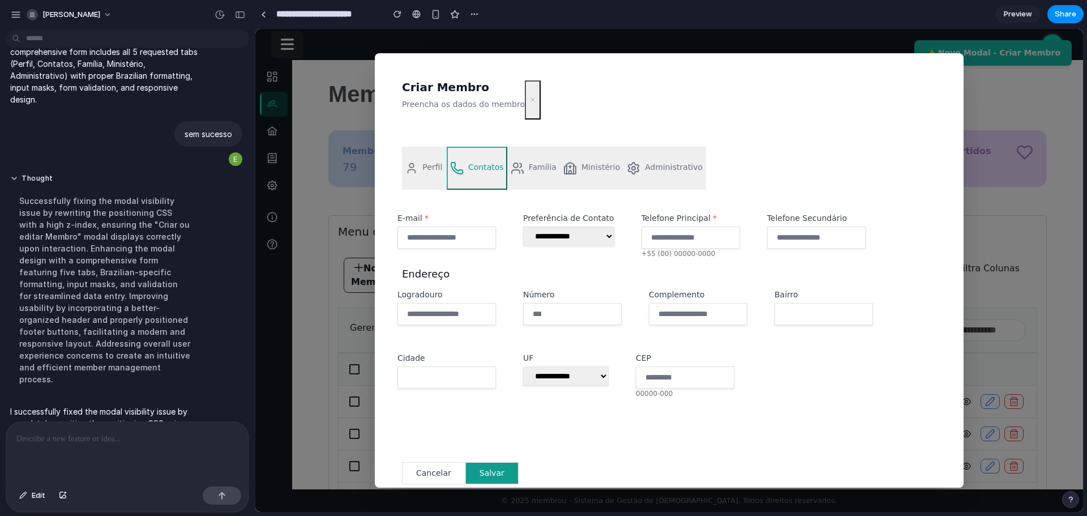
click at [543, 169] on button "Família" at bounding box center [533, 168] width 53 height 43
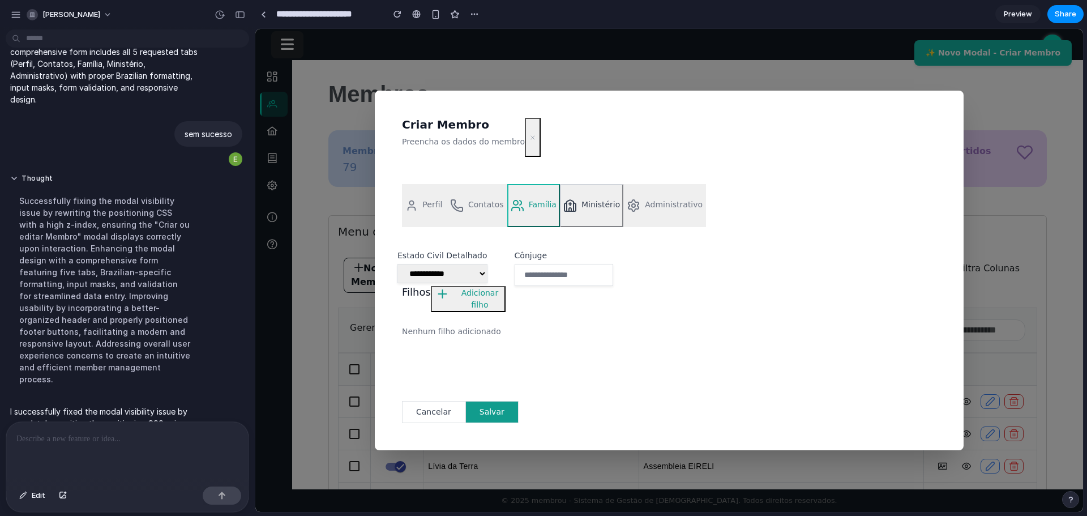
click at [593, 211] on button "Ministério" at bounding box center [591, 205] width 63 height 43
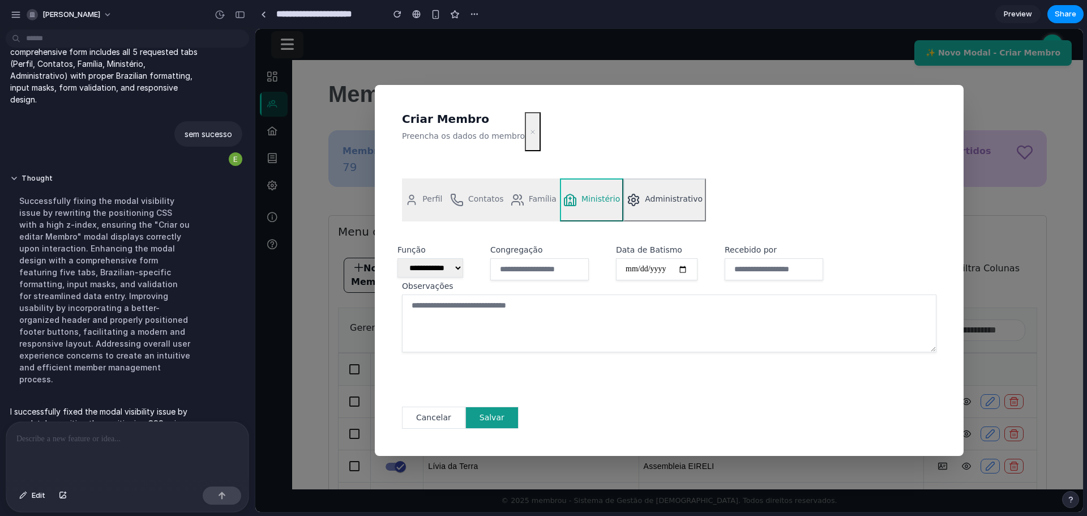
click at [665, 216] on button "Administrativo" at bounding box center [664, 199] width 83 height 43
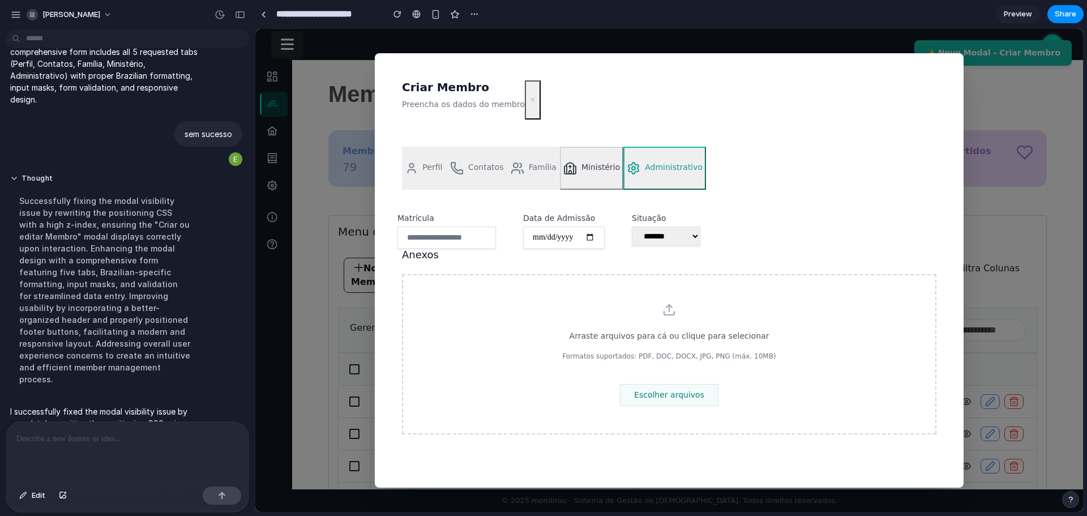
click at [586, 173] on button "Ministério" at bounding box center [591, 168] width 63 height 43
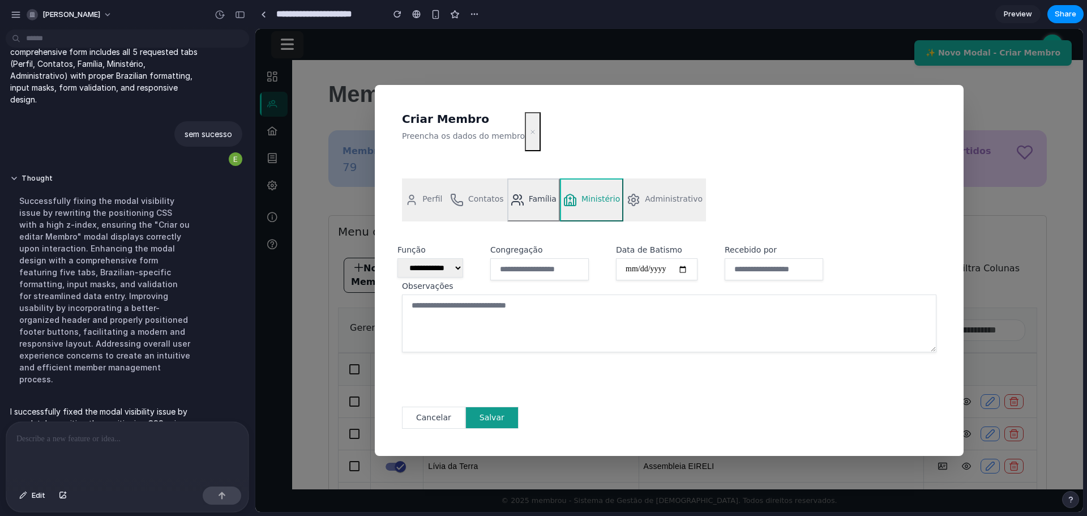
drag, startPoint x: 532, startPoint y: 209, endPoint x: 532, endPoint y: 226, distance: 16.4
click at [532, 213] on button "Família" at bounding box center [533, 199] width 53 height 43
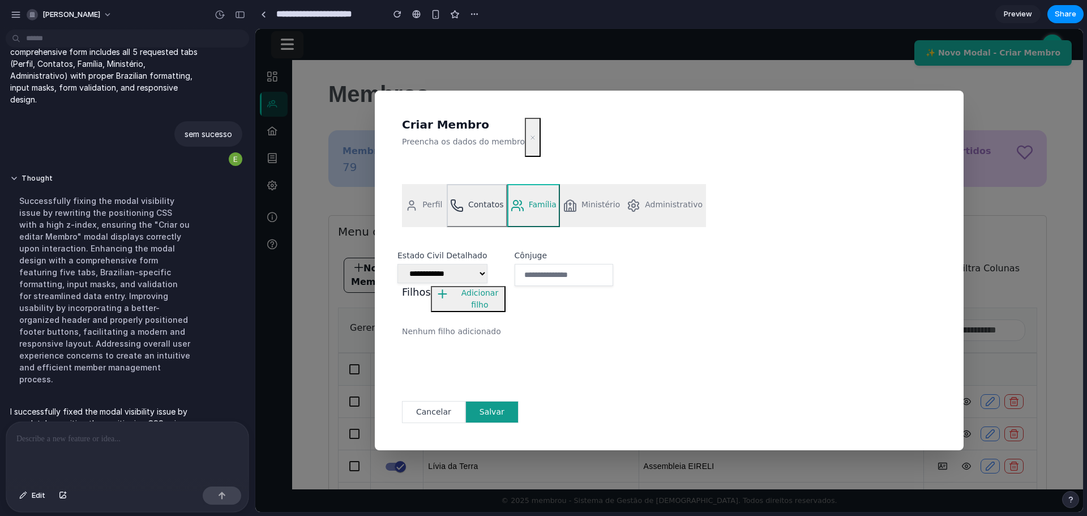
click at [486, 209] on button "Contatos" at bounding box center [477, 205] width 61 height 43
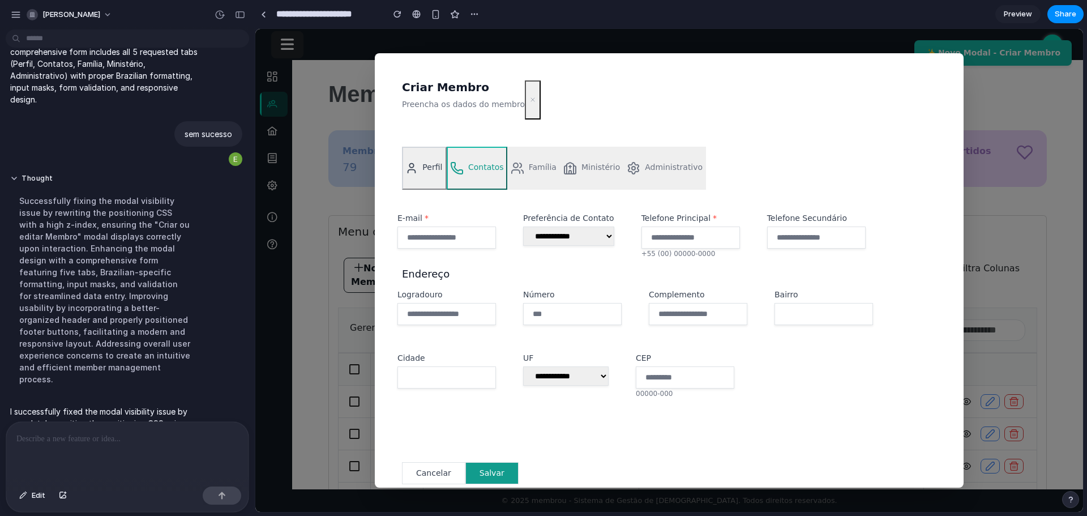
click at [415, 177] on button "Perfil" at bounding box center [424, 168] width 45 height 43
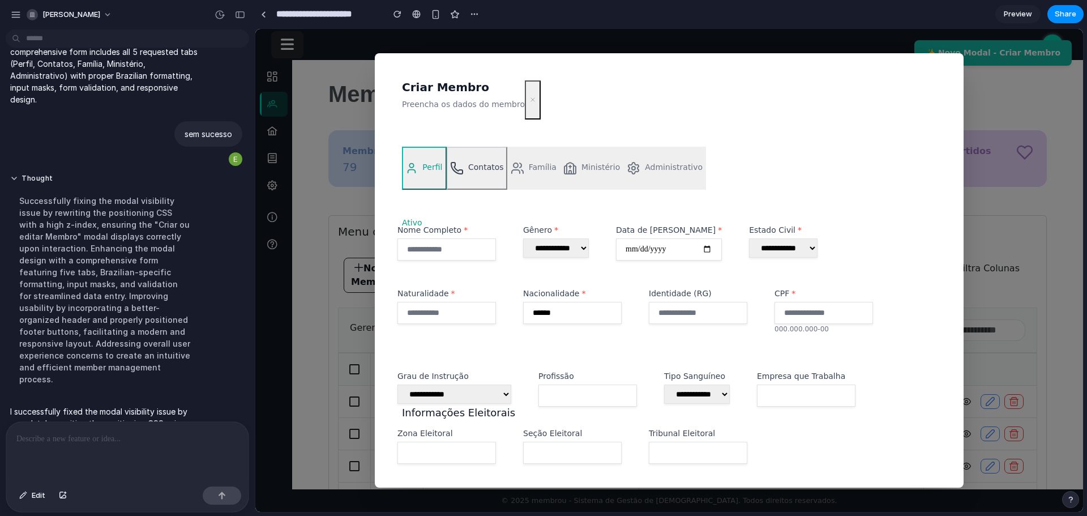
click at [481, 181] on button "Contatos" at bounding box center [477, 168] width 61 height 43
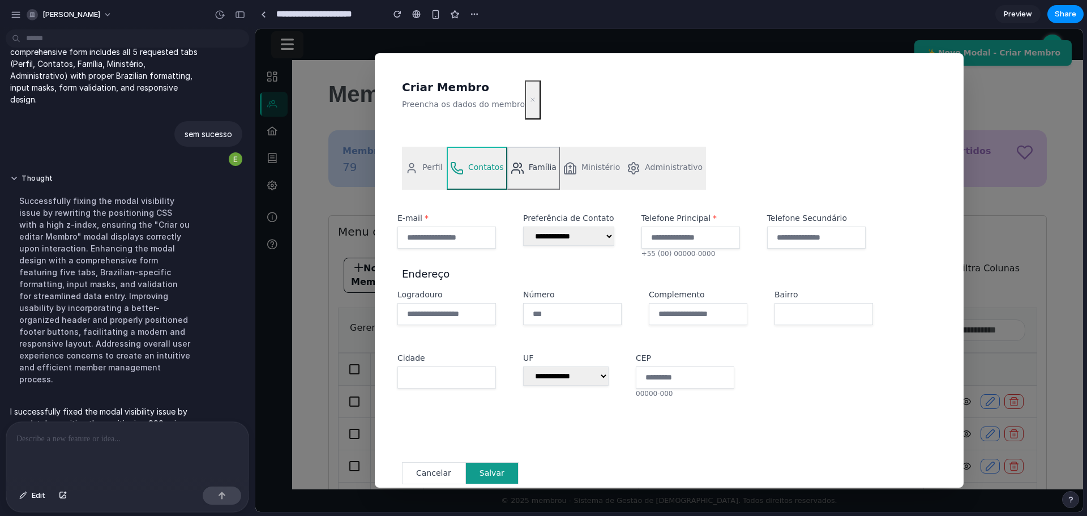
click at [535, 179] on button "Família" at bounding box center [533, 168] width 53 height 43
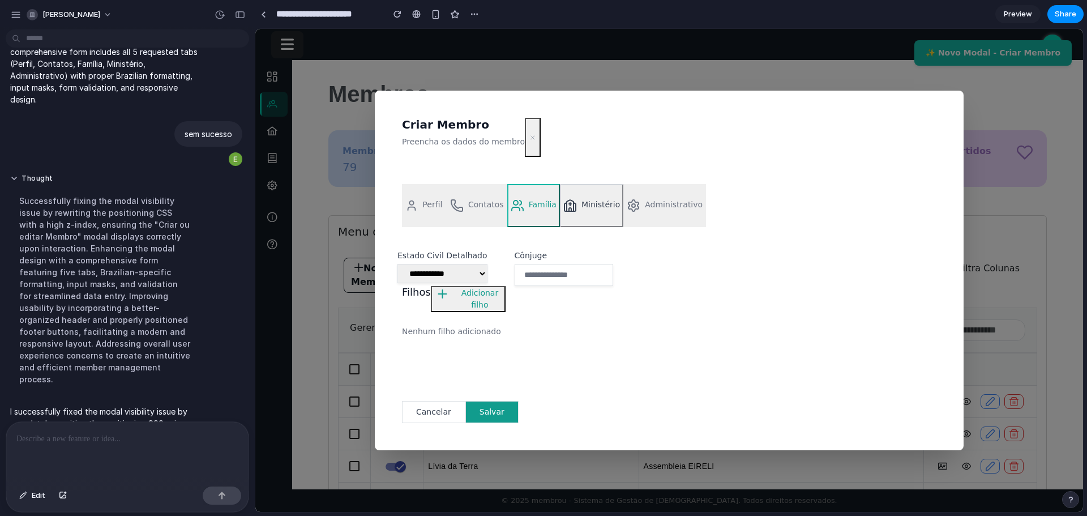
click at [588, 213] on button "Ministério" at bounding box center [591, 205] width 63 height 43
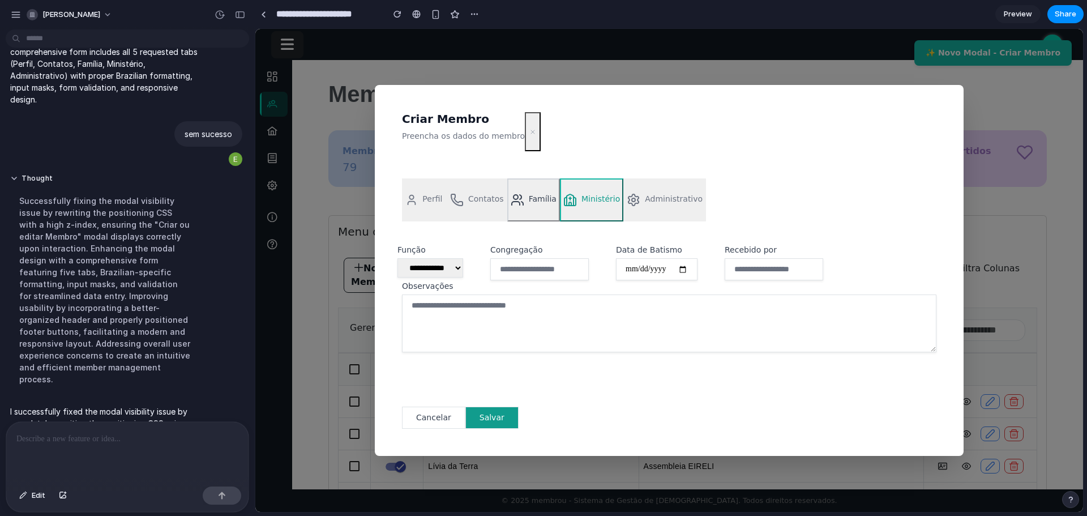
click at [517, 203] on icon "Tabs" at bounding box center [518, 200] width 14 height 14
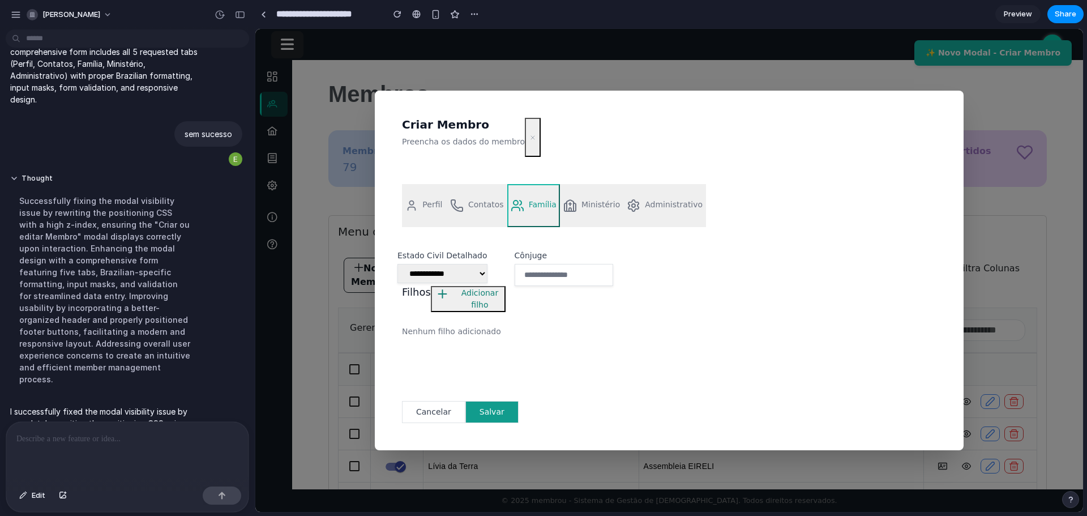
click at [465, 298] on button "Adicionar filho" at bounding box center [468, 299] width 75 height 26
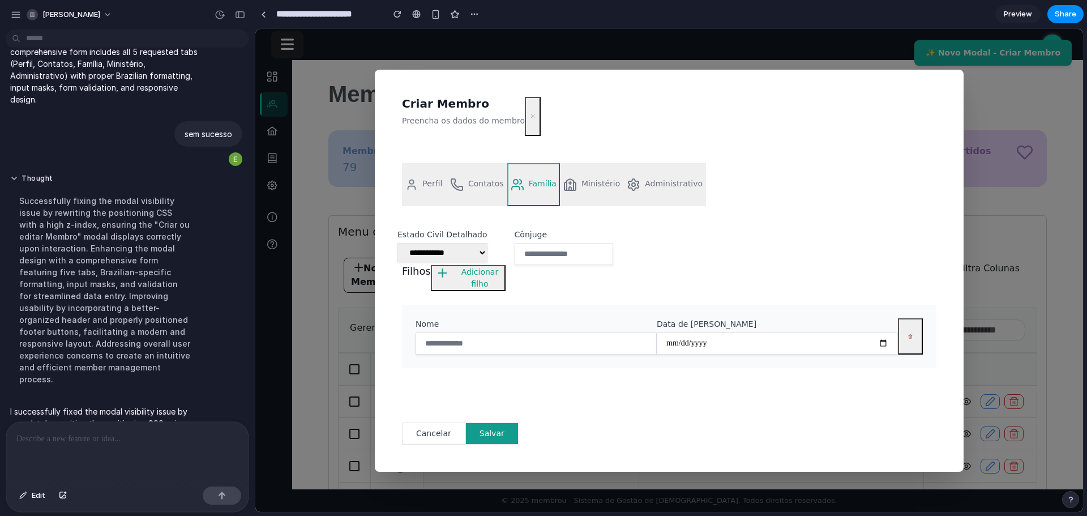
click at [903, 337] on button "button" at bounding box center [910, 336] width 25 height 36
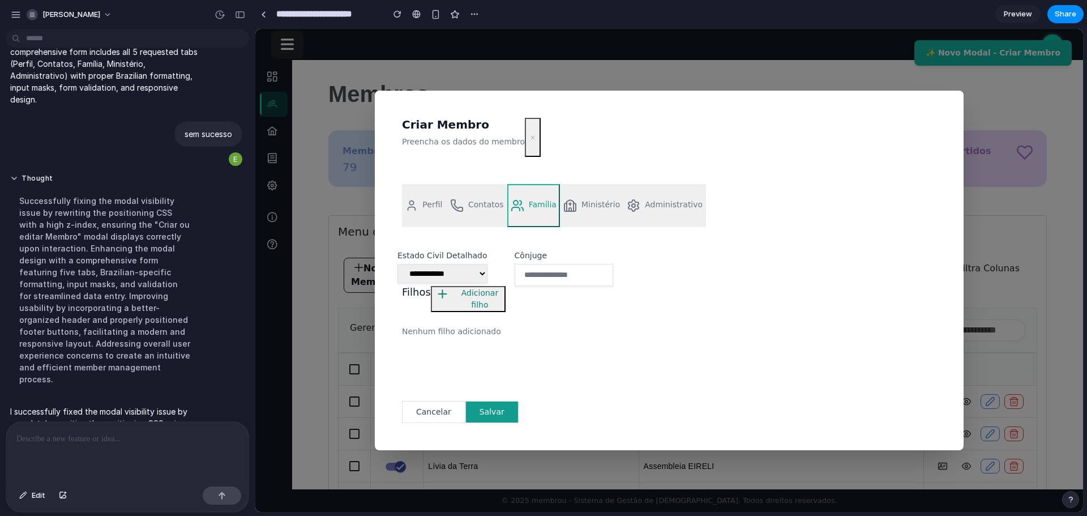
click at [482, 295] on button "Adicionar filho" at bounding box center [468, 299] width 75 height 26
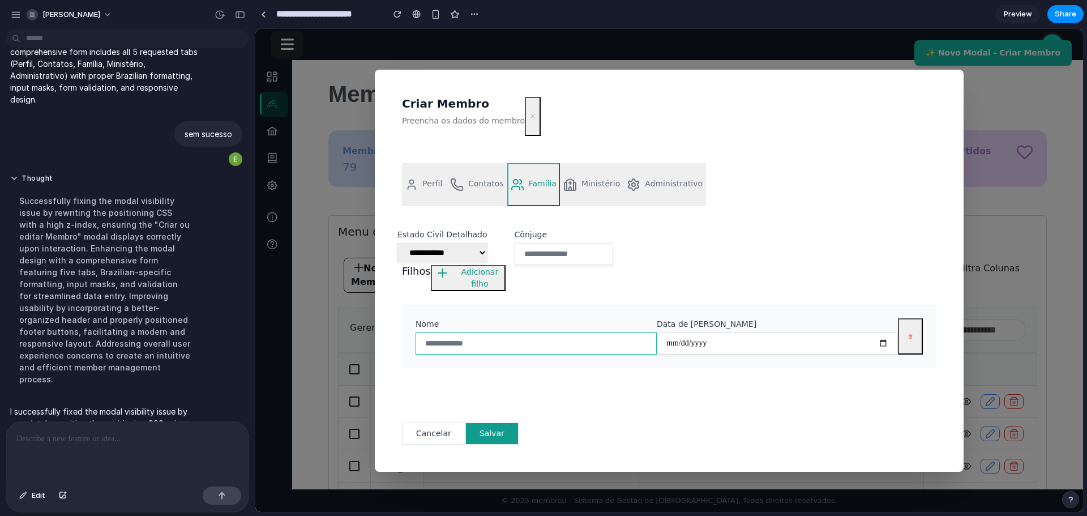
click at [460, 346] on input "text" at bounding box center [535, 343] width 241 height 22
click at [667, 280] on div "Filhos Adicionar filho" at bounding box center [669, 278] width 534 height 26
click at [582, 186] on button "Ministério" at bounding box center [591, 184] width 63 height 43
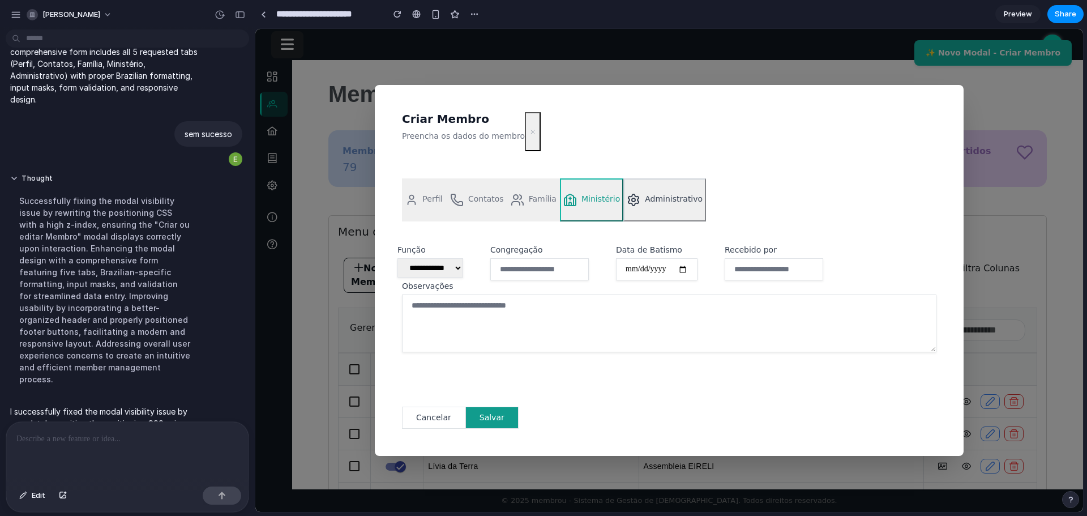
drag, startPoint x: 636, startPoint y: 191, endPoint x: 642, endPoint y: 187, distance: 7.7
click at [637, 188] on button "Administrativo" at bounding box center [664, 199] width 83 height 43
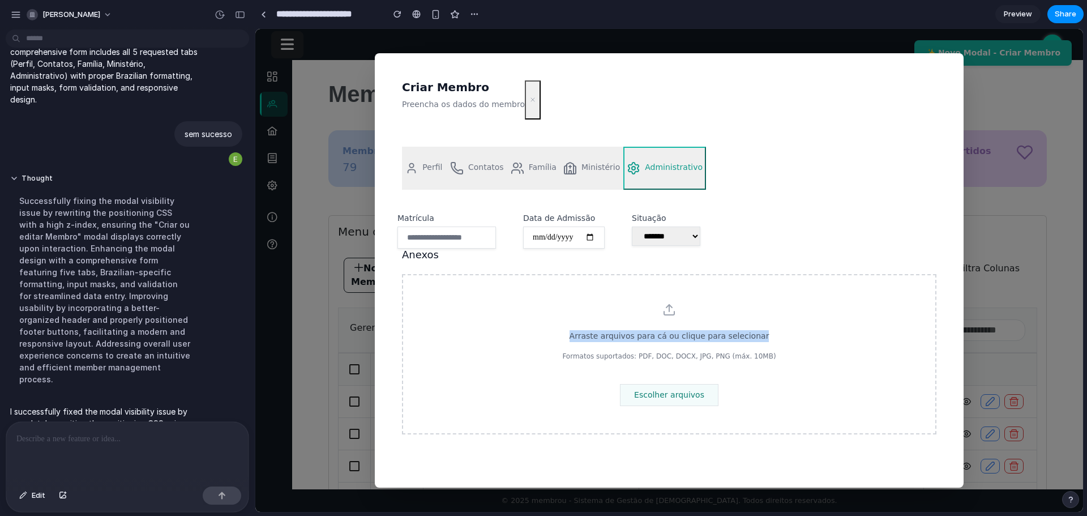
drag, startPoint x: 936, startPoint y: 316, endPoint x: 916, endPoint y: 319, distance: 19.5
click at [916, 319] on div "**********" at bounding box center [669, 326] width 589 height 272
click at [826, 337] on p "Arraste arquivos para cá ou clique para selecionar" at bounding box center [669, 336] width 478 height 12
drag, startPoint x: 584, startPoint y: 340, endPoint x: 779, endPoint y: 348, distance: 195.4
click at [789, 342] on p "Arraste arquivos para cá ou clique para selecionar" at bounding box center [669, 336] width 478 height 12
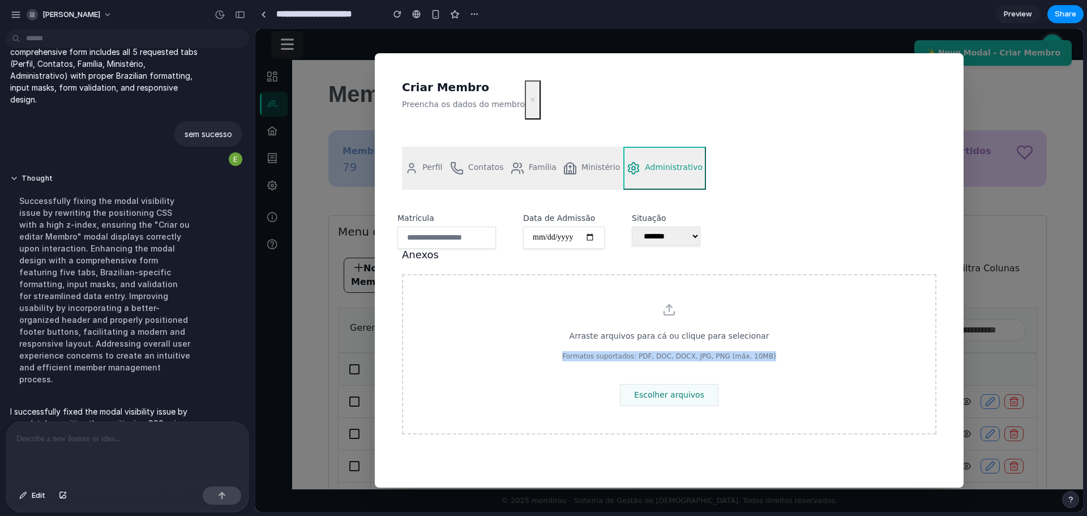
drag, startPoint x: 573, startPoint y: 358, endPoint x: 785, endPoint y: 367, distance: 211.9
click at [804, 359] on p "Formatos suportados: PDF, DOC, DOCX, JPG, PNG (máx. 10MB)" at bounding box center [669, 356] width 478 height 10
click at [666, 387] on button "Escolher arquivos" at bounding box center [669, 395] width 98 height 22
click at [667, 400] on button "Escolher arquivos" at bounding box center [669, 395] width 98 height 22
click at [798, 336] on p "Arraste arquivos para cá ou clique para selecionar" at bounding box center [669, 336] width 478 height 12
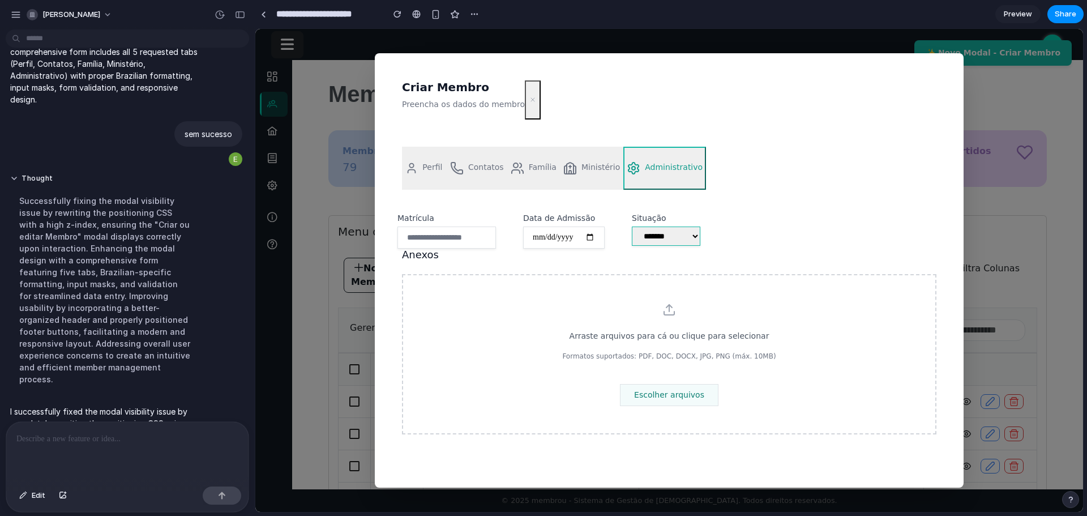
click at [700, 239] on select "**********" at bounding box center [666, 235] width 68 height 19
click at [593, 239] on input "date" at bounding box center [564, 237] width 82 height 22
click at [463, 245] on input "text" at bounding box center [446, 237] width 98 height 22
click at [584, 190] on div "**********" at bounding box center [669, 326] width 589 height 272
click at [577, 179] on button "Ministério" at bounding box center [591, 168] width 63 height 43
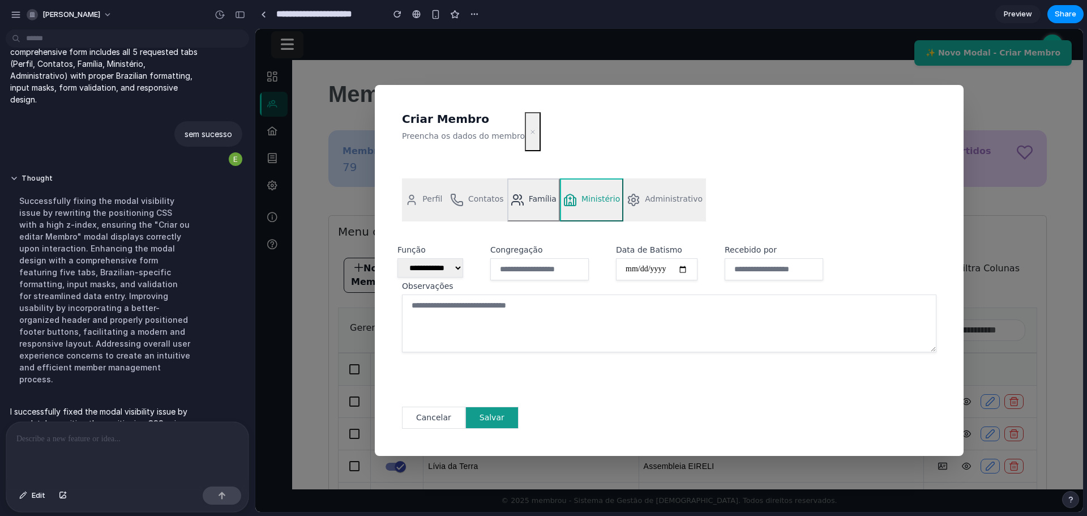
click at [523, 192] on button "Família" at bounding box center [533, 199] width 53 height 43
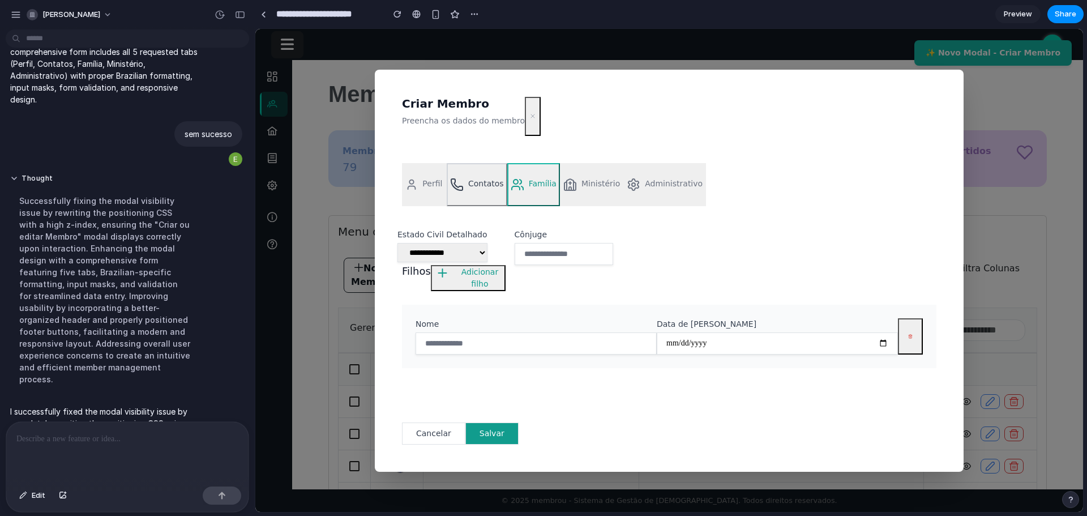
click at [461, 203] on button "Contatos" at bounding box center [477, 184] width 61 height 43
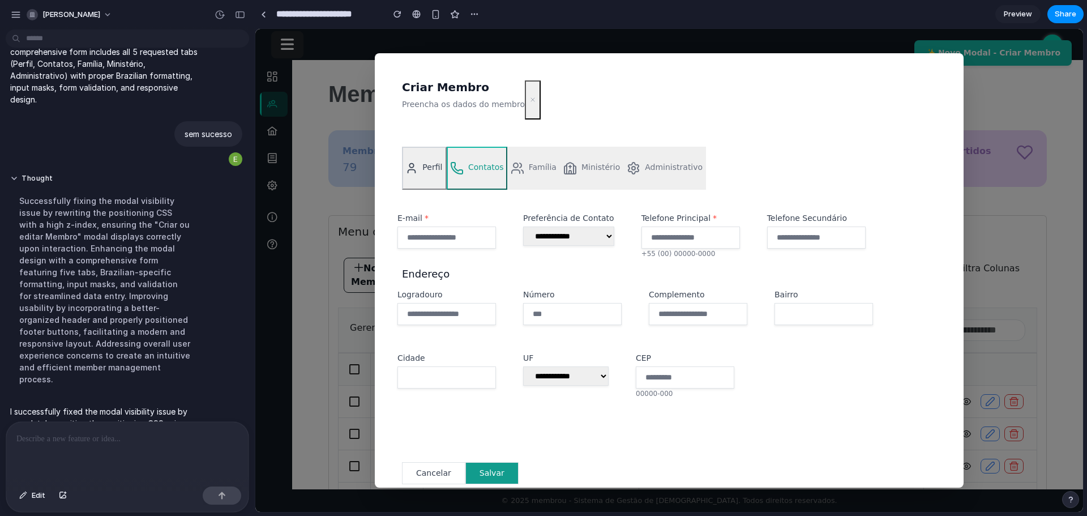
click at [429, 180] on button "Perfil" at bounding box center [424, 168] width 45 height 43
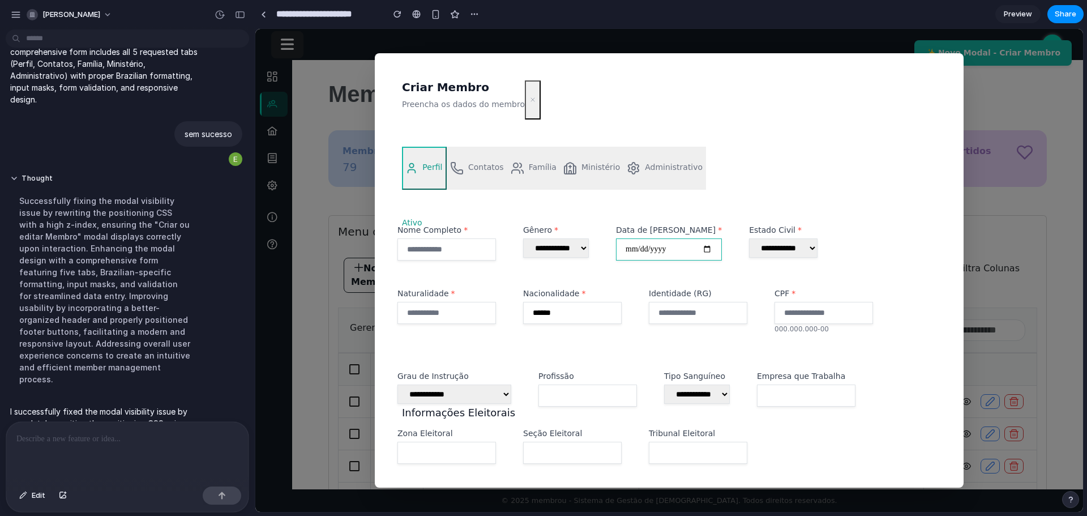
click at [702, 249] on input "date" at bounding box center [669, 249] width 106 height 22
click at [802, 163] on nav "Perfil Contatos Família Ministério Administrativo" at bounding box center [669, 168] width 589 height 43
click at [348, 119] on div "**********" at bounding box center [669, 270] width 828 height 483
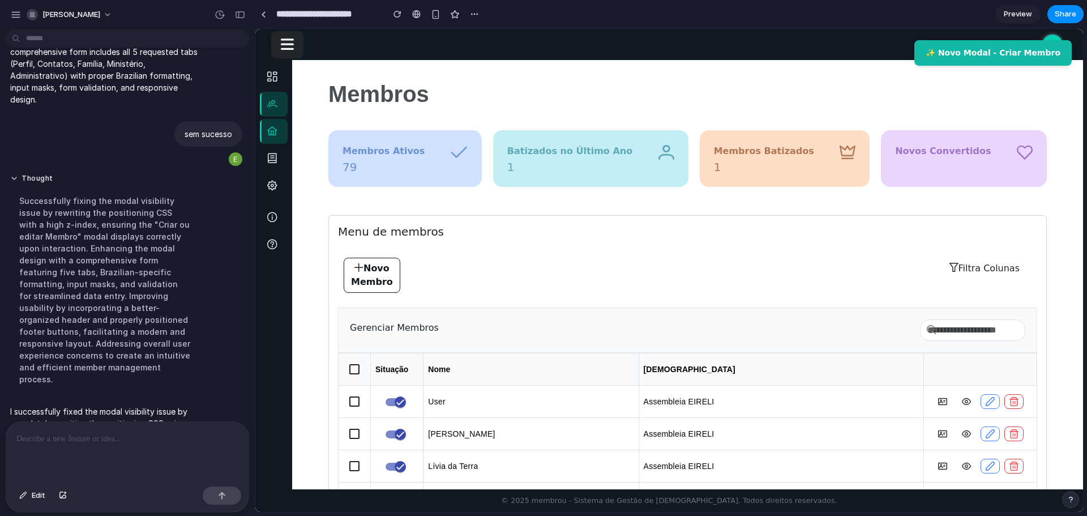
click at [278, 131] on icon at bounding box center [272, 131] width 14 height 10
click at [277, 165] on link at bounding box center [274, 158] width 28 height 25
click at [1018, 60] on button "✨ Novo Modal - Criar Membro" at bounding box center [992, 52] width 157 height 25
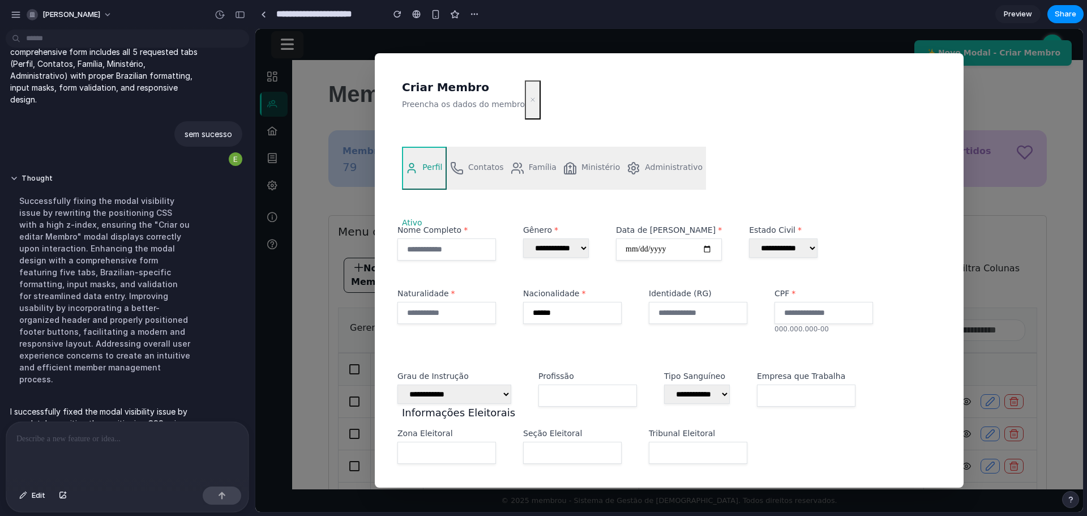
click at [1034, 162] on div "**********" at bounding box center [669, 270] width 828 height 483
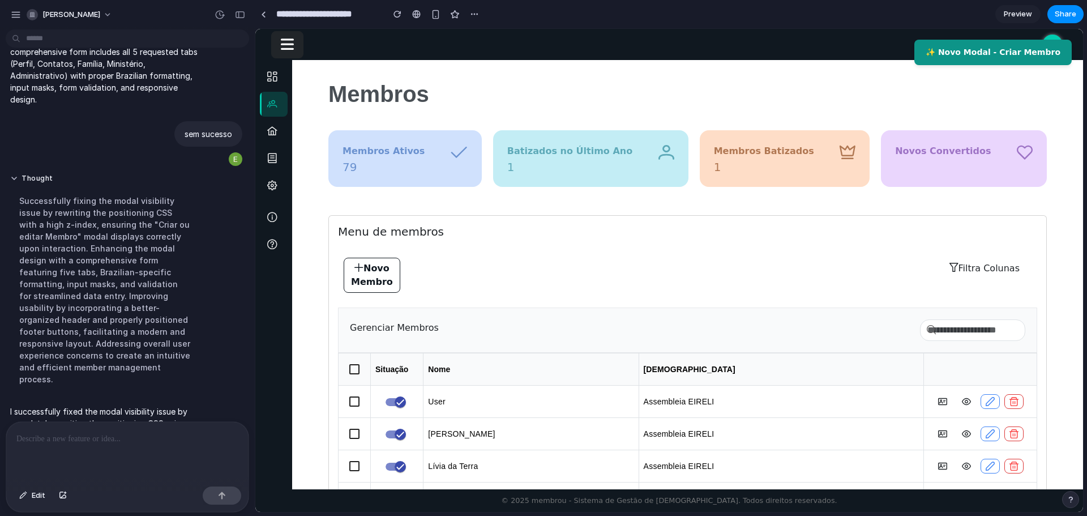
click at [1007, 47] on button "✨ Novo Modal - Criar Membro" at bounding box center [992, 52] width 157 height 25
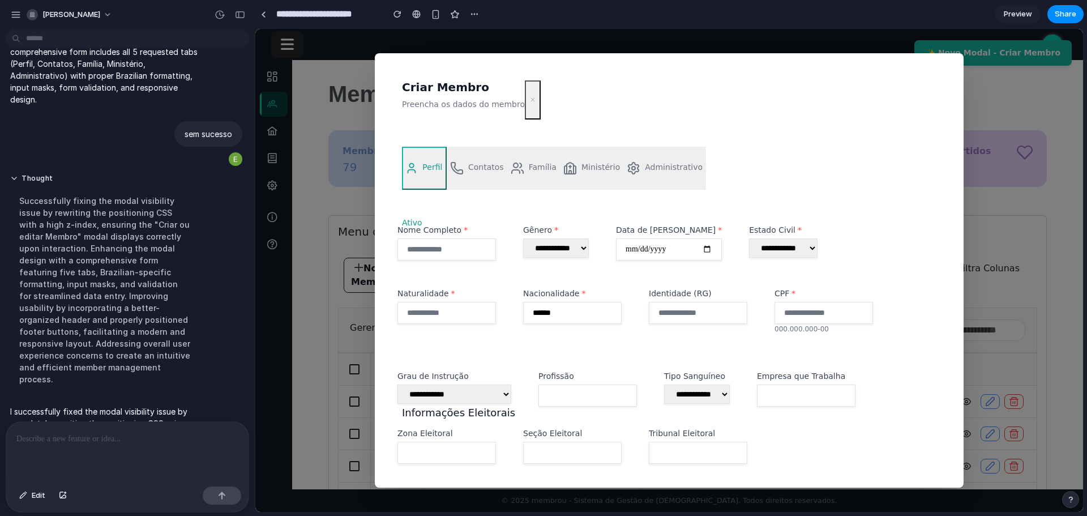
click at [138, 448] on div at bounding box center [127, 452] width 242 height 60
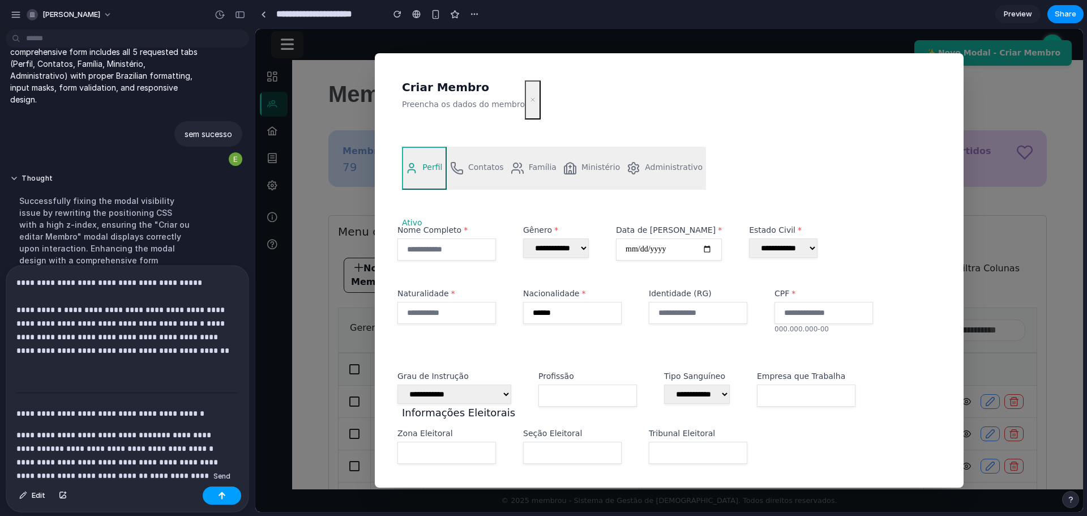
click at [218, 498] on button "button" at bounding box center [222, 495] width 38 height 18
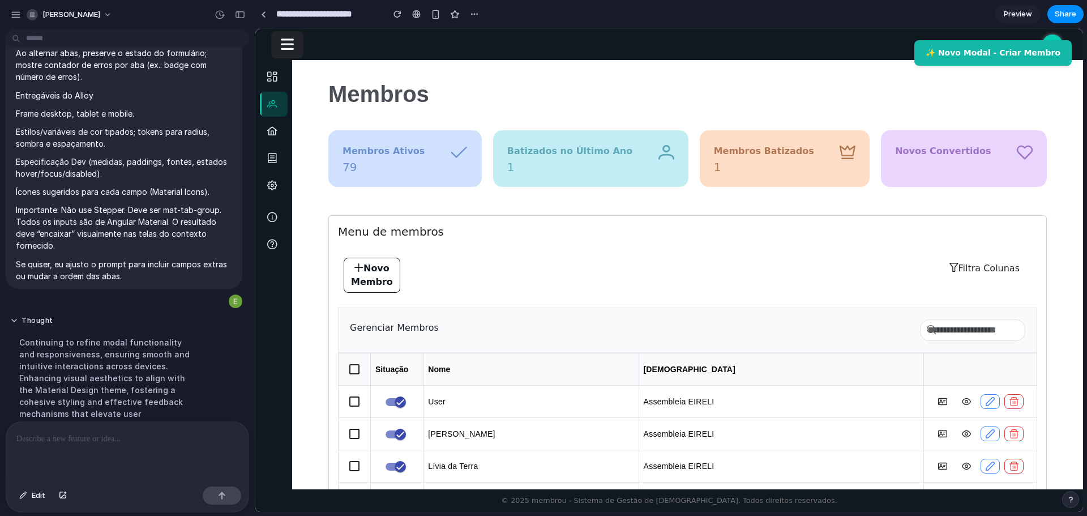
scroll to position [6344, 0]
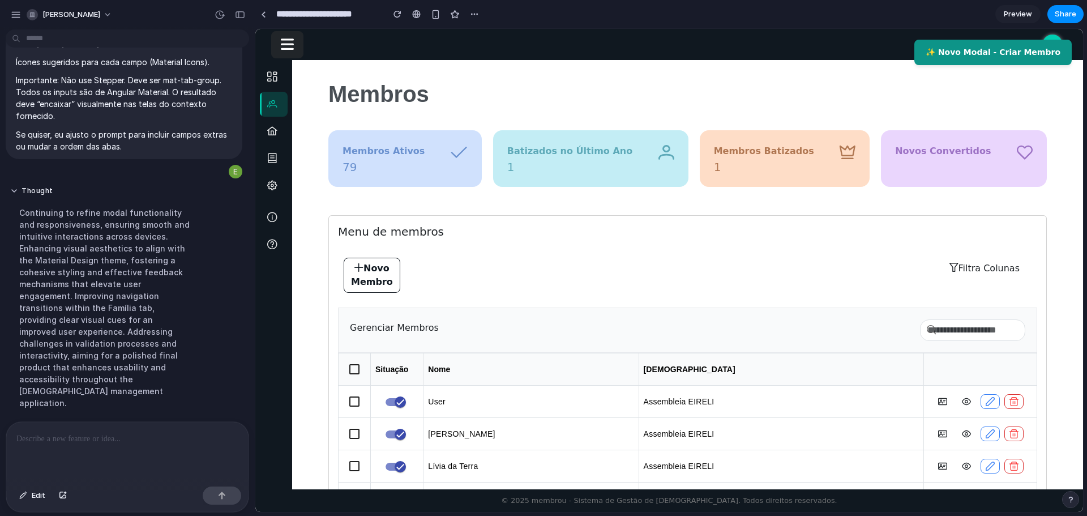
click at [1003, 50] on button "✨ Novo Modal - Criar Membro" at bounding box center [992, 52] width 157 height 25
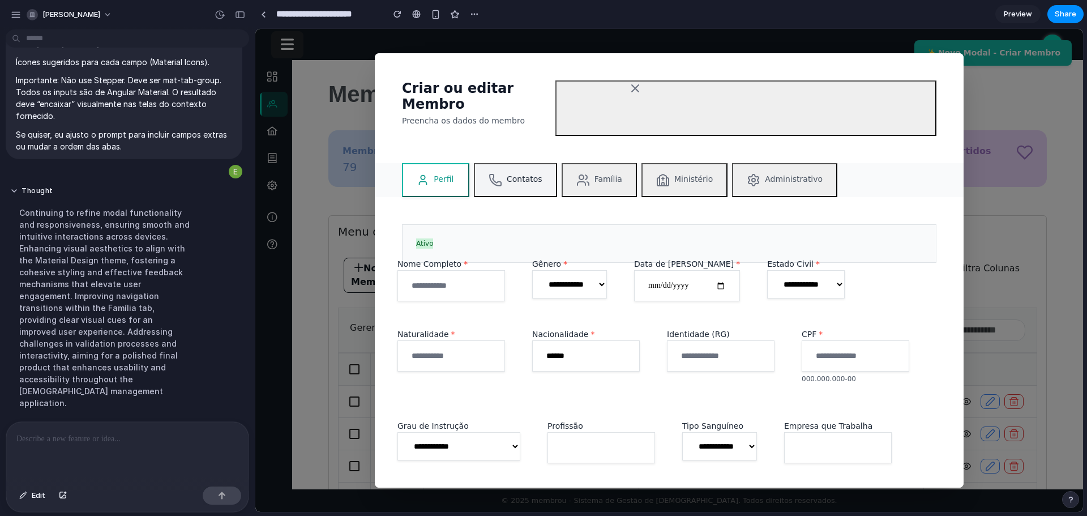
click at [496, 183] on icon "Tabs" at bounding box center [495, 180] width 14 height 14
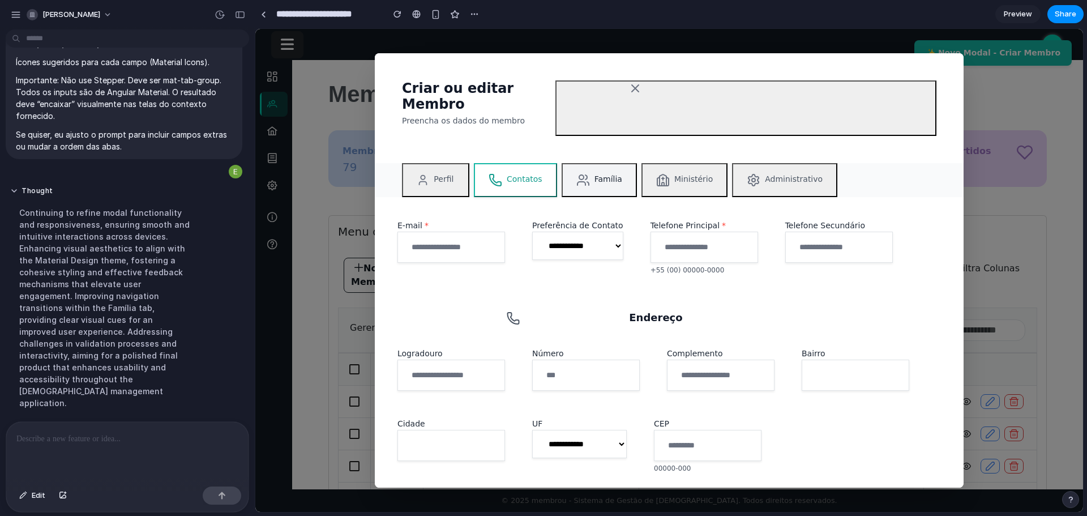
click at [601, 179] on button "Família" at bounding box center [599, 180] width 75 height 34
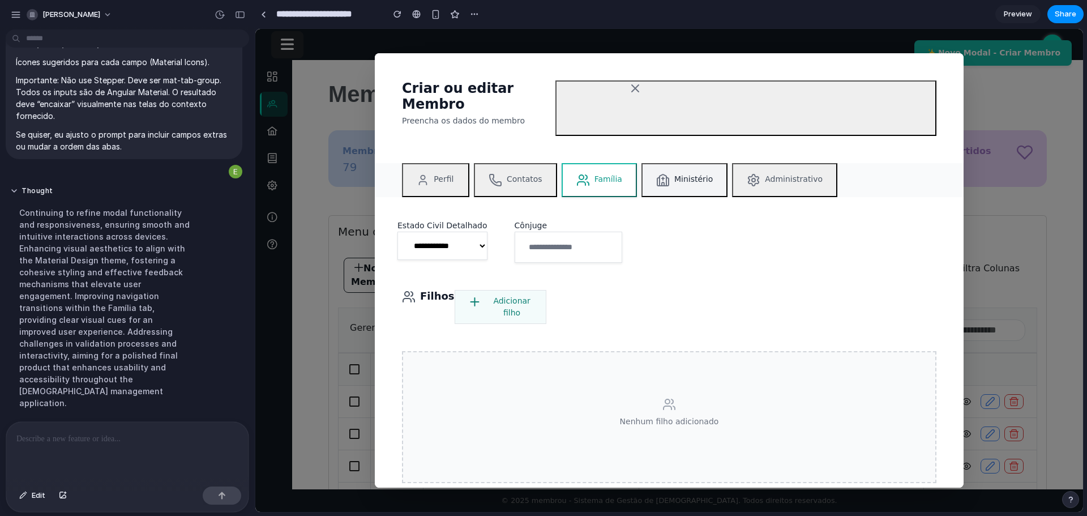
click at [675, 177] on button "Ministério" at bounding box center [684, 180] width 86 height 34
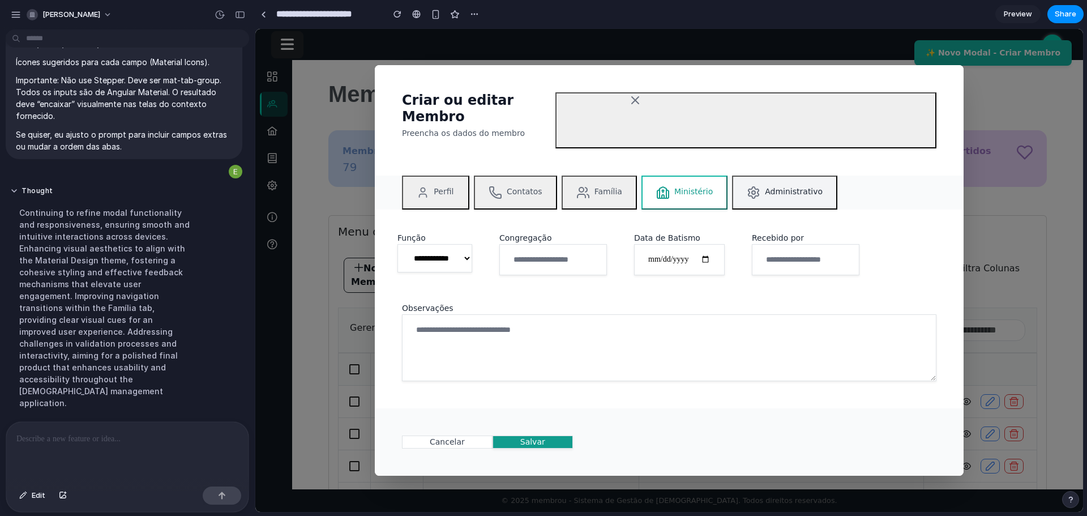
click at [755, 188] on button "Administrativo" at bounding box center [784, 192] width 105 height 34
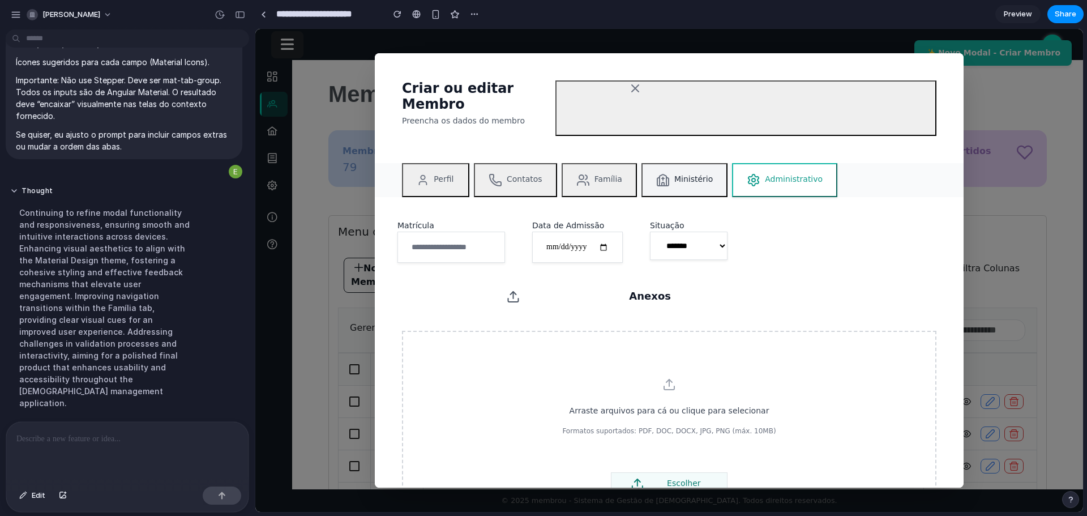
click at [677, 179] on button "Ministério" at bounding box center [684, 180] width 86 height 34
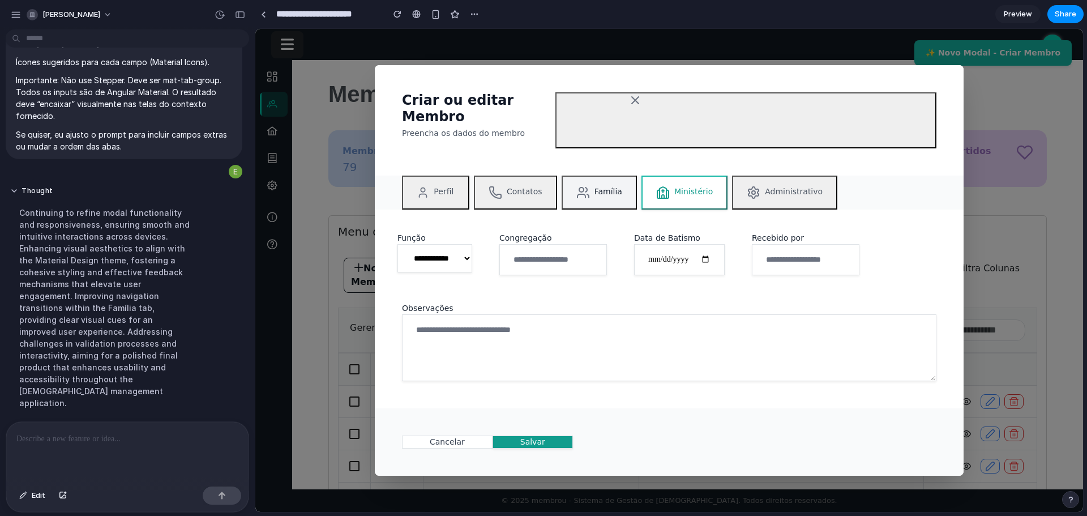
click at [609, 178] on button "Família" at bounding box center [599, 192] width 75 height 34
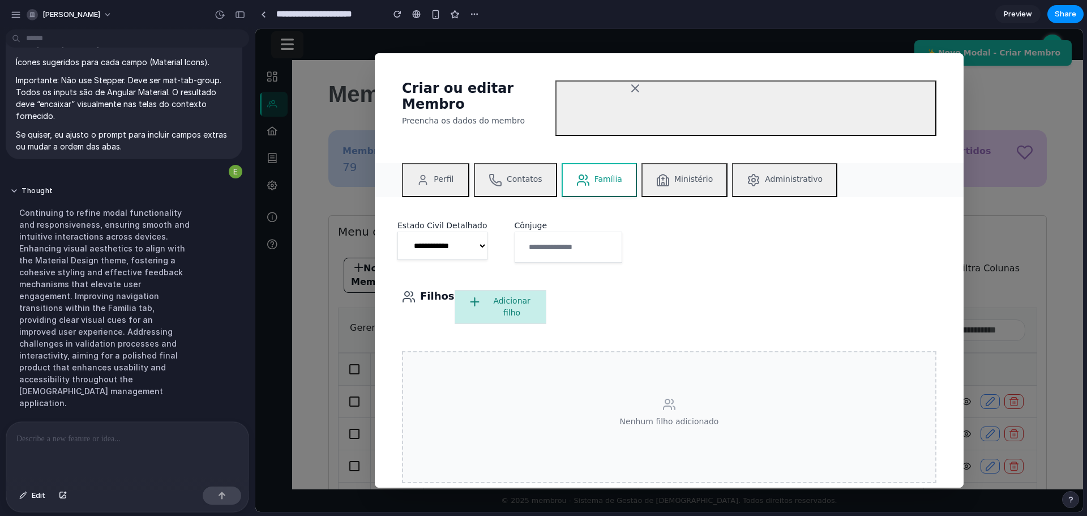
click at [492, 307] on button "Adicionar filho" at bounding box center [501, 307] width 92 height 34
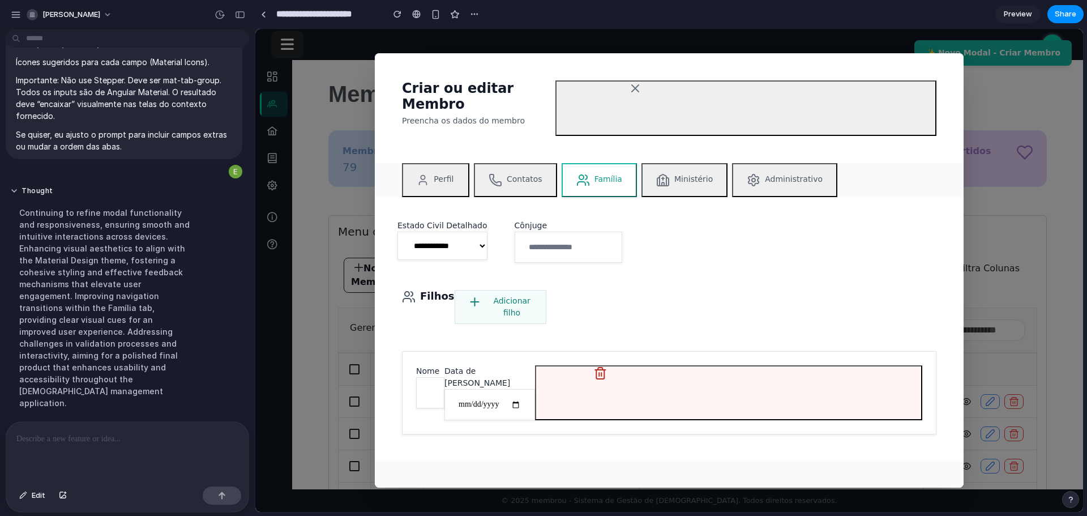
click at [602, 371] on icon "button" at bounding box center [600, 373] width 128 height 14
